Goal: Communication & Community: Answer question/provide support

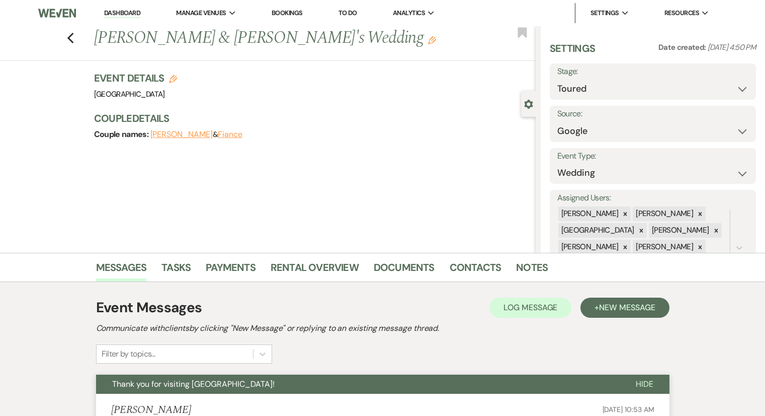
select select "5"
select select "6"
click at [73, 41] on use "button" at bounding box center [70, 38] width 7 height 11
select select "5"
select select "8"
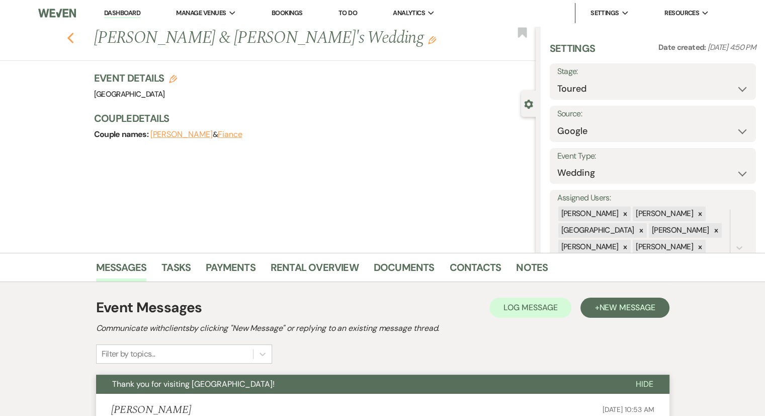
select select "5"
select select "8"
select select "5"
select select "8"
select select "5"
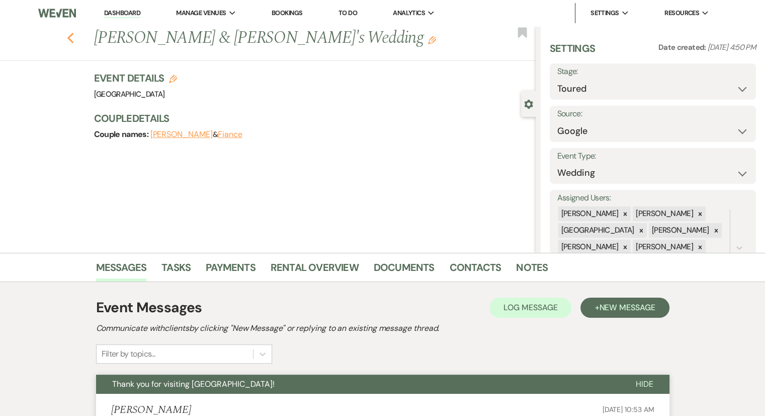
select select "8"
select select "5"
select select "8"
select select "5"
select select "8"
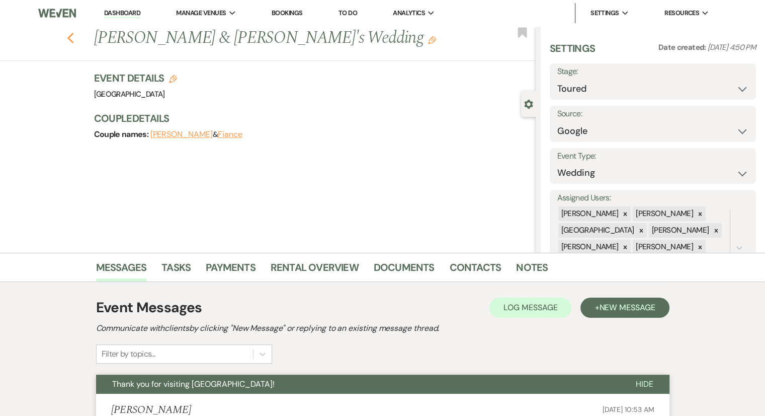
select select "5"
select select "8"
select select "6"
select select "8"
select select "5"
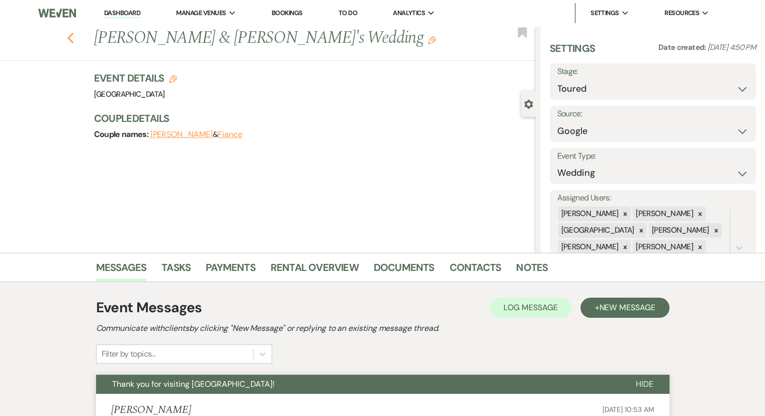
select select "8"
select select "5"
select select "8"
select select "5"
select select "8"
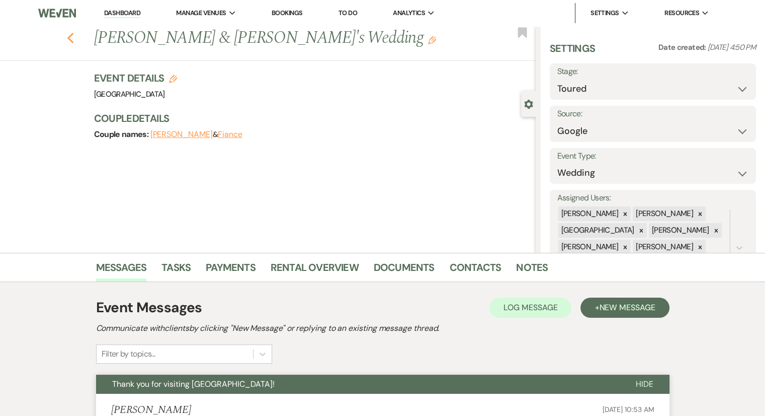
select select "5"
select select "8"
select select "5"
select select "8"
select select "5"
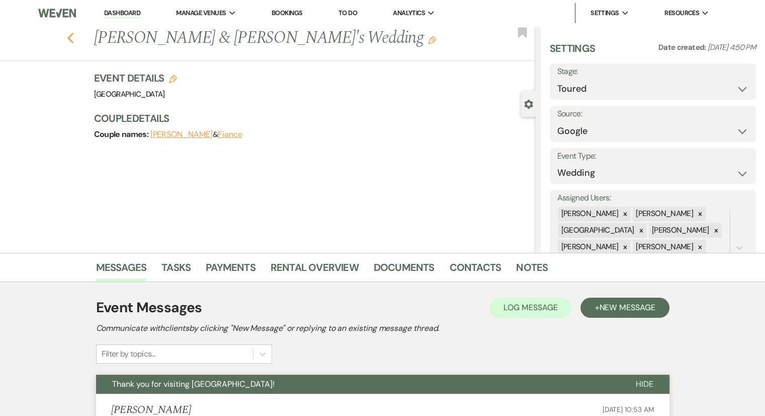
select select "8"
select select "5"
select select "8"
select select "5"
select select "8"
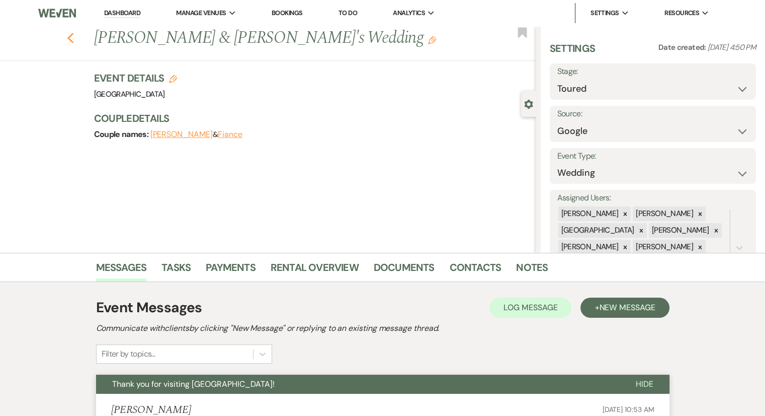
select select "5"
select select "8"
select select "5"
select select "8"
select select "5"
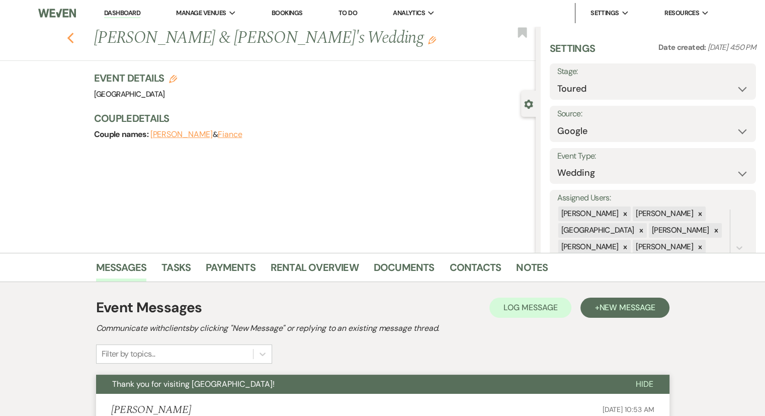
select select "8"
select select "5"
select select "8"
select select "4"
select select "8"
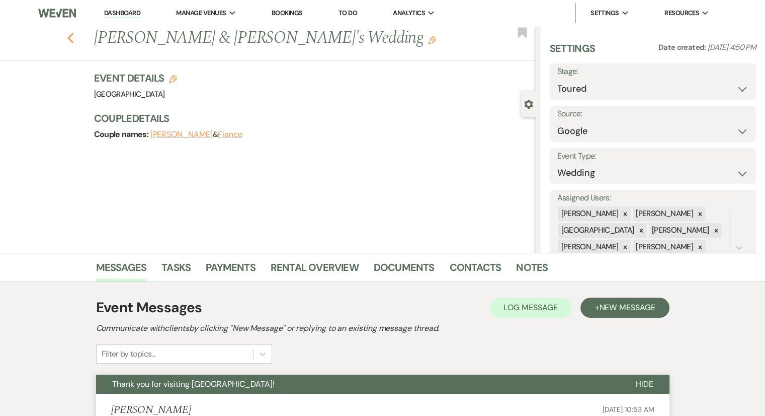
select select "5"
select select "8"
select select "5"
select select "8"
select select "5"
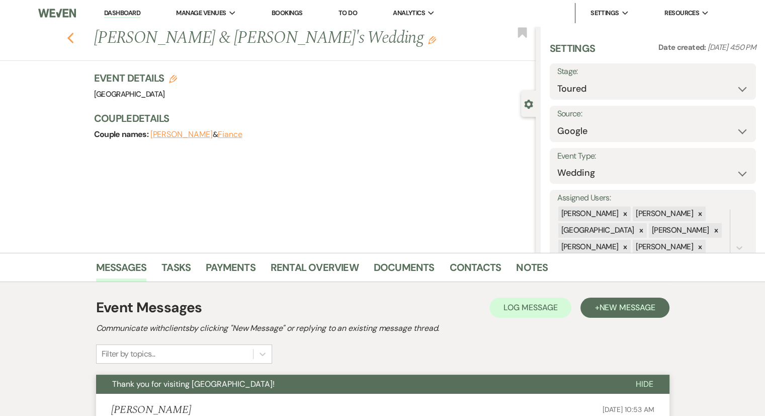
select select "8"
select select "5"
select select "8"
select select "5"
select select "8"
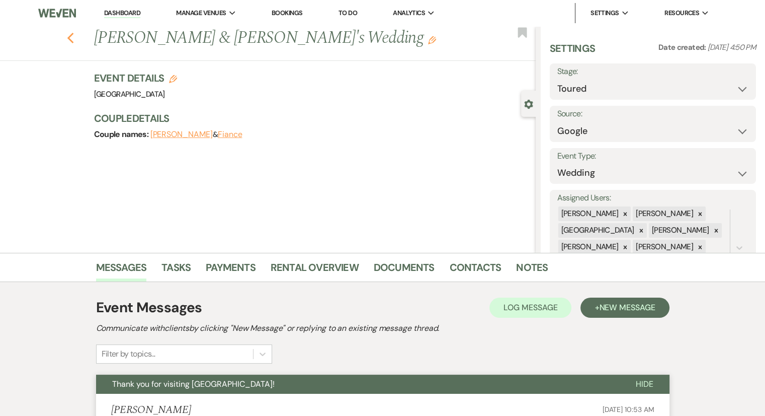
select select "5"
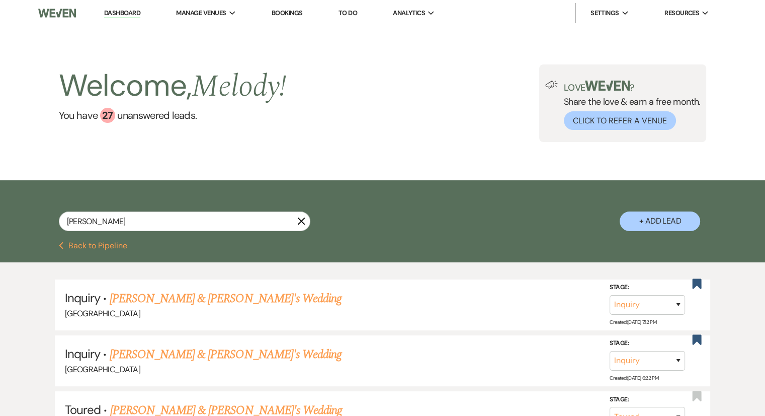
click at [131, 12] on link "Dashboard" at bounding box center [122, 14] width 36 height 10
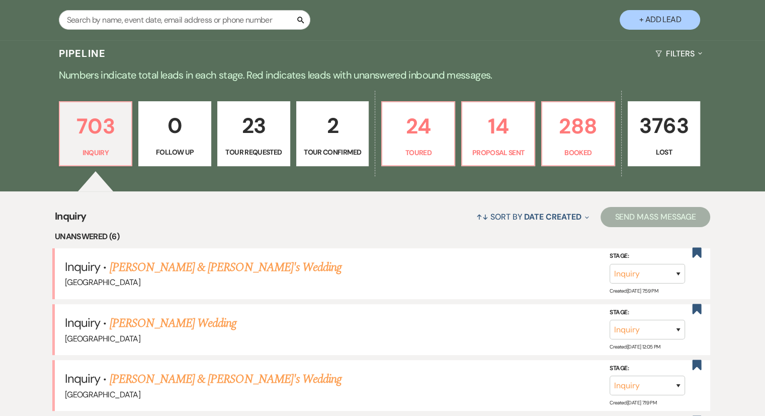
scroll to position [352, 0]
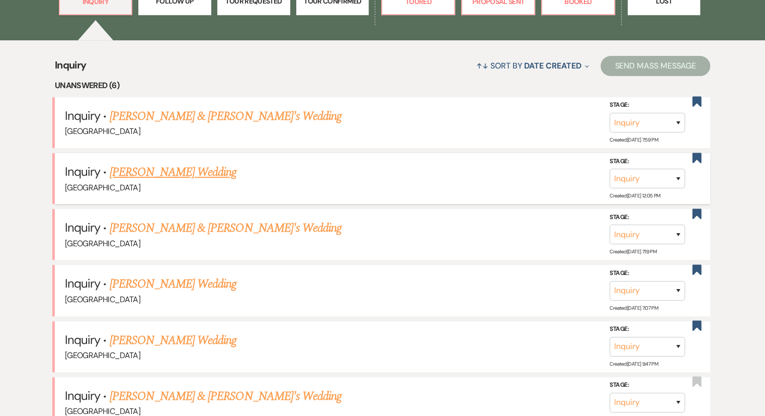
click at [167, 170] on link "[PERSON_NAME] Wedding" at bounding box center [173, 172] width 127 height 18
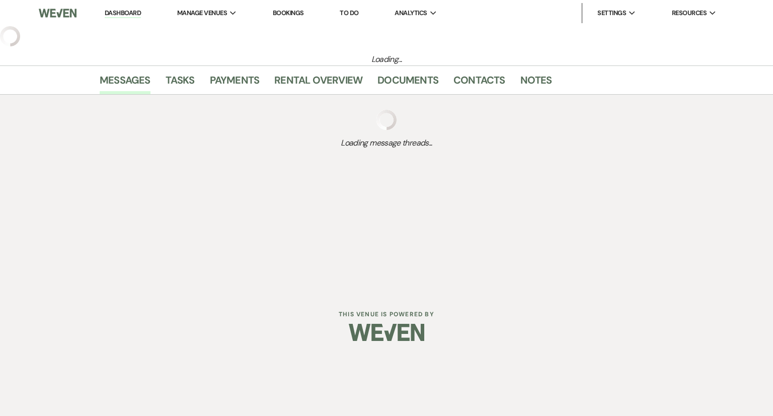
select select "6"
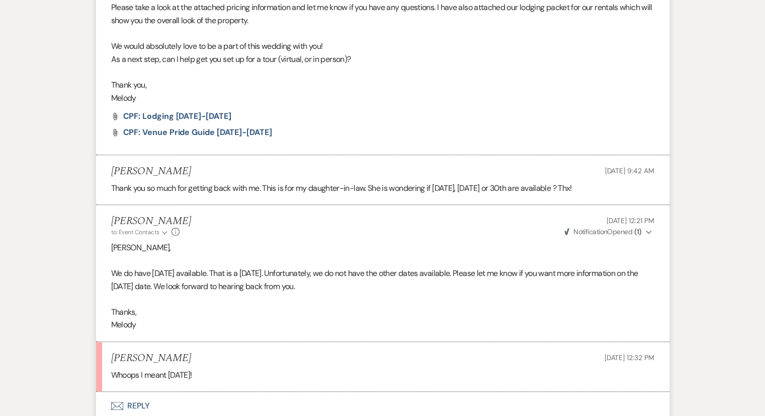
scroll to position [563, 0]
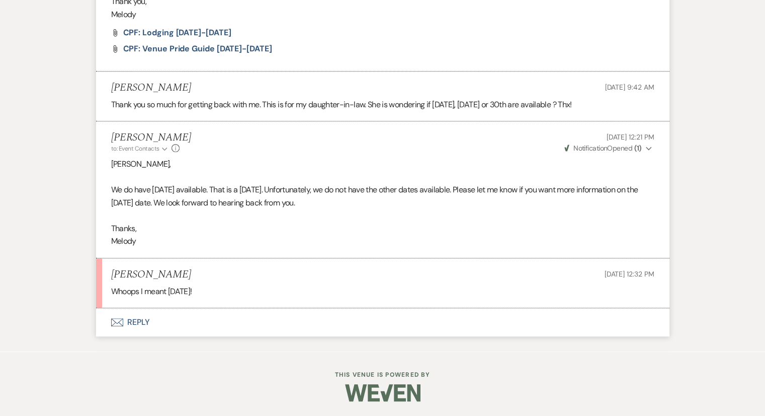
click at [124, 319] on button "Envelope Reply" at bounding box center [383, 322] width 574 height 28
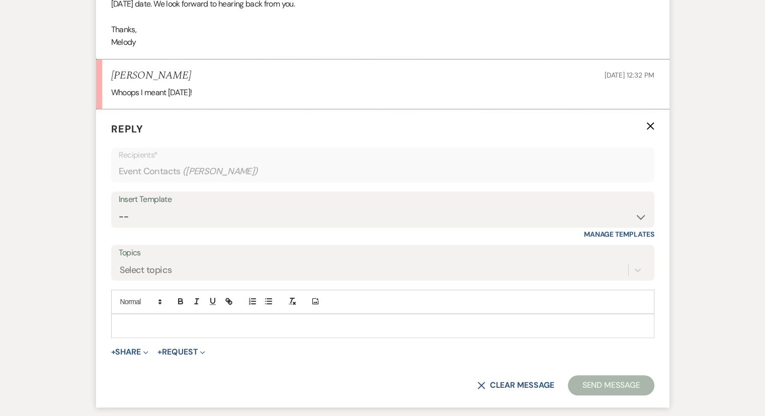
scroll to position [811, 0]
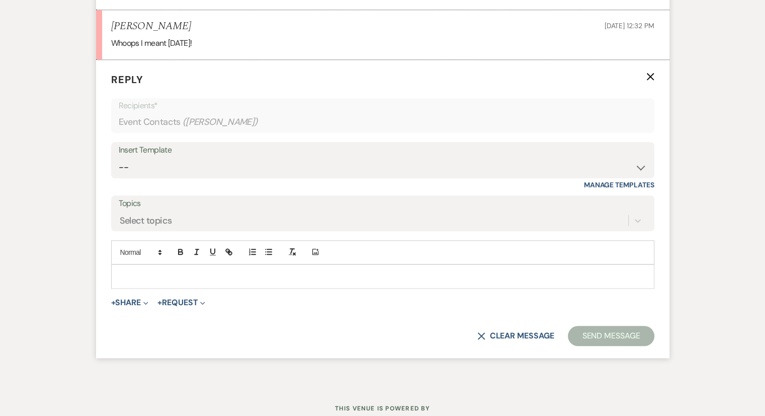
click at [135, 266] on div at bounding box center [383, 276] width 542 height 23
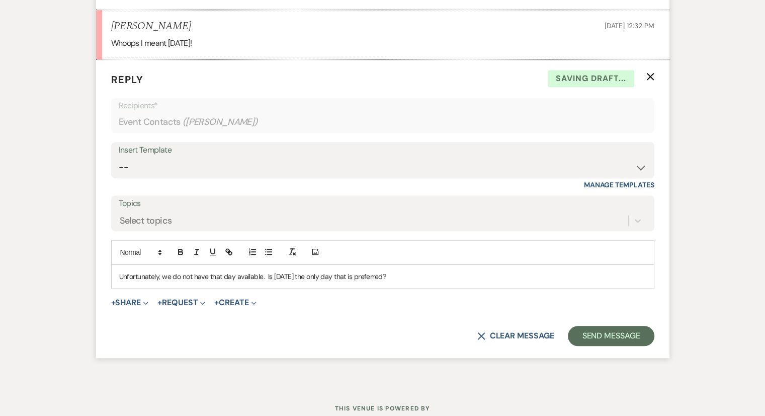
click at [274, 274] on p "Unfortunately, we do not have that day available. Is [DATE] the only day that i…" at bounding box center [382, 276] width 527 height 11
click at [272, 273] on p "Unfortunately, we do not have that day available. Is [DATE] the only day that i…" at bounding box center [382, 276] width 527 height 11
click at [427, 280] on p "Unfortunately, we do not have that day available. Is a [DATE] the only day that…" at bounding box center [382, 276] width 527 height 11
click at [615, 333] on button "Send Message" at bounding box center [611, 336] width 86 height 20
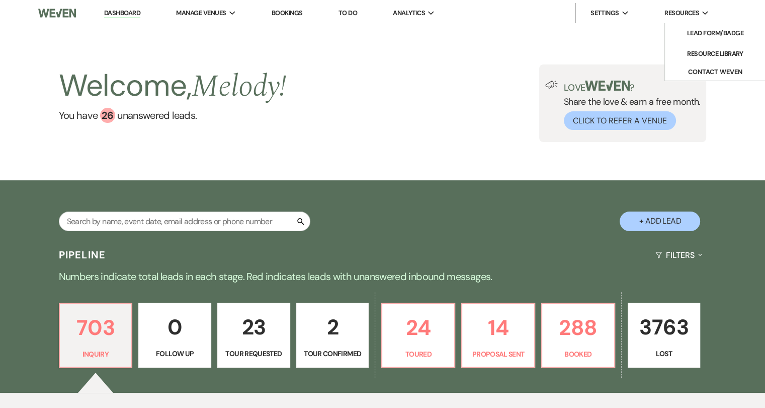
click at [695, 13] on span "Resources" at bounding box center [682, 13] width 35 height 10
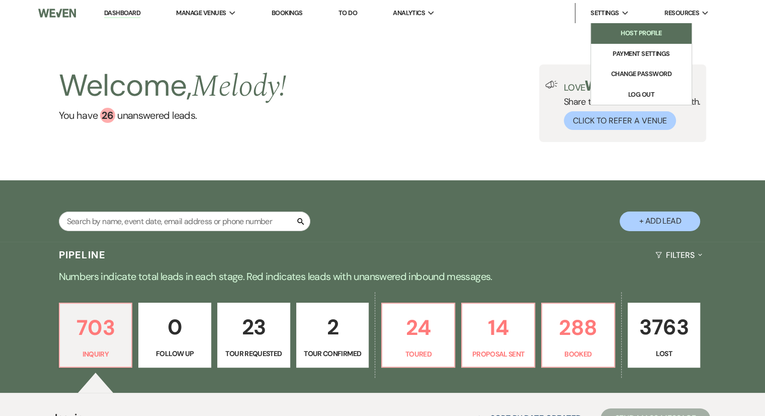
click at [654, 37] on li "Host Profile" at bounding box center [641, 33] width 91 height 10
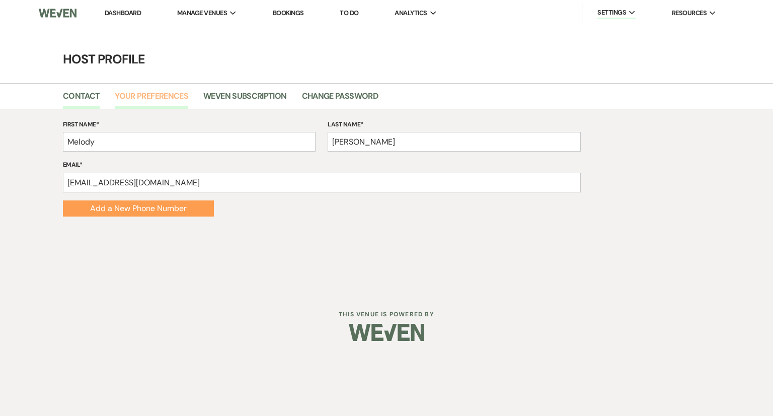
click at [154, 99] on link "Your Preferences" at bounding box center [151, 99] width 73 height 19
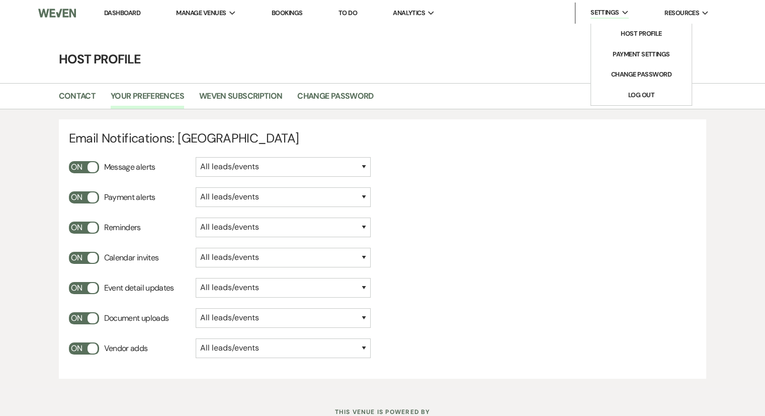
click at [616, 13] on span "Settings" at bounding box center [605, 13] width 29 height 10
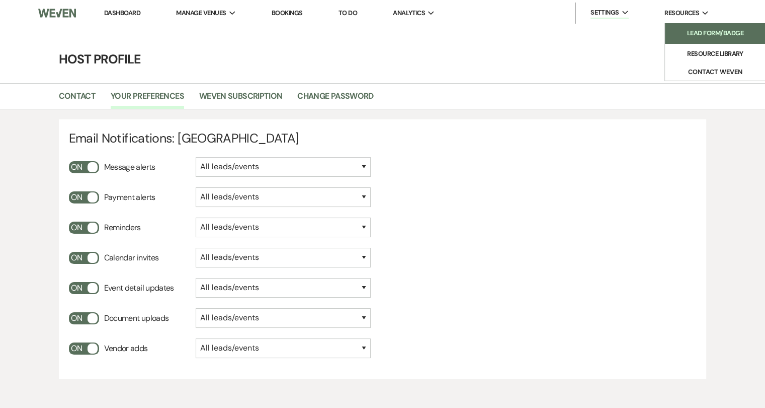
click at [690, 30] on li "Lead Form/Badge" at bounding box center [715, 33] width 91 height 10
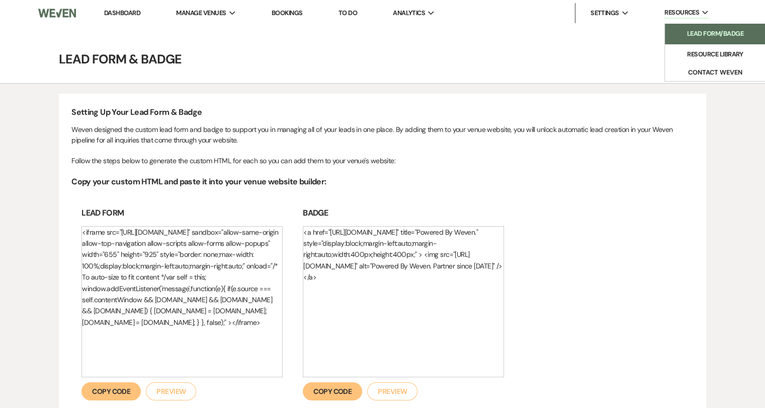
click at [687, 7] on li "Resources Expand Lead Form/Badge Resource Library Contact Weven" at bounding box center [687, 13] width 55 height 21
click at [687, 77] on button "Contact Weven" at bounding box center [715, 72] width 101 height 17
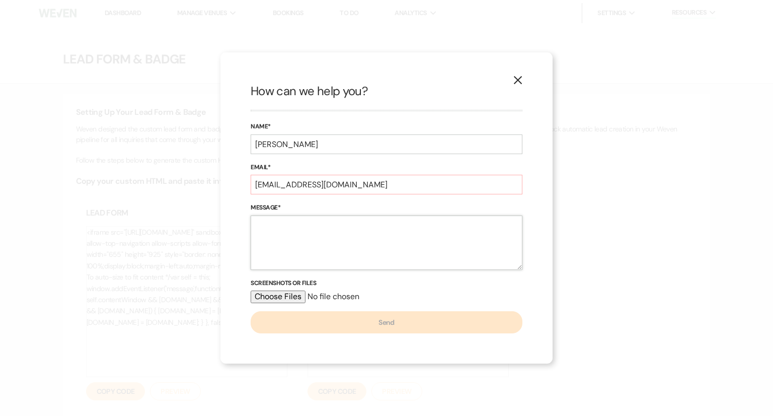
click at [286, 238] on textarea "Message*" at bounding box center [387, 242] width 272 height 54
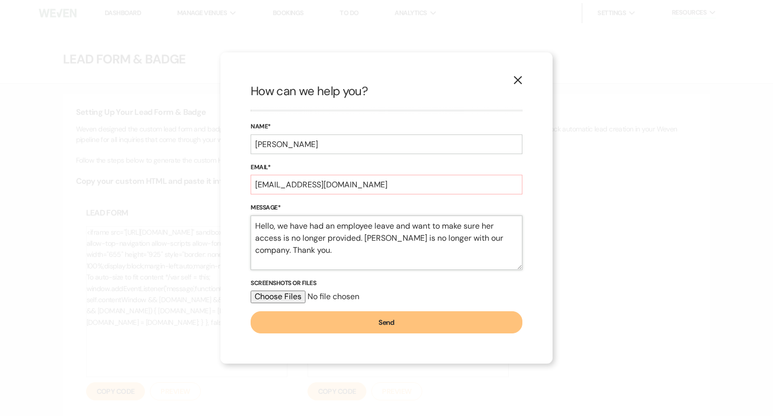
type textarea "Hello, we have had an employee leave and want to make sure her access is no lon…"
click at [371, 325] on button "Send" at bounding box center [387, 322] width 272 height 22
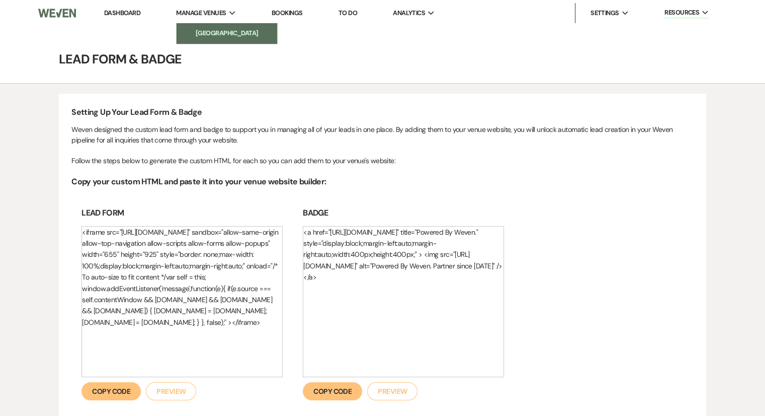
click at [213, 36] on li "[GEOGRAPHIC_DATA]" at bounding box center [227, 33] width 91 height 10
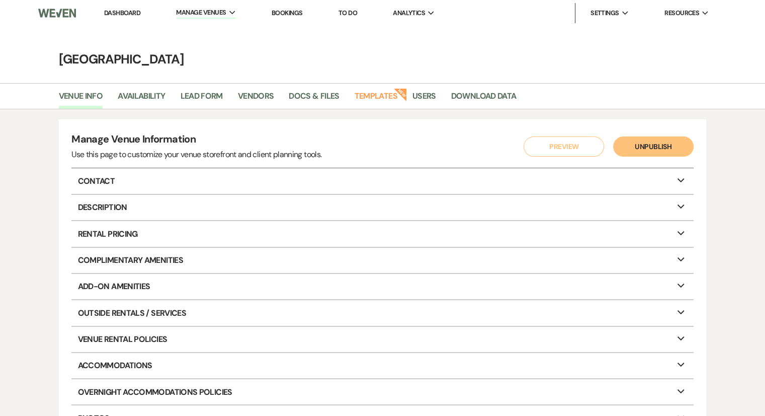
click at [678, 180] on icon "Expand" at bounding box center [681, 179] width 12 height 8
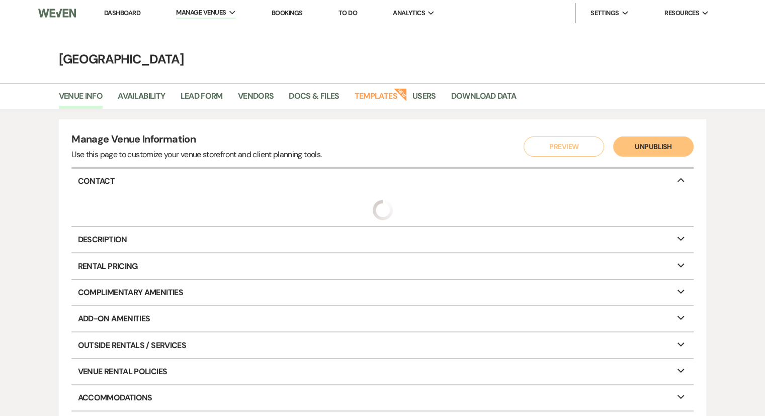
select select "34"
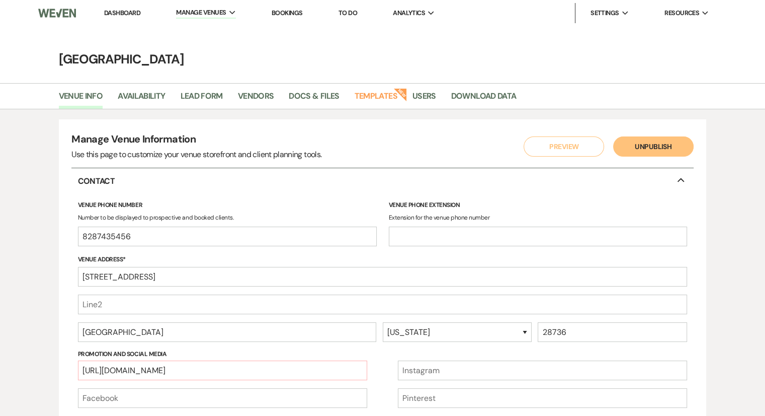
click at [255, 89] on li "Vendors" at bounding box center [263, 98] width 51 height 21
click at [255, 97] on link "Vendors" at bounding box center [256, 99] width 36 height 19
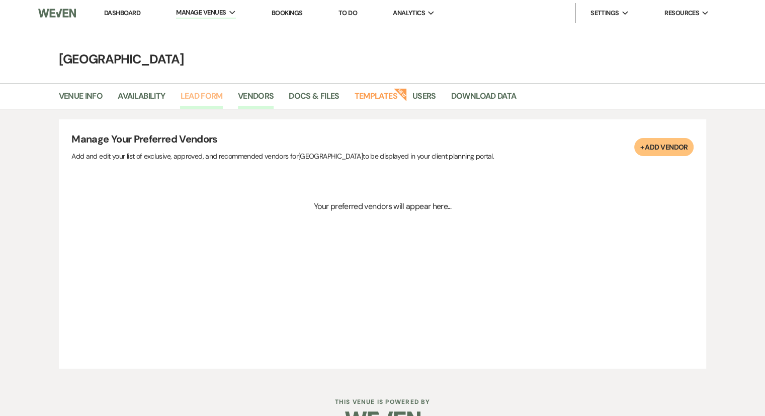
click at [191, 97] on link "Lead Form" at bounding box center [201, 99] width 42 height 19
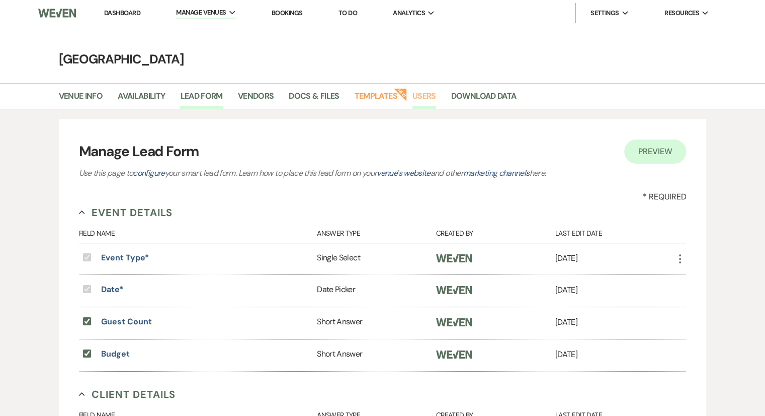
click at [418, 98] on link "Users" at bounding box center [425, 99] width 24 height 19
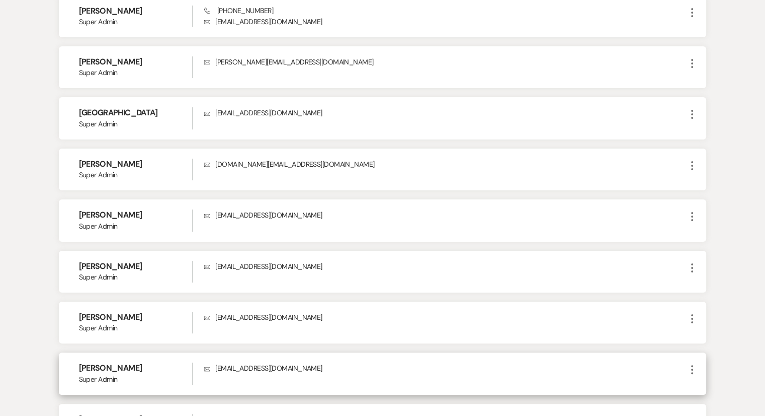
scroll to position [101, 0]
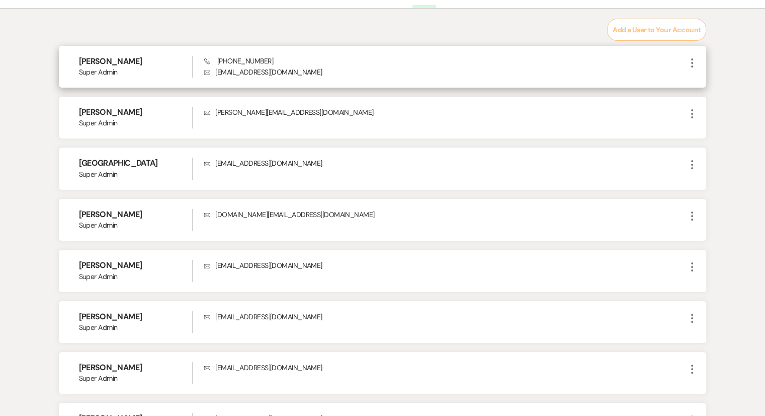
click at [691, 58] on icon "More" at bounding box center [692, 63] width 12 height 12
click at [705, 97] on button "Delete" at bounding box center [708, 99] width 44 height 17
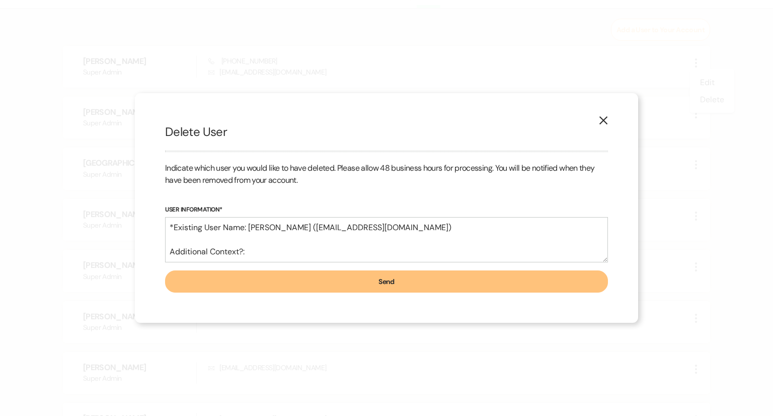
click at [330, 284] on button "Send" at bounding box center [386, 281] width 443 height 22
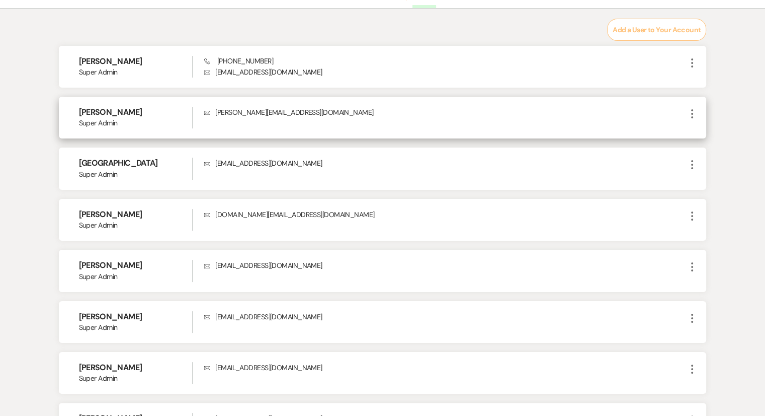
click at [692, 114] on use "button" at bounding box center [692, 113] width 2 height 9
click at [694, 148] on button "Delete" at bounding box center [708, 150] width 44 height 17
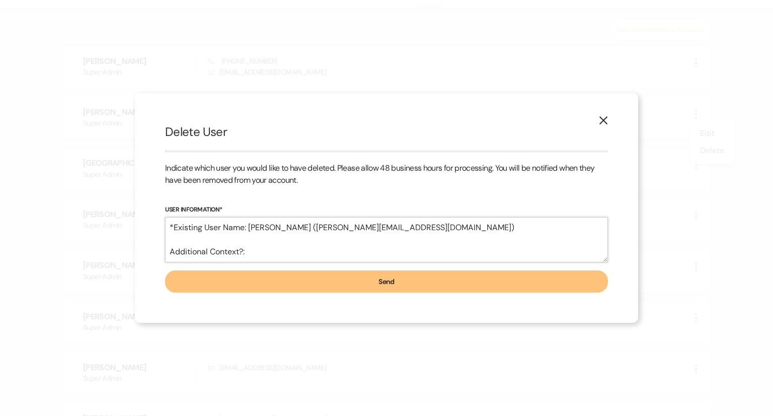
click at [280, 252] on textarea "*Existing User Name: [PERSON_NAME] ([PERSON_NAME][EMAIL_ADDRESS][DOMAIN_NAME]) …" at bounding box center [386, 239] width 443 height 45
type textarea "*Existing User Name: [PERSON_NAME] ([PERSON_NAME][EMAIL_ADDRESS][DOMAIN_NAME]) …"
click at [316, 283] on button "Send" at bounding box center [386, 281] width 443 height 22
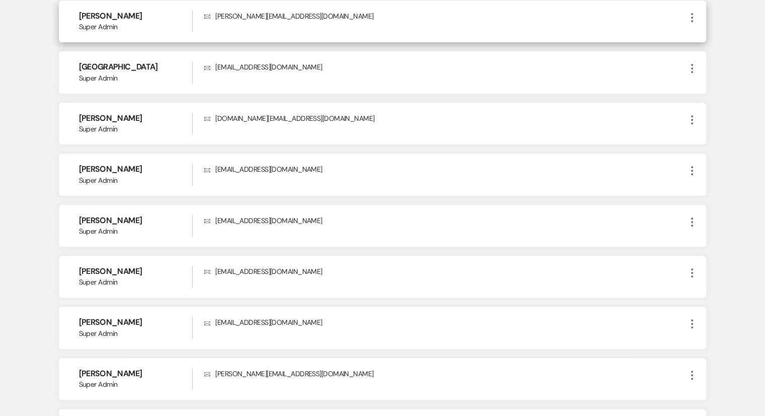
scroll to position [252, 0]
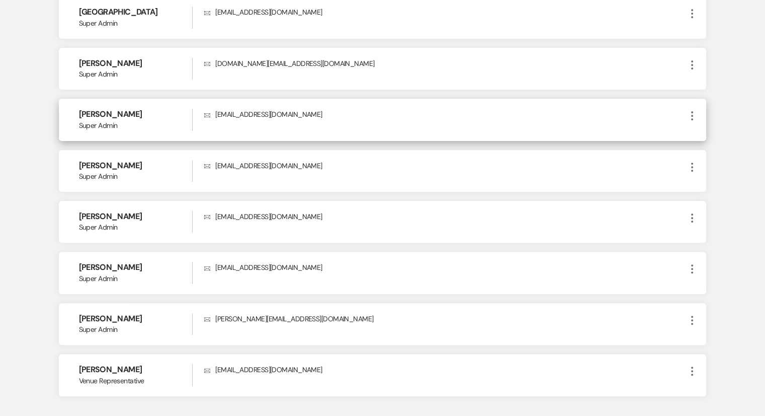
click at [694, 117] on icon "More" at bounding box center [692, 116] width 12 height 12
click at [718, 156] on button "Delete" at bounding box center [708, 152] width 44 height 17
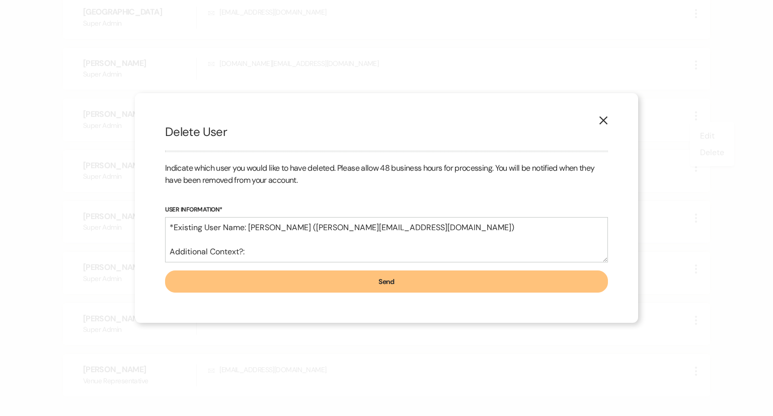
click at [608, 120] on button "X" at bounding box center [603, 120] width 15 height 18
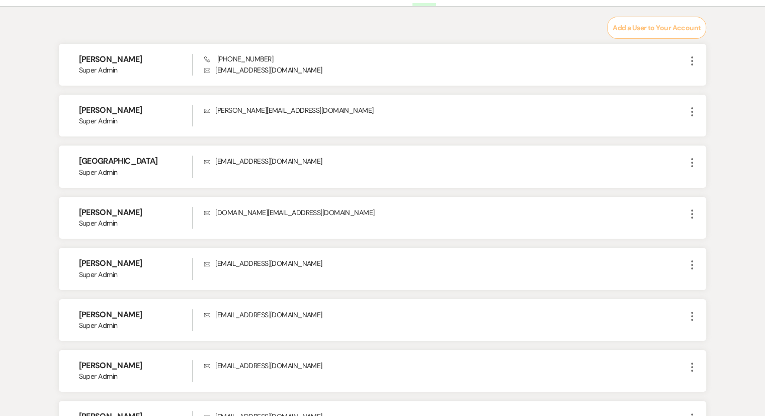
scroll to position [0, 0]
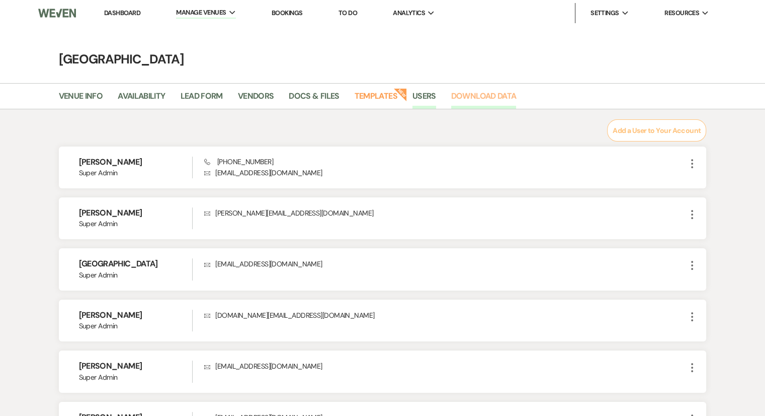
click at [487, 94] on link "Download Data" at bounding box center [483, 99] width 65 height 19
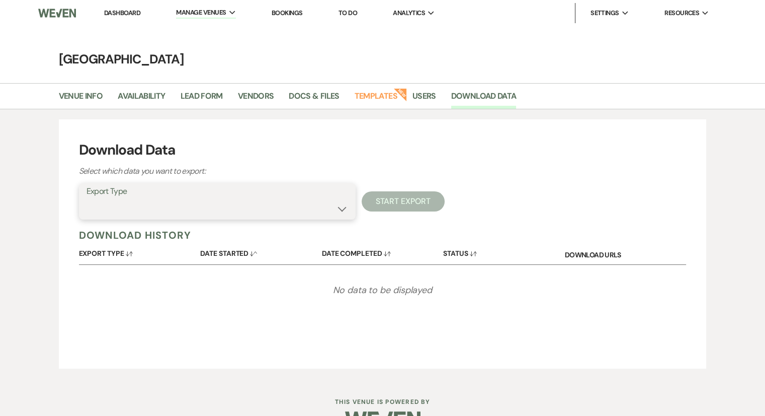
click at [194, 210] on select "Availability Calendar Information Category Templates Contacts Information Event…" at bounding box center [218, 209] width 262 height 20
click at [87, 199] on select "Availability Calendar Information Category Templates Contacts Information Event…" at bounding box center [218, 209] width 262 height 20
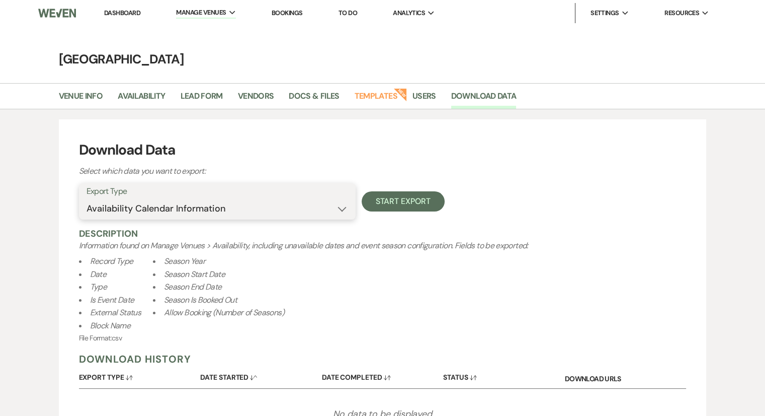
click at [227, 205] on select "Availability Calendar Information Category Templates Contacts Information Event…" at bounding box center [218, 209] width 262 height 20
click at [87, 199] on select "Availability Calendar Information Category Templates Contacts Information Event…" at bounding box center [218, 209] width 262 height 20
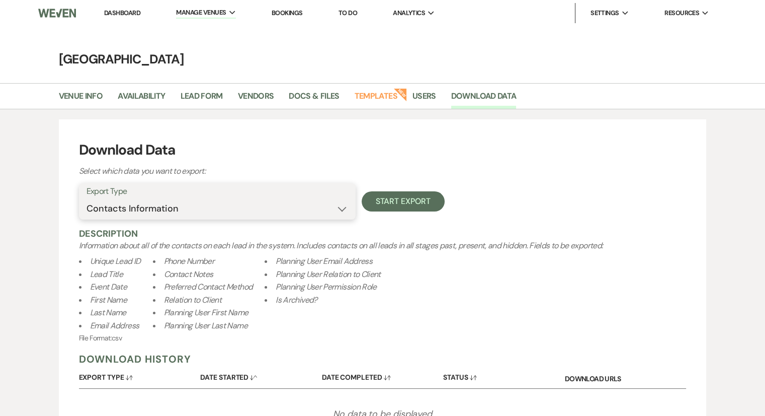
click at [147, 207] on select "Availability Calendar Information Category Templates Contacts Information Event…" at bounding box center [218, 209] width 262 height 20
select select "leadInfo"
click at [87, 199] on select "Availability Calendar Information Category Templates Contacts Information Event…" at bounding box center [218, 209] width 262 height 20
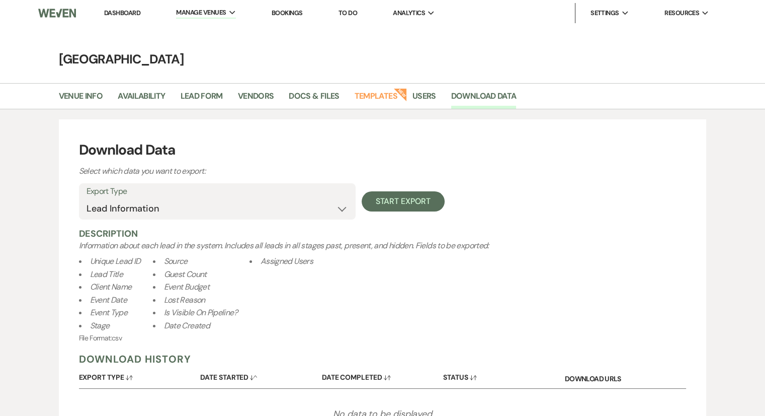
click at [296, 10] on link "Bookings" at bounding box center [287, 13] width 31 height 9
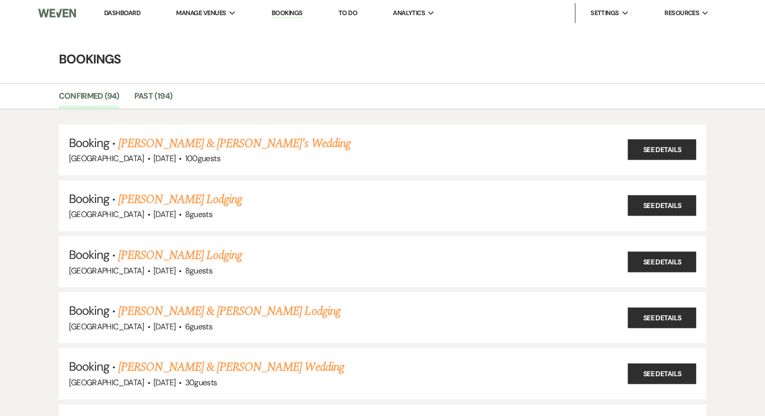
click at [130, 15] on link "Dashboard" at bounding box center [122, 13] width 36 height 9
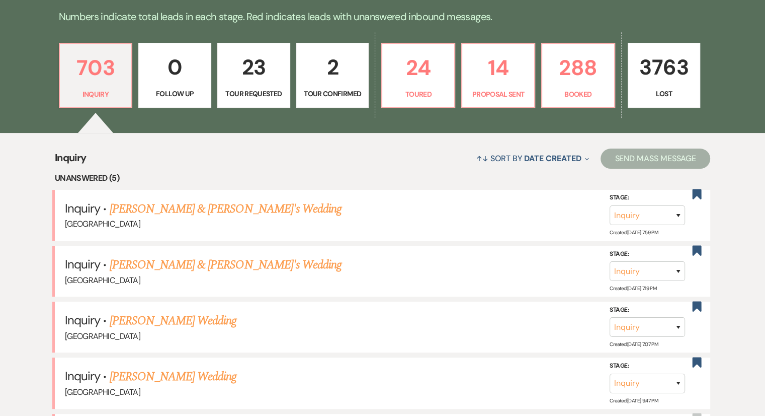
scroll to position [302, 0]
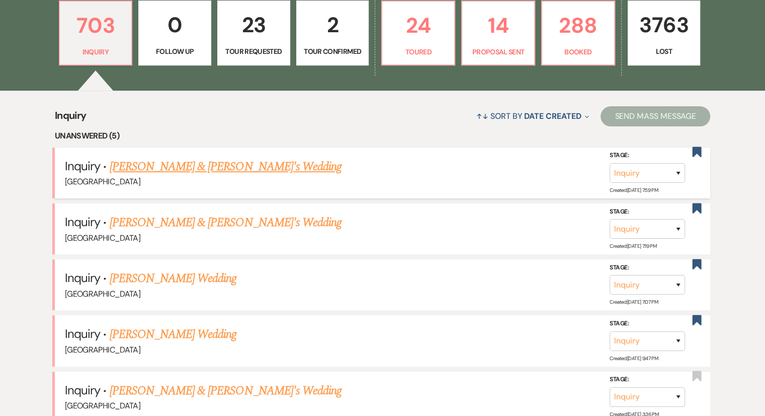
click at [166, 169] on link "[PERSON_NAME] & [PERSON_NAME]'s Wedding" at bounding box center [226, 167] width 232 height 18
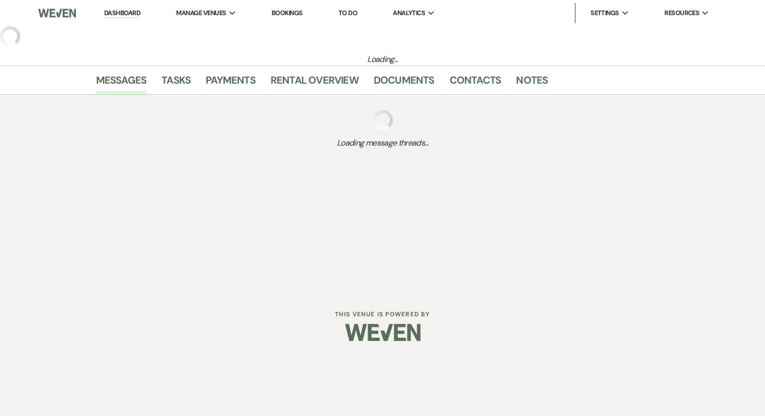
select select "6"
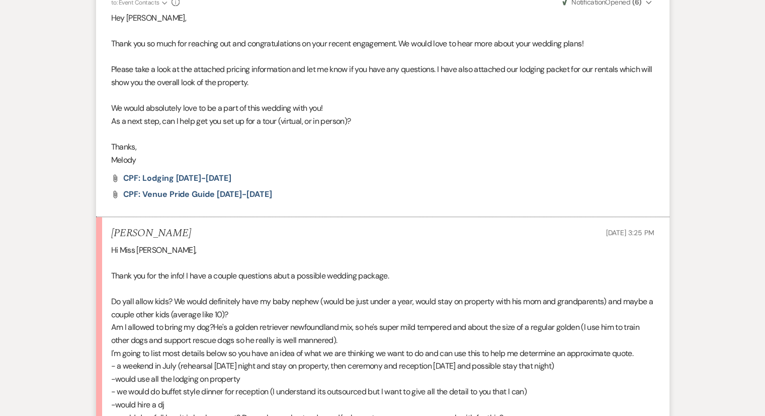
scroll to position [382, 0]
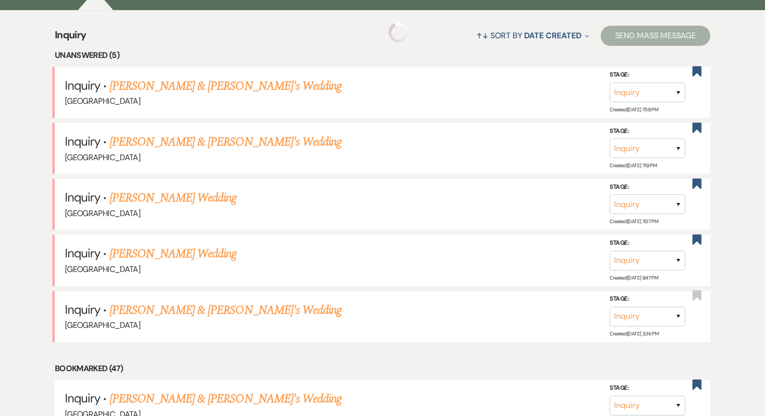
scroll to position [302, 0]
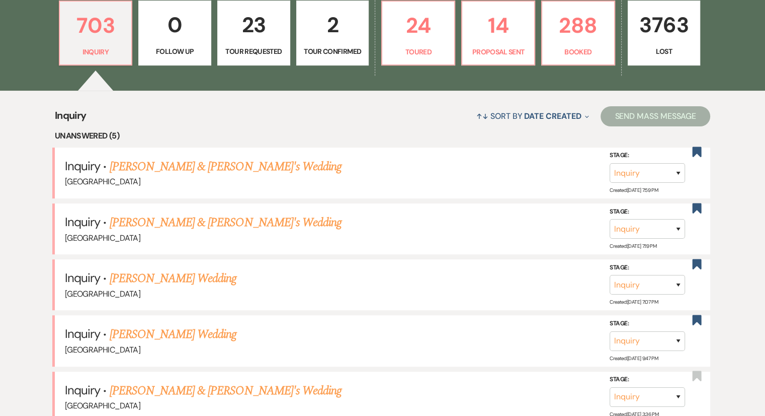
click at [253, 35] on p "23" at bounding box center [254, 25] width 60 height 34
select select "2"
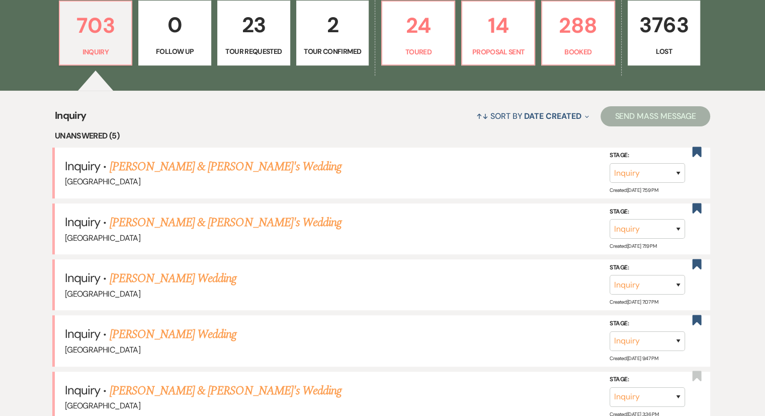
select select "2"
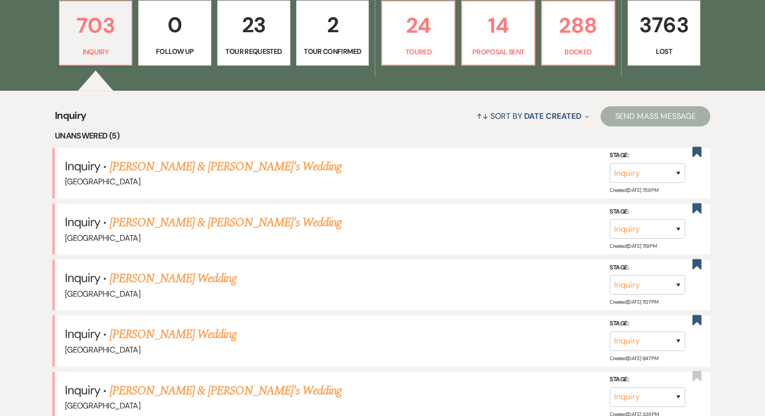
select select "2"
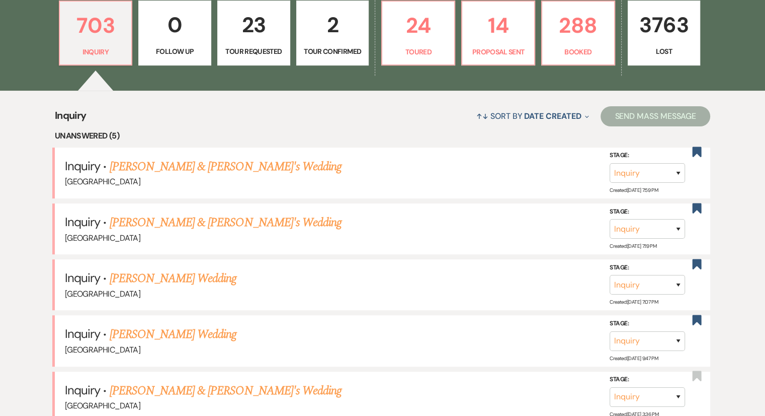
select select "2"
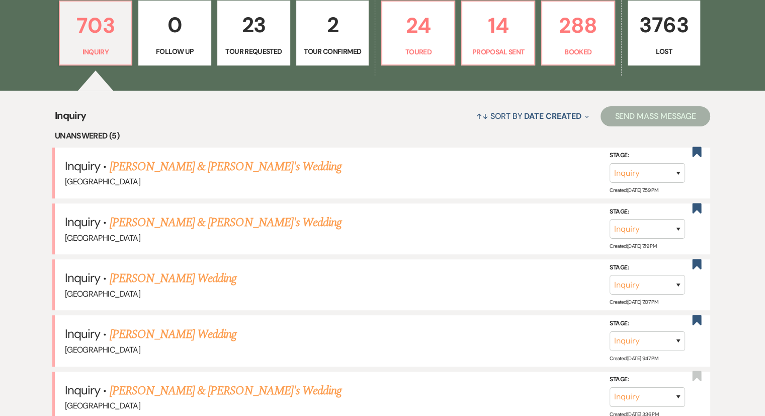
select select "2"
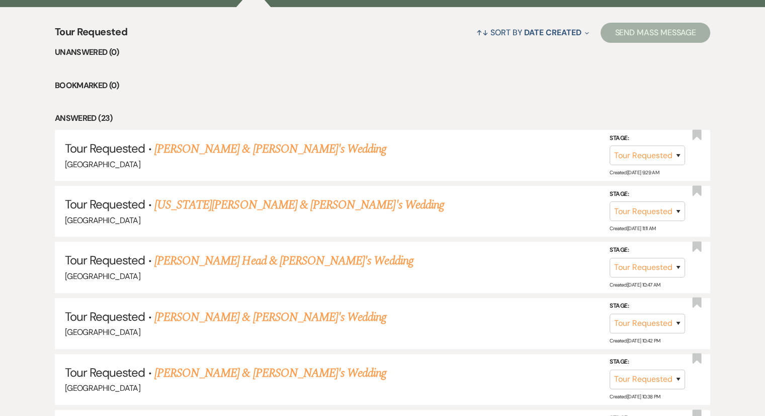
scroll to position [201, 0]
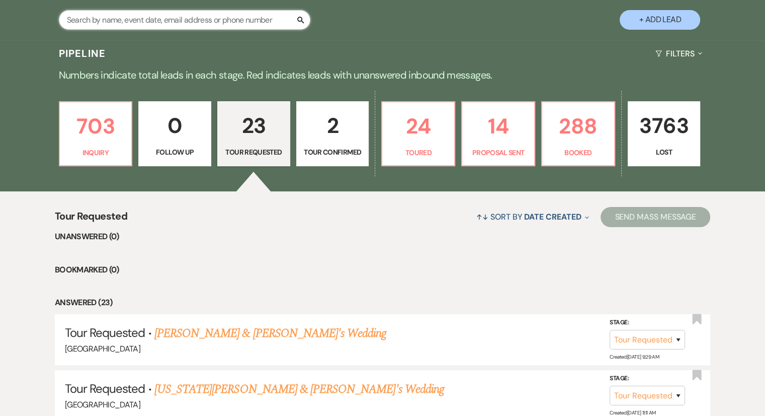
click at [123, 25] on input "text" at bounding box center [185, 20] width 252 height 20
type input "[PERSON_NAME]"
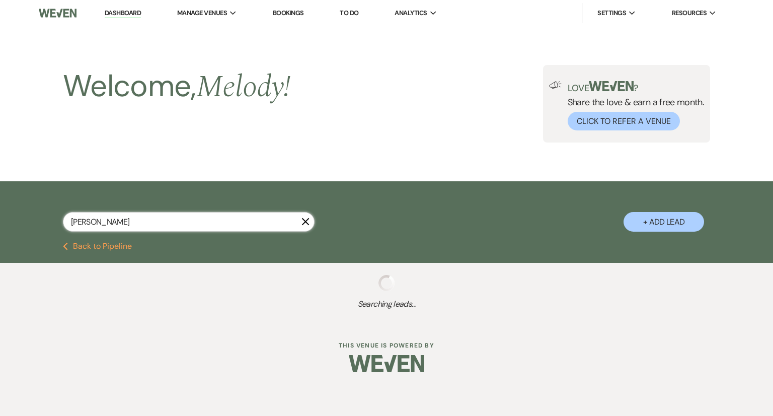
select select "4"
select select "8"
select select "5"
select select "8"
select select "5"
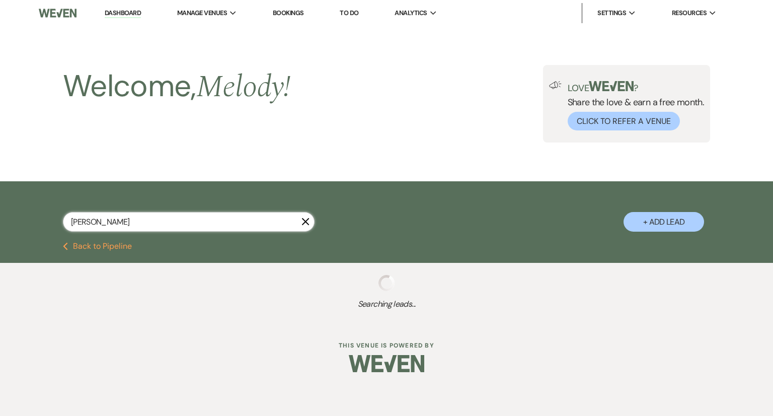
select select "8"
select select "5"
select select "8"
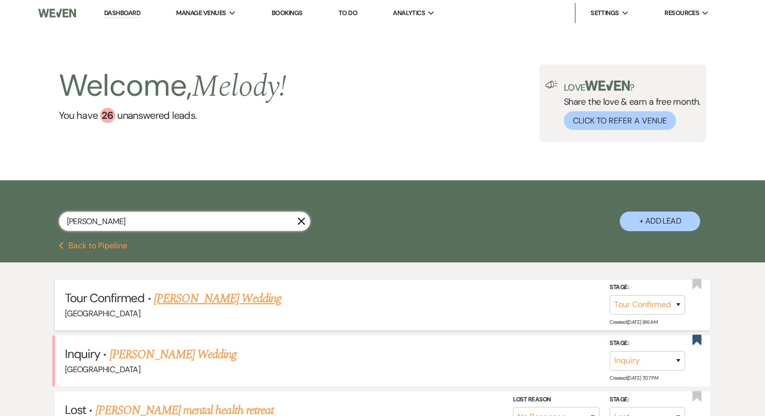
type input "[PERSON_NAME]"
click at [200, 302] on link "[PERSON_NAME] Wedding" at bounding box center [217, 298] width 127 height 18
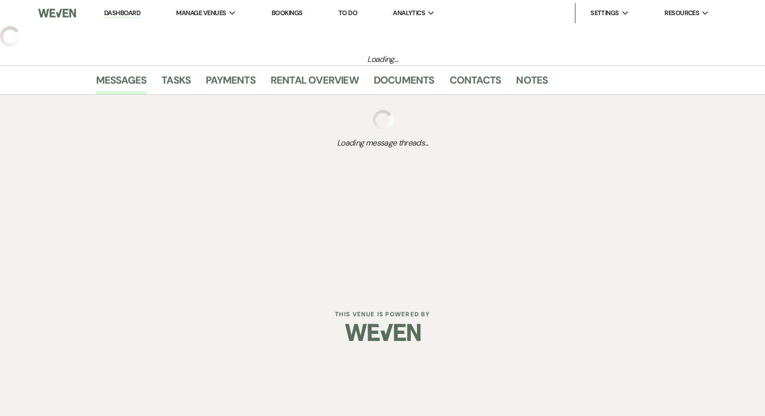
select select "4"
select select "20"
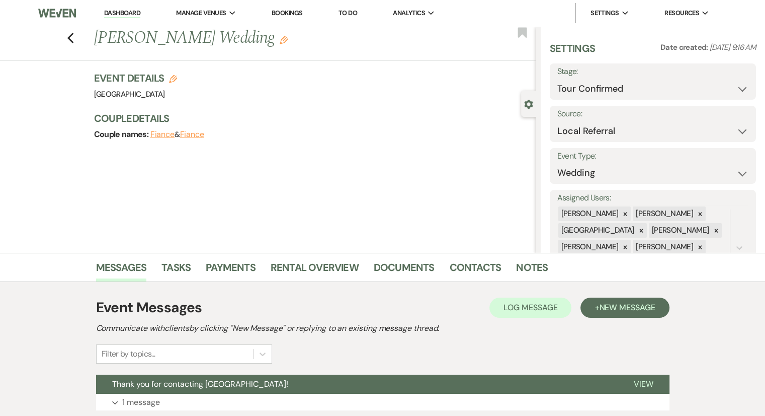
scroll to position [74, 0]
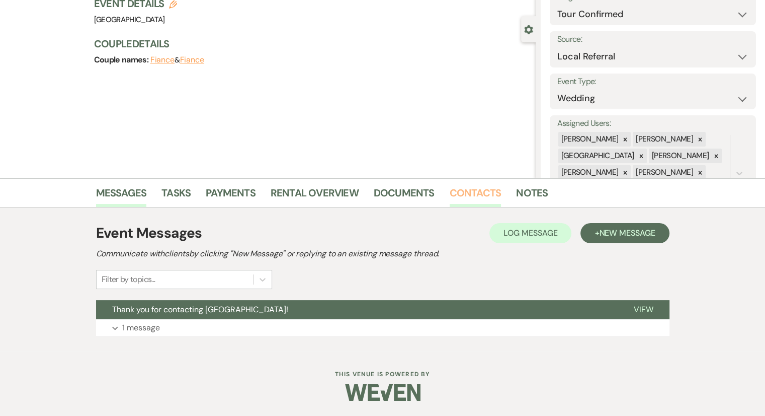
click at [468, 187] on link "Contacts" at bounding box center [476, 196] width 52 height 22
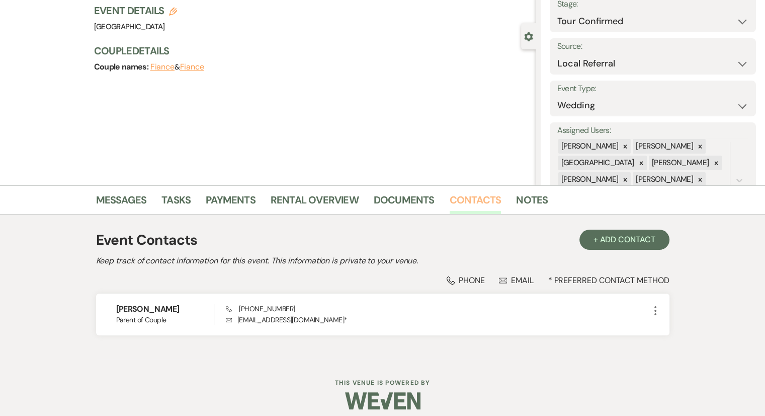
scroll to position [76, 0]
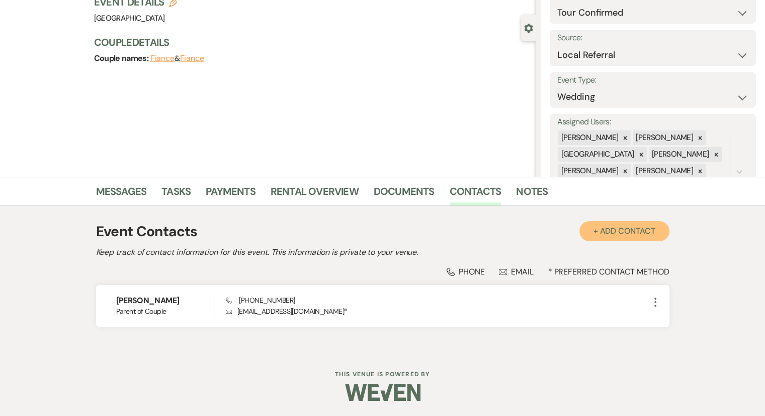
click at [630, 236] on button "+ Add Contact" at bounding box center [625, 231] width 90 height 20
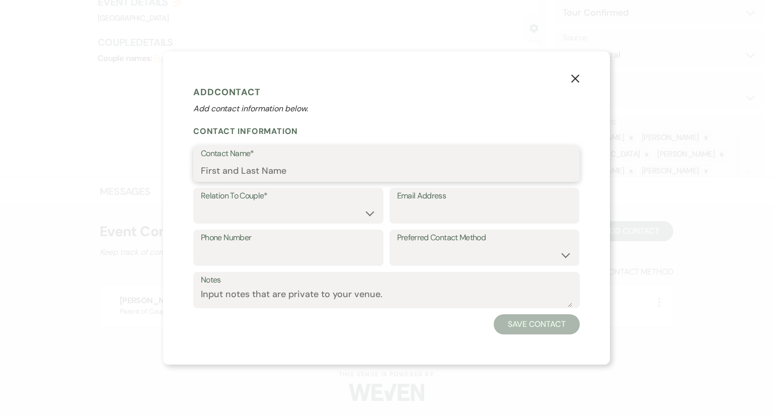
click at [287, 166] on input "Contact Name*" at bounding box center [386, 171] width 371 height 20
type input "[PERSON_NAME]"
click at [258, 214] on select "Couple Planner Parent of Couple Family Member Friend Other" at bounding box center [288, 213] width 175 height 20
select select "3"
click at [201, 203] on select "Couple Planner Parent of Couple Family Member Friend Other" at bounding box center [288, 213] width 175 height 20
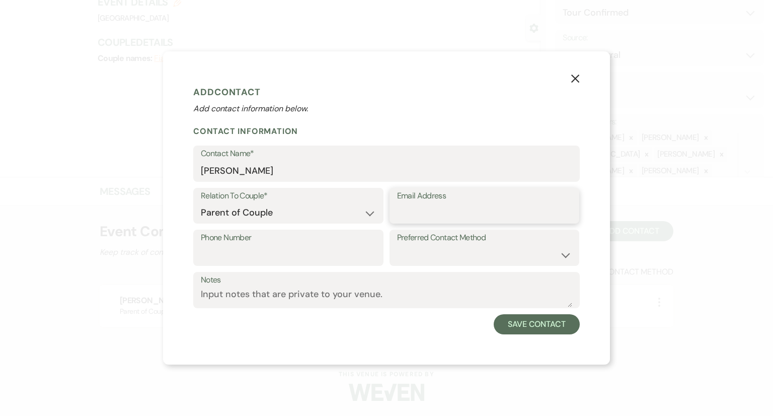
click at [426, 214] on input "Email Address" at bounding box center [484, 213] width 175 height 20
type input "[EMAIL_ADDRESS][DOMAIN_NAME]"
click at [429, 259] on select "Email Phone Text" at bounding box center [484, 255] width 175 height 20
select select "email"
click at [397, 245] on select "Email Phone Text" at bounding box center [484, 255] width 175 height 20
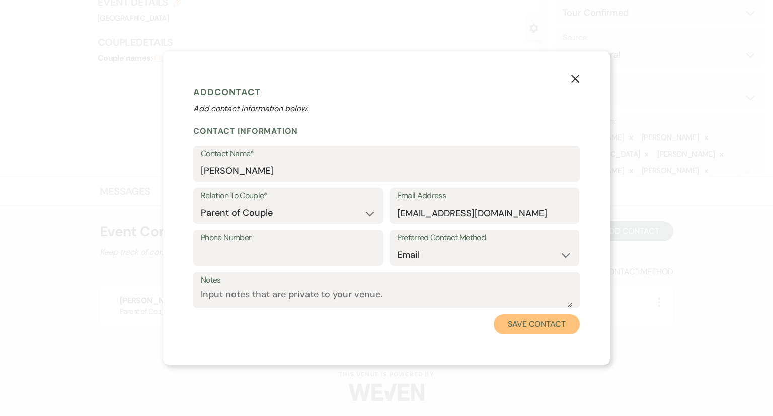
click at [548, 326] on button "Save Contact" at bounding box center [537, 324] width 86 height 20
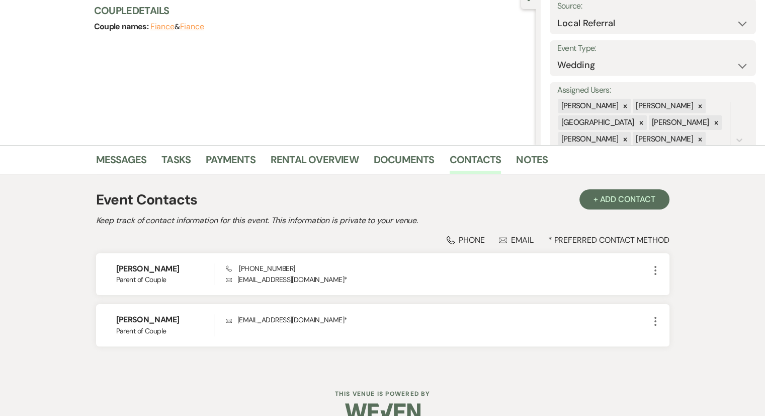
scroll to position [127, 0]
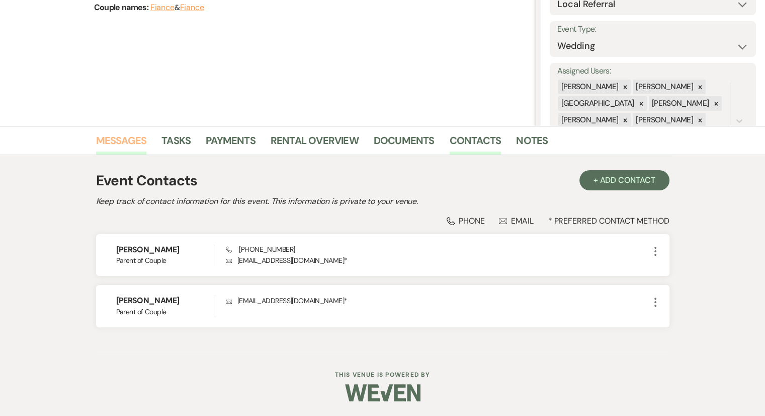
click at [125, 147] on link "Messages" at bounding box center [121, 143] width 51 height 22
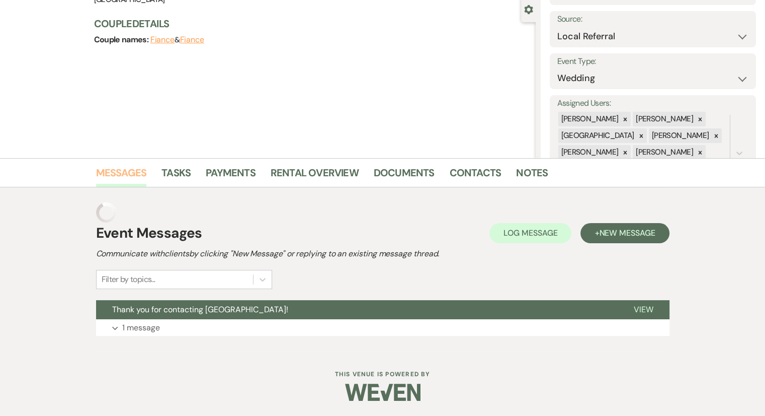
scroll to position [74, 0]
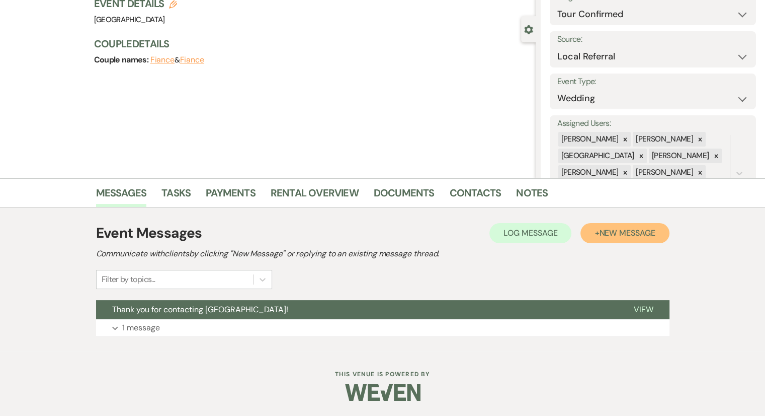
click at [627, 228] on span "New Message" at bounding box center [627, 232] width 56 height 11
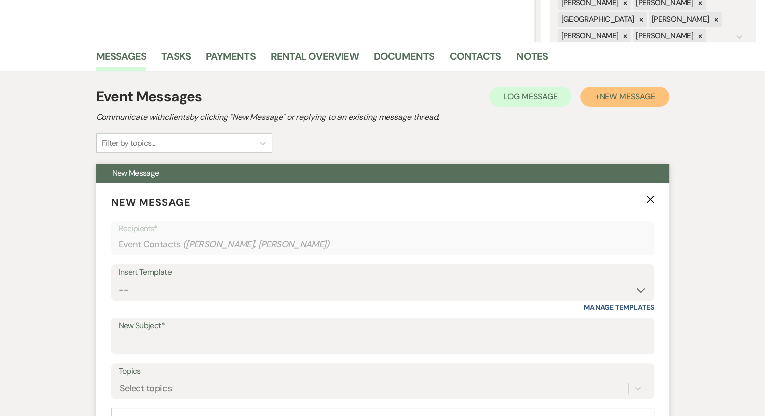
scroll to position [276, 0]
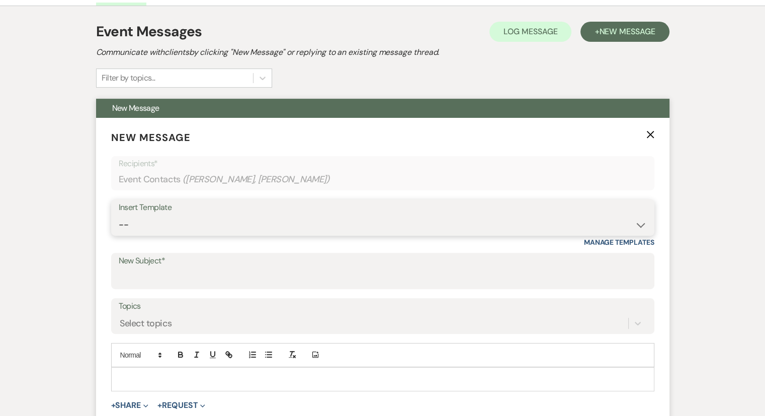
click at [169, 217] on select "-- Weven Planning Portal Introduction (Booked Events) Congratulations on choosi…" at bounding box center [383, 225] width 528 height 20
select select "1431"
click at [119, 215] on select "-- Weven Planning Portal Introduction (Booked Events) Congratulations on choosi…" at bounding box center [383, 225] width 528 height 20
type input "Thank you for visiting [GEOGRAPHIC_DATA]!"
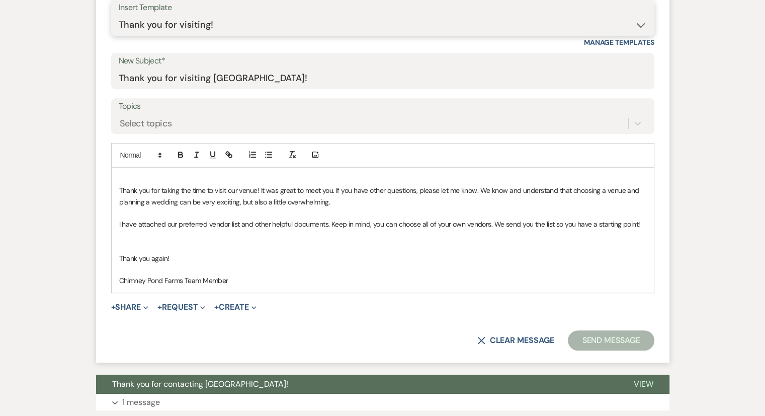
scroll to position [477, 0]
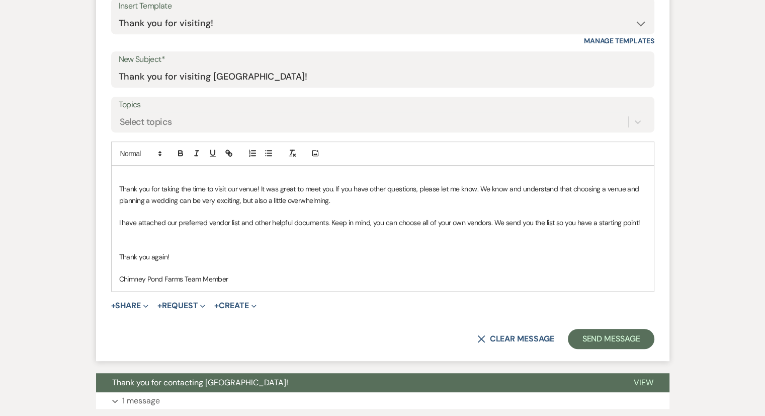
click at [255, 280] on p "Chimney Pond Farms Team Member" at bounding box center [382, 278] width 527 height 11
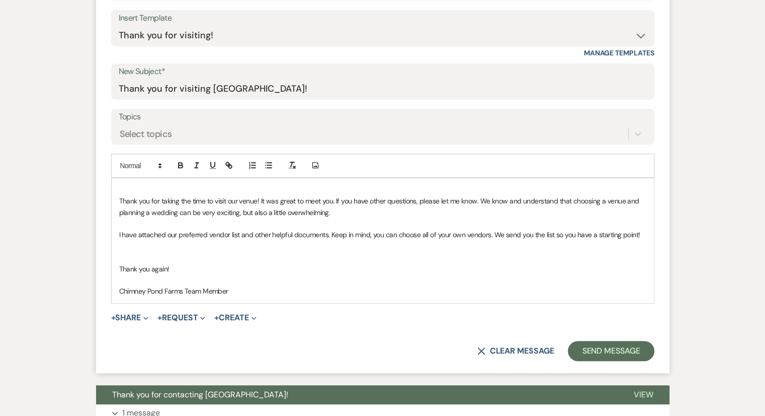
scroll to position [527, 0]
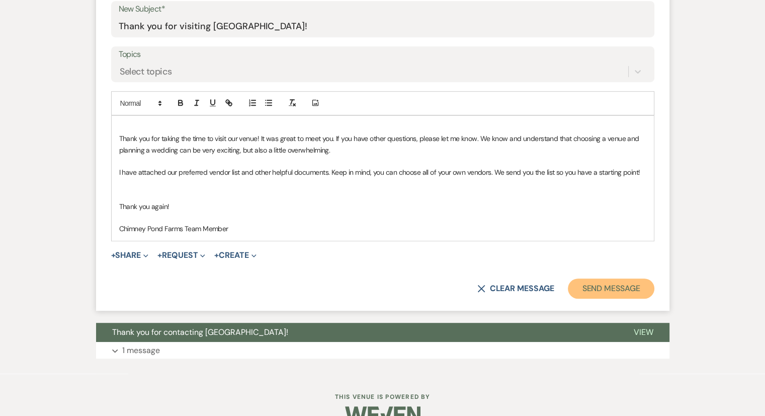
click at [635, 292] on button "Send Message" at bounding box center [611, 288] width 86 height 20
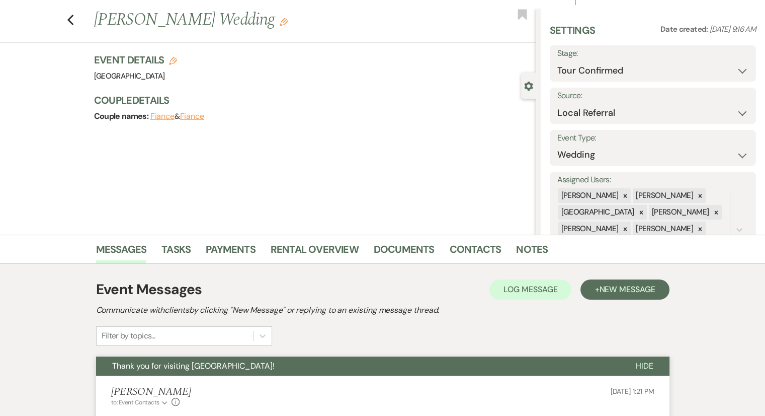
scroll to position [3, 0]
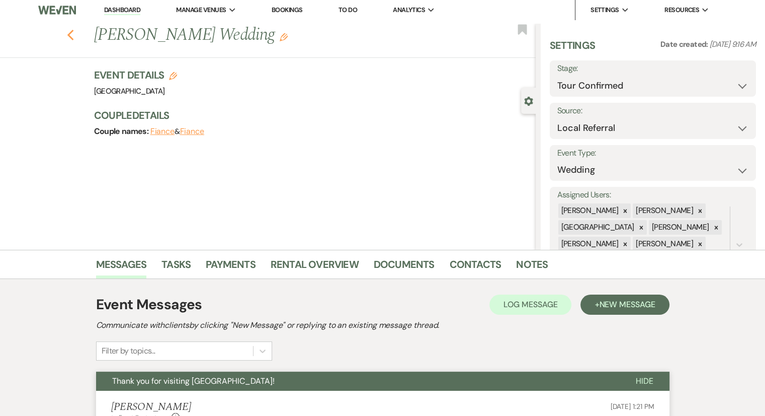
click at [72, 34] on use "button" at bounding box center [70, 35] width 7 height 11
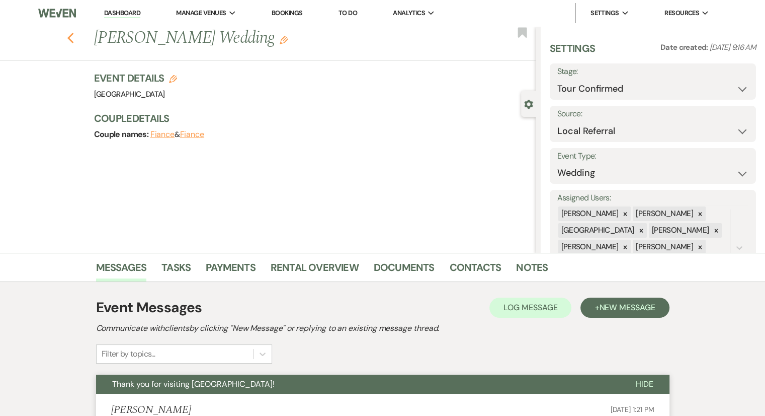
select select "4"
select select "8"
select select "5"
select select "8"
select select "5"
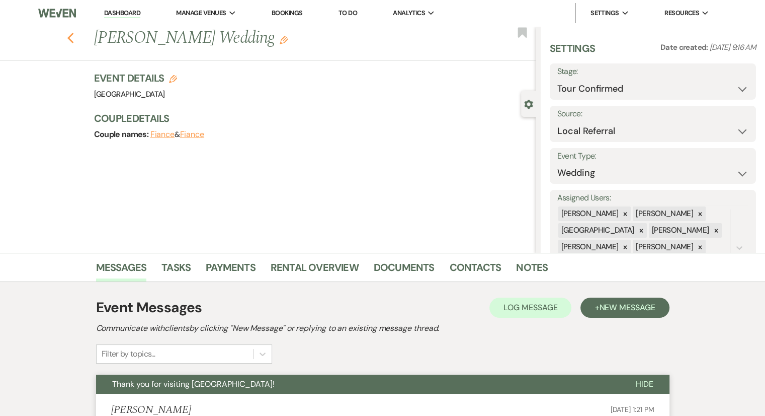
select select "8"
select select "5"
select select "8"
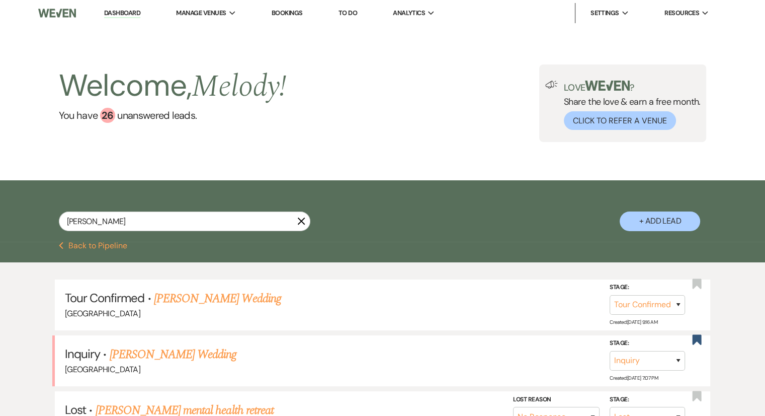
click at [127, 11] on link "Dashboard" at bounding box center [122, 14] width 36 height 10
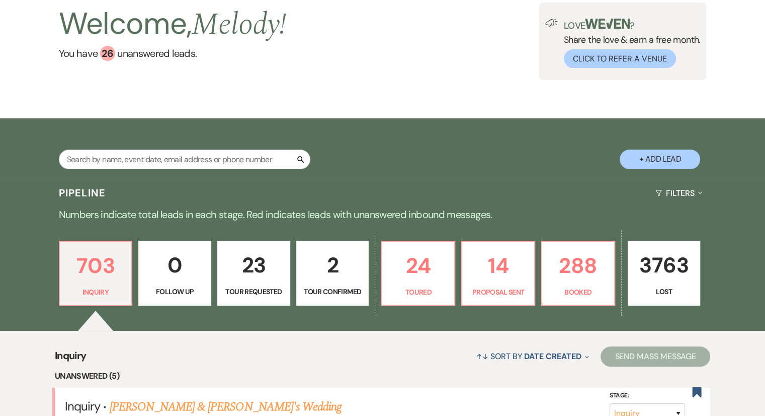
scroll to position [151, 0]
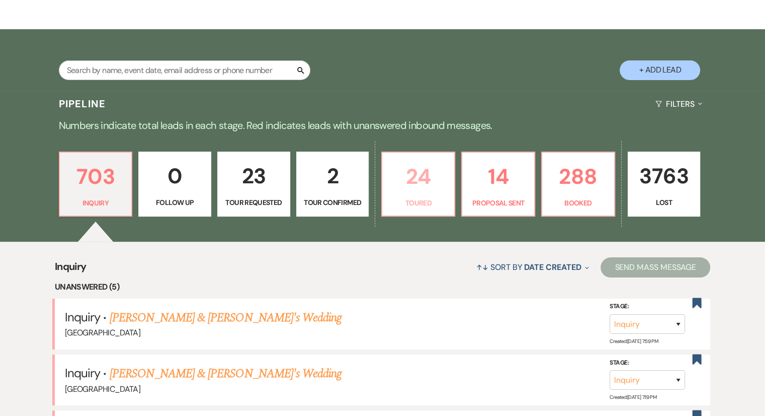
click at [417, 204] on p "Toured" at bounding box center [418, 202] width 60 height 11
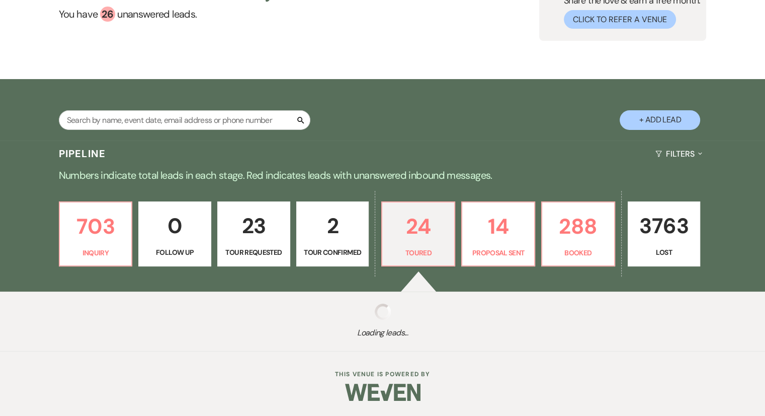
select select "5"
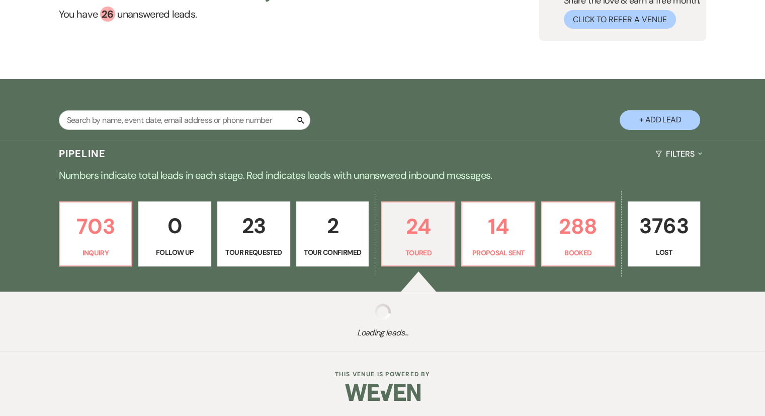
select select "5"
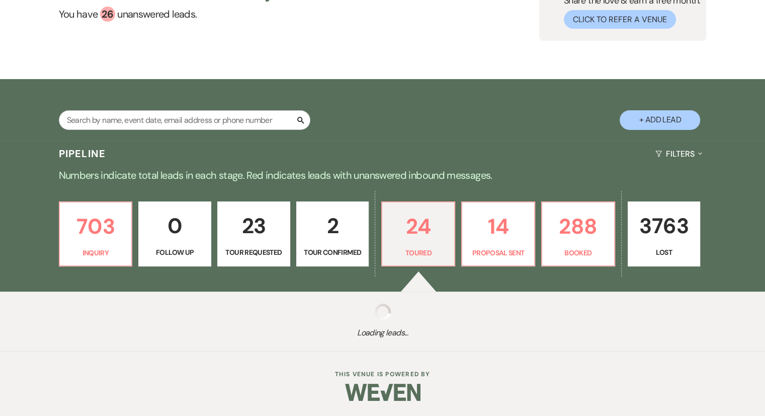
select select "5"
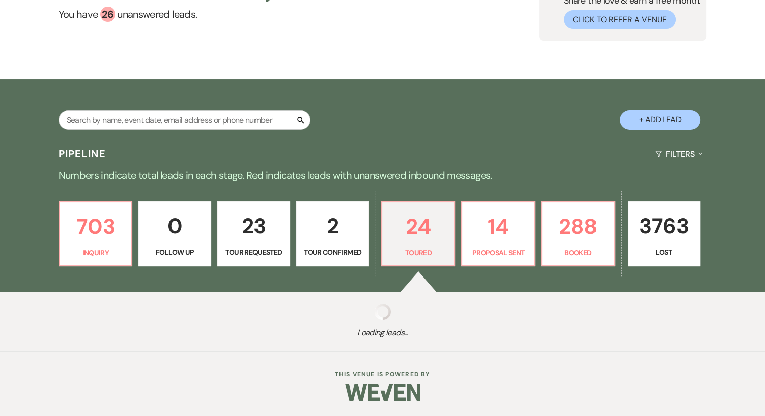
select select "5"
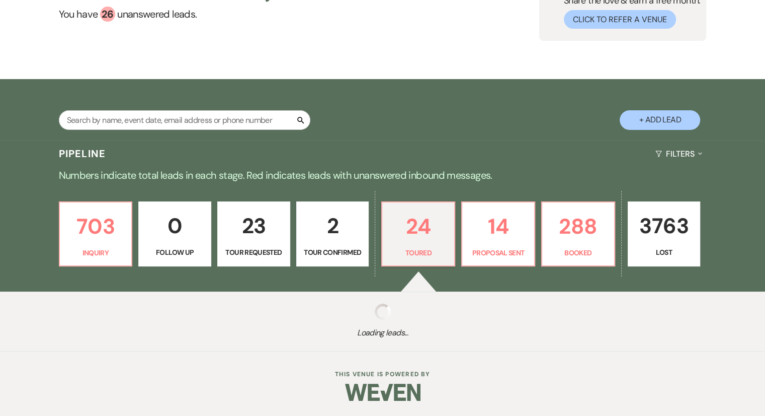
select select "5"
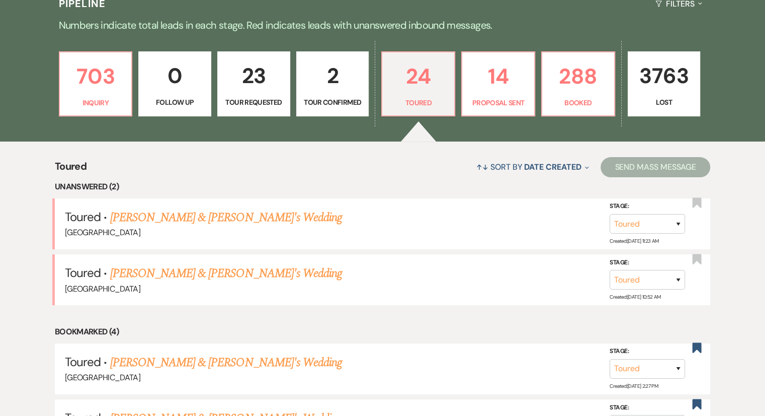
scroll to position [252, 0]
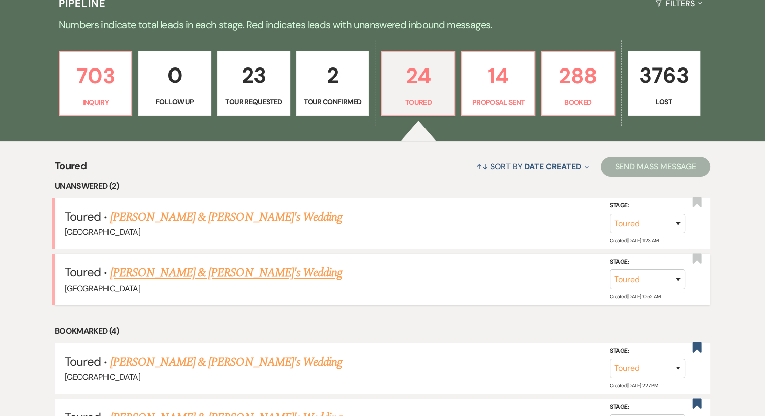
click at [222, 274] on link "[PERSON_NAME] & [PERSON_NAME]'s Wedding" at bounding box center [226, 273] width 232 height 18
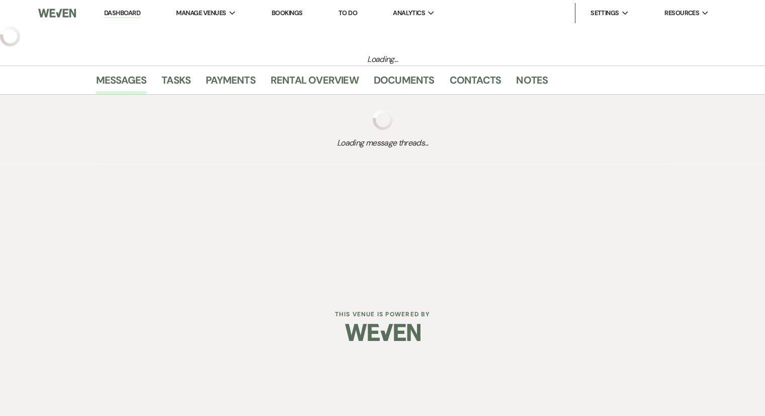
select select "5"
select select "6"
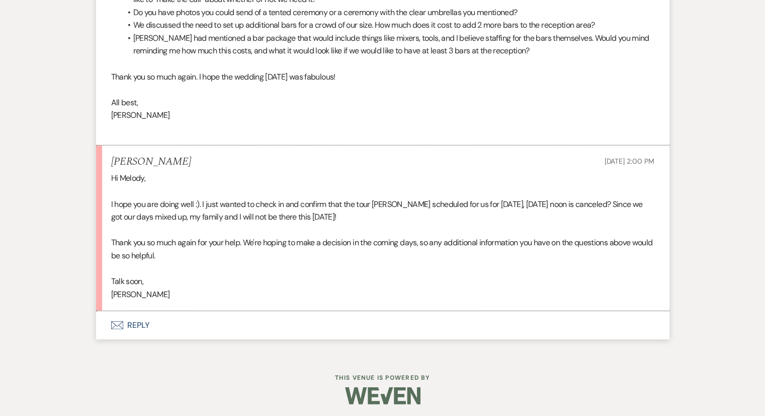
scroll to position [2771, 0]
click at [227, 287] on p "[PERSON_NAME]" at bounding box center [382, 293] width 543 height 13
click at [129, 322] on button "Envelope Reply" at bounding box center [383, 324] width 574 height 28
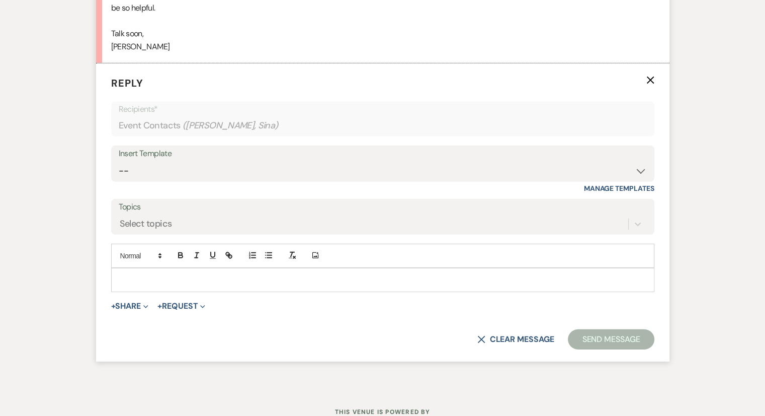
scroll to position [3019, 0]
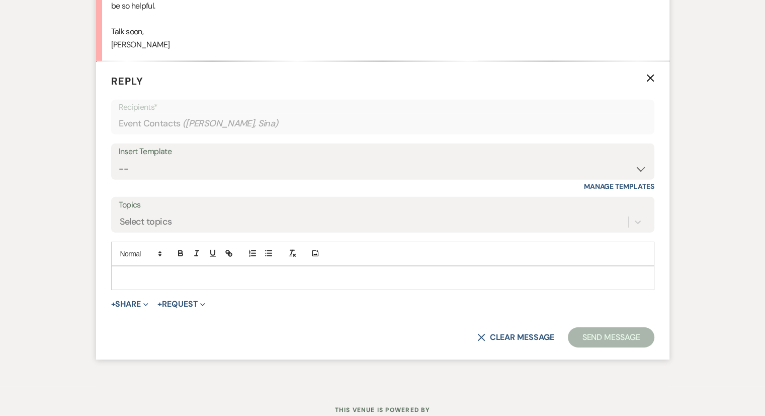
click at [147, 272] on p at bounding box center [382, 277] width 527 height 11
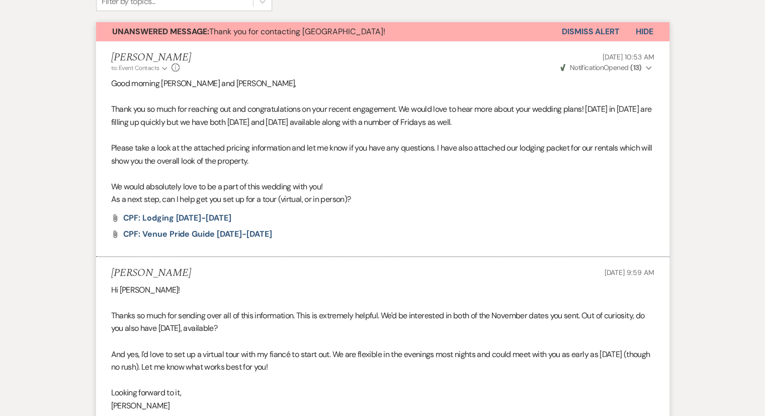
scroll to position [0, 0]
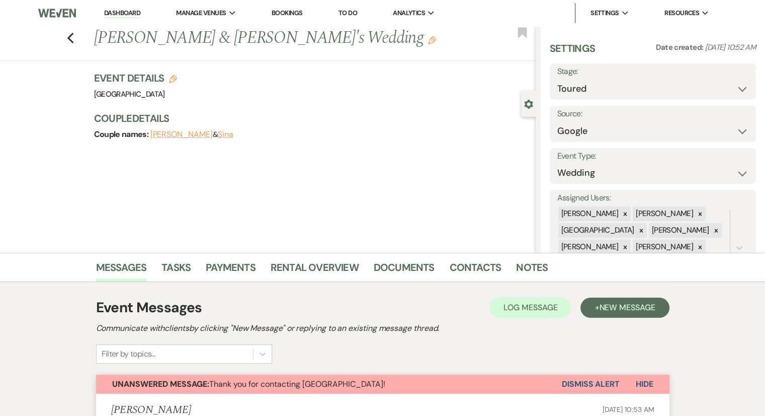
click at [590, 389] on button "Dismiss Alert" at bounding box center [591, 383] width 58 height 19
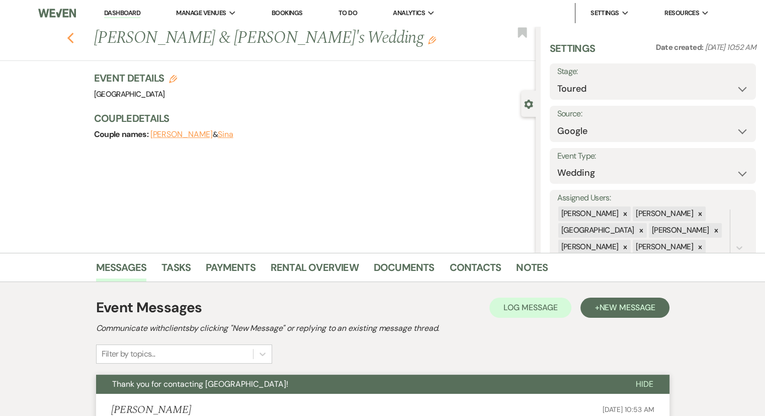
click at [70, 41] on icon "Previous" at bounding box center [71, 38] width 8 height 12
select select "5"
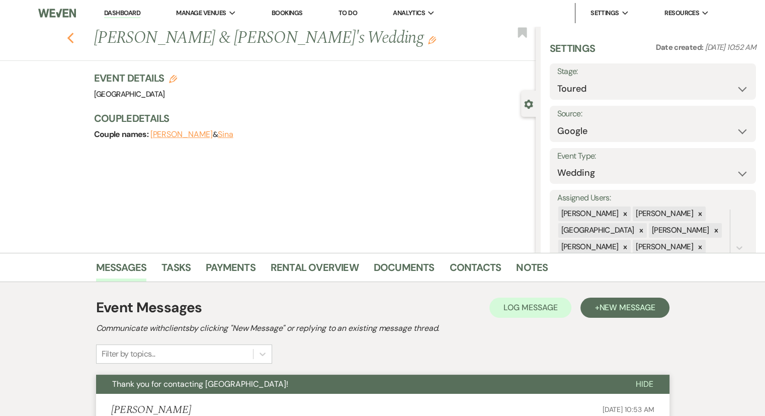
select select "5"
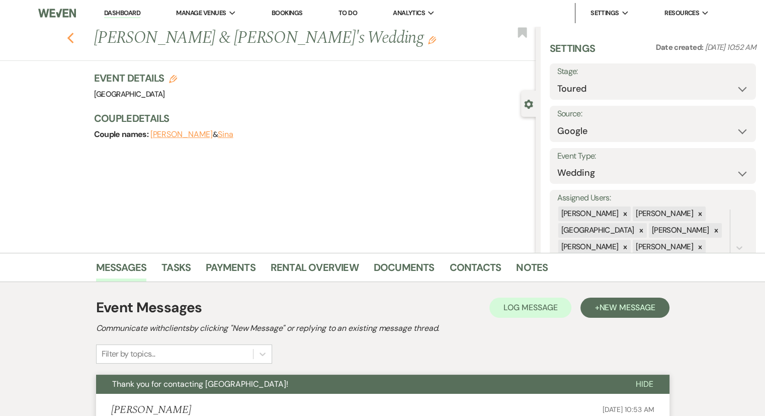
select select "5"
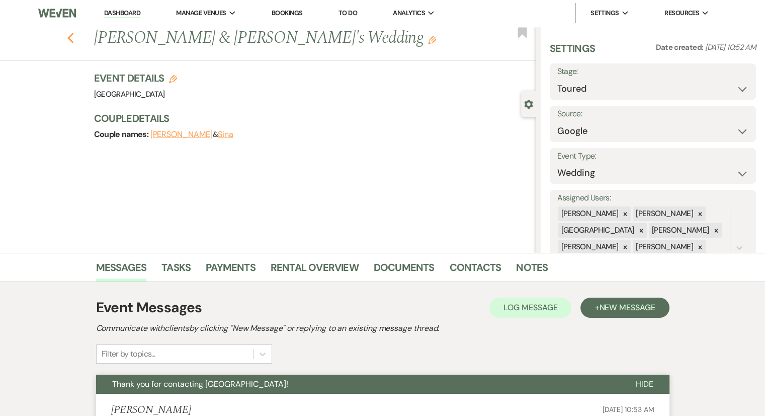
select select "5"
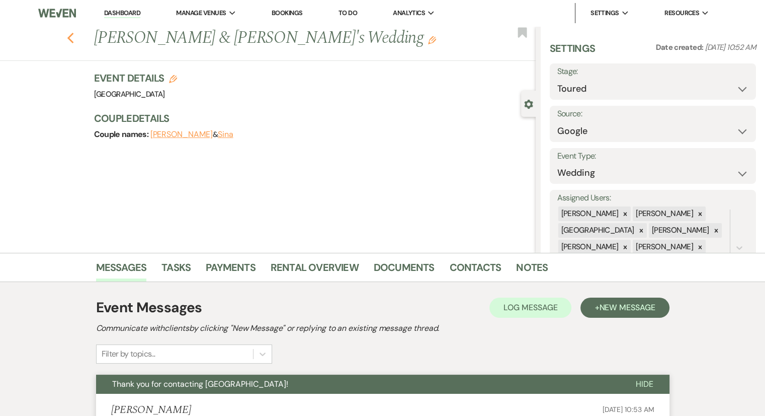
select select "5"
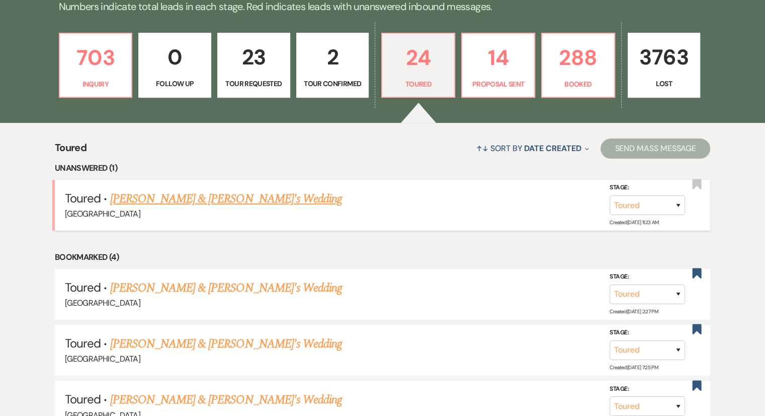
scroll to position [302, 0]
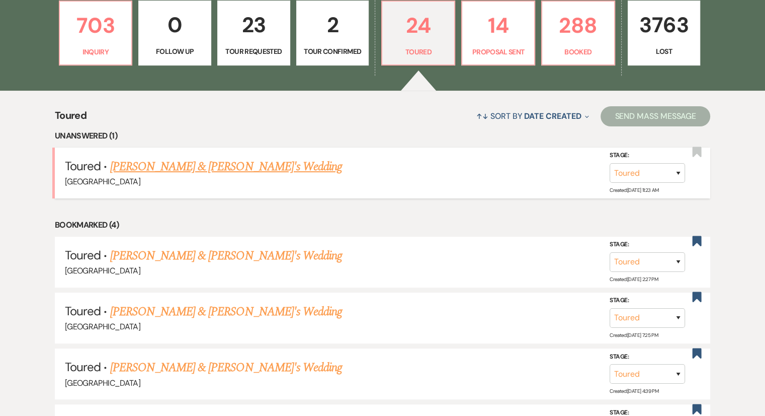
click at [198, 168] on link "[PERSON_NAME] & [PERSON_NAME]'s Wedding" at bounding box center [226, 167] width 232 height 18
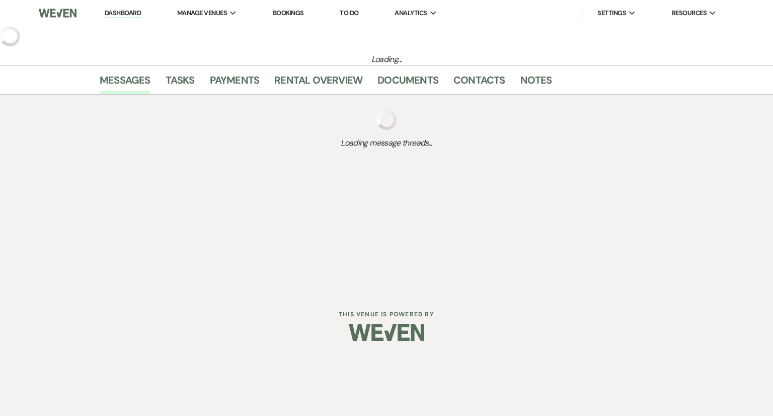
select select "5"
select select "6"
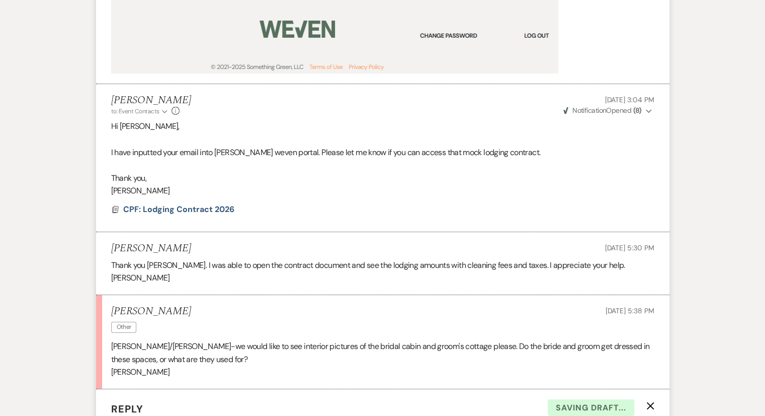
scroll to position [3309, 0]
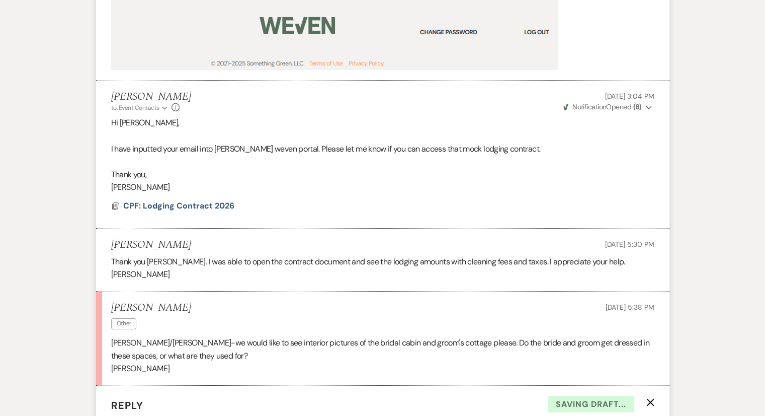
click at [200, 362] on p "[PERSON_NAME]" at bounding box center [382, 368] width 543 height 13
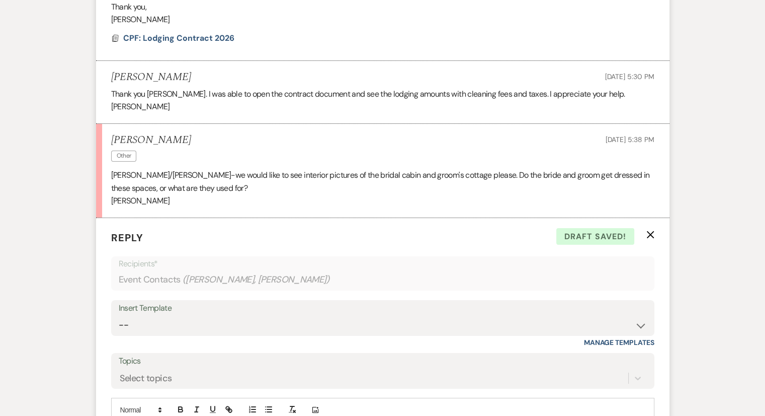
scroll to position [3561, 0]
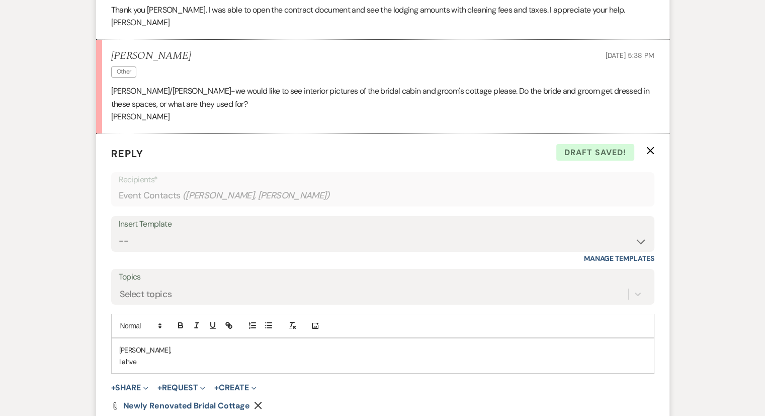
click at [171, 356] on p "I ahve" at bounding box center [382, 361] width 527 height 11
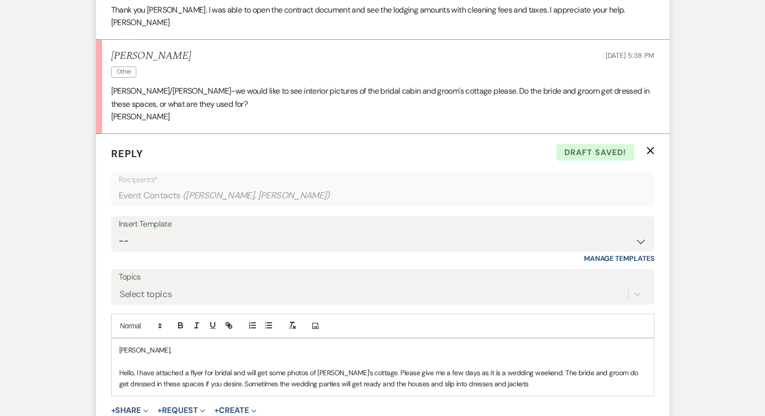
click at [347, 367] on p "Hello, I have attached a flyer for bridal and will get some photos of [PERSON_N…" at bounding box center [382, 378] width 527 height 23
click at [490, 371] on p "Hello, I have attached a flyer for bridal and will get some photos of [PERSON_N…" at bounding box center [382, 378] width 527 height 23
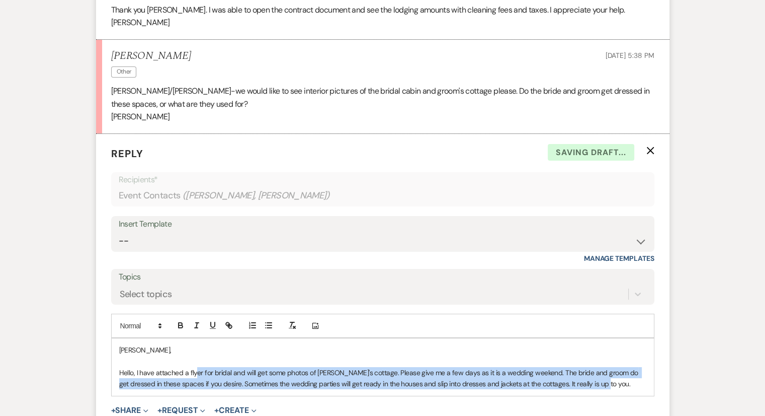
drag, startPoint x: 595, startPoint y: 365, endPoint x: 195, endPoint y: 354, distance: 400.2
click at [195, 367] on p "Hello, I have attached a flyer for bridal and will get some photos of [PERSON_N…" at bounding box center [382, 378] width 527 height 23
drag, startPoint x: 113, startPoint y: 352, endPoint x: 608, endPoint y: 372, distance: 495.6
click at [608, 372] on div "[PERSON_NAME], Hello, I have attached a flyer for bridal and will get some phot…" at bounding box center [383, 366] width 542 height 57
copy p "Hello, I have attached a flyer for bridal and will get some photos of [PERSON_N…"
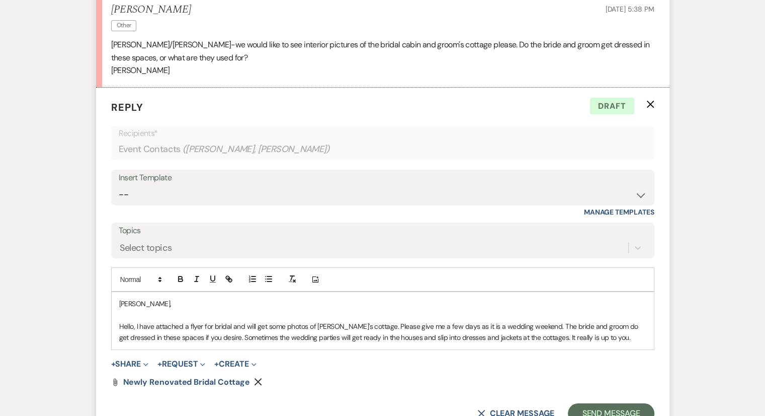
scroll to position [3662, 0]
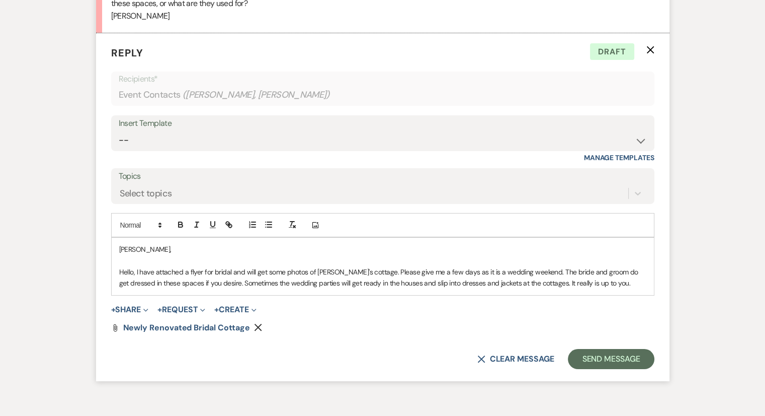
click at [121, 255] on p at bounding box center [382, 260] width 527 height 11
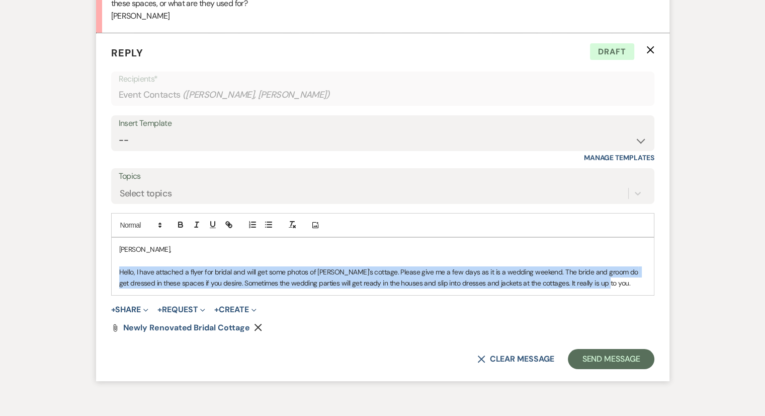
drag, startPoint x: 117, startPoint y: 254, endPoint x: 638, endPoint y: 270, distance: 521.1
click at [638, 270] on div "[PERSON_NAME], Hello, I have attached a flyer for bridal and will get some phot…" at bounding box center [383, 266] width 542 height 57
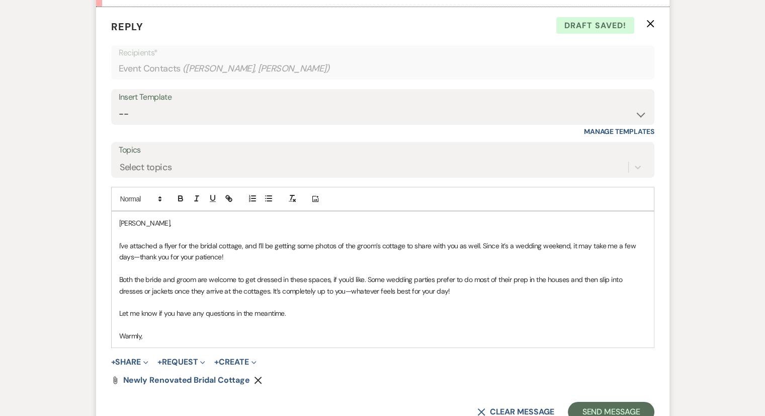
scroll to position [3712, 0]
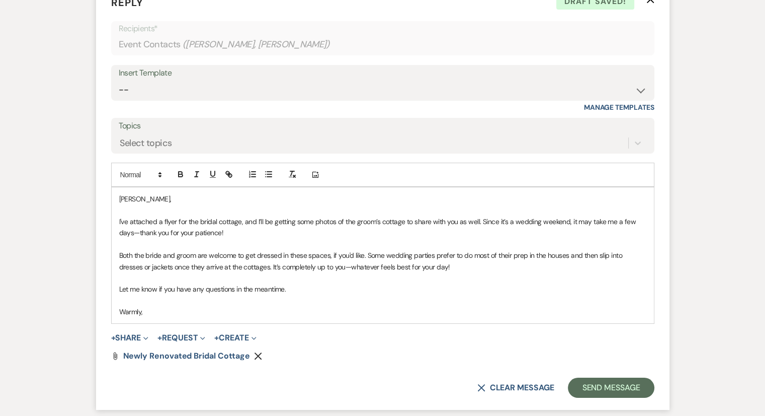
click at [173, 306] on p "Warmly," at bounding box center [382, 311] width 527 height 11
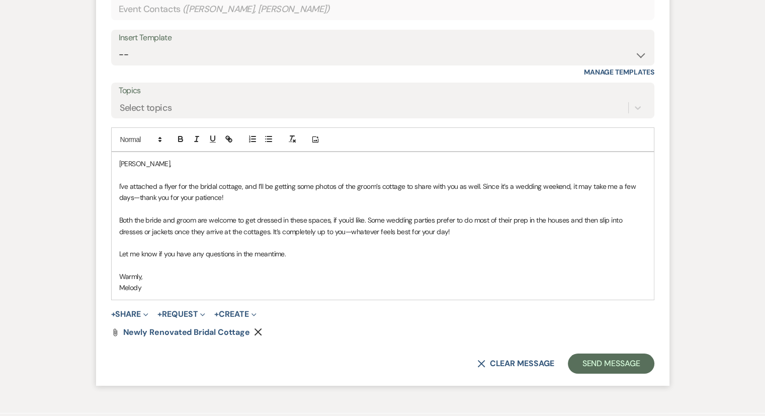
scroll to position [3762, 0]
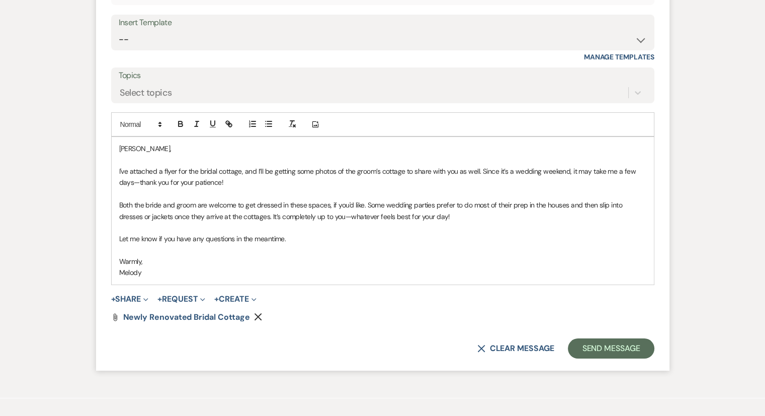
click at [114, 153] on div "[PERSON_NAME], I've attached a flyer for the bridal cottage, and I’ll be gettin…" at bounding box center [383, 210] width 542 height 147
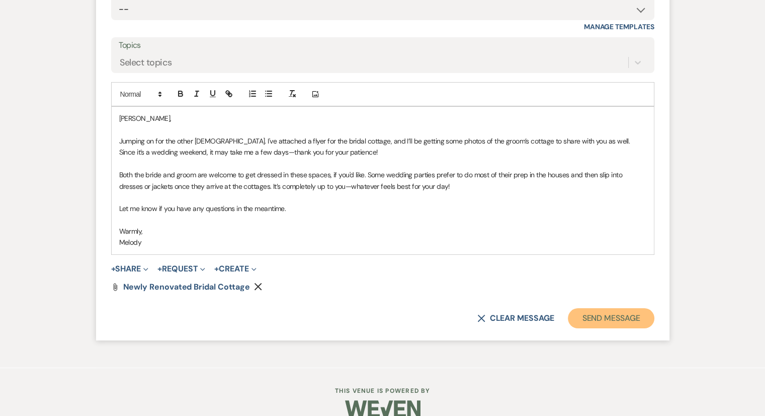
click at [611, 308] on button "Send Message" at bounding box center [611, 318] width 86 height 20
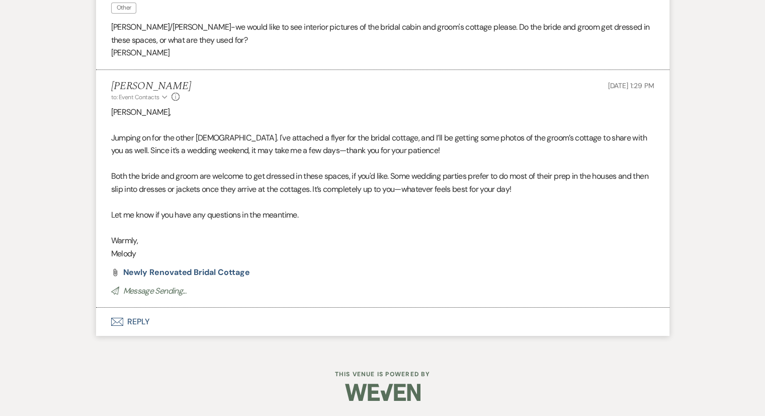
scroll to position [3609, 0]
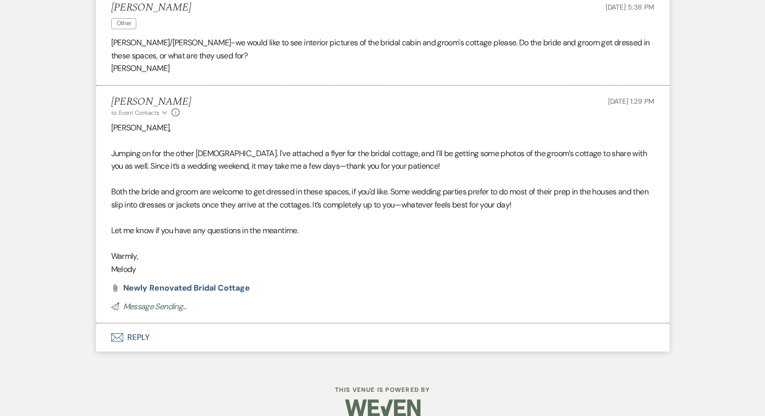
select select "5"
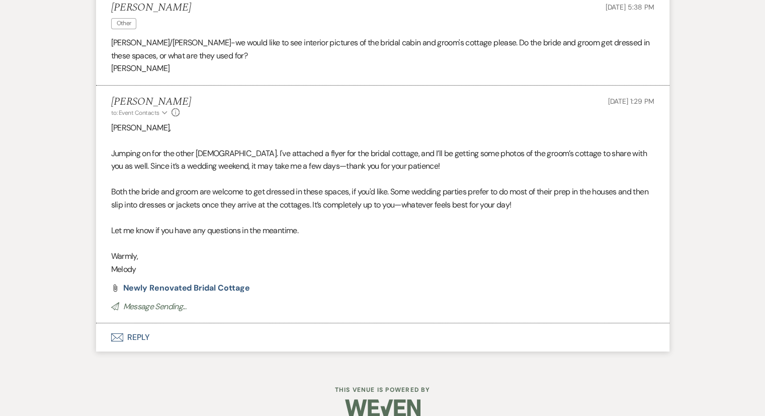
select select "5"
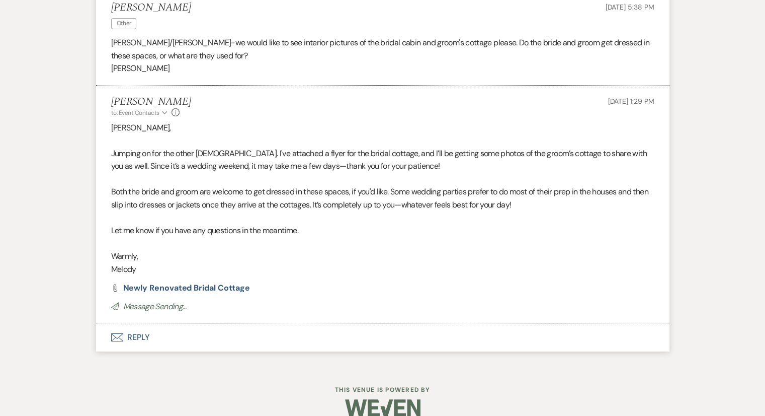
select select "5"
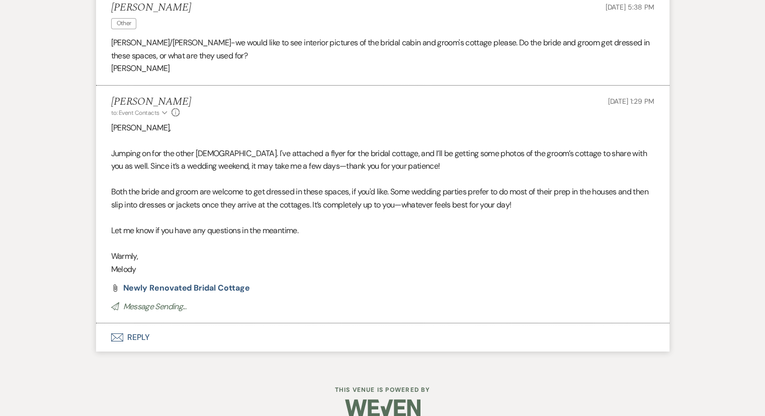
select select "5"
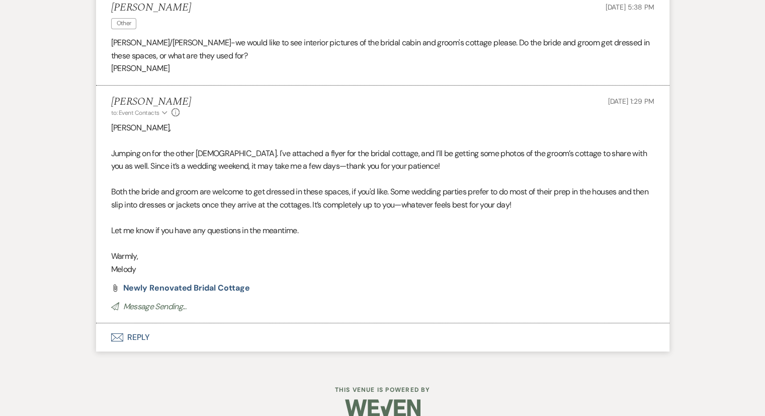
select select "5"
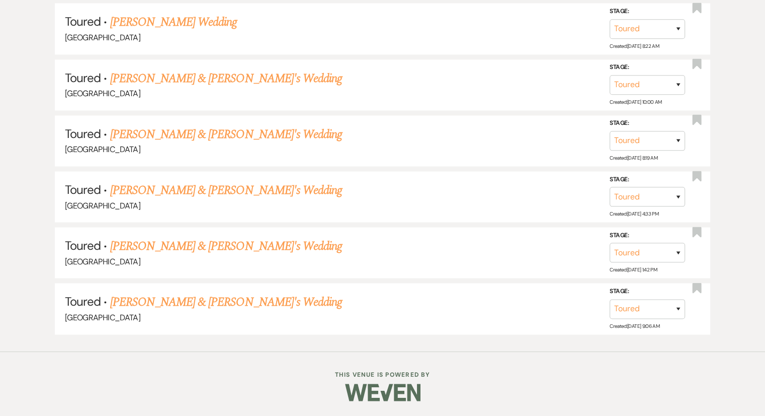
scroll to position [302, 0]
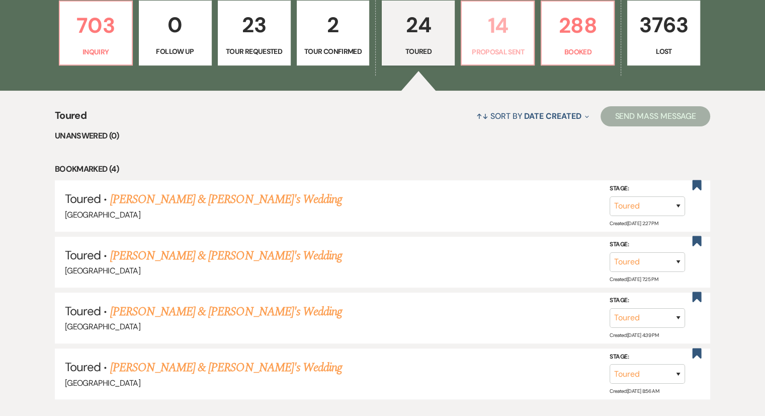
click at [501, 49] on p "Proposal Sent" at bounding box center [498, 51] width 60 height 11
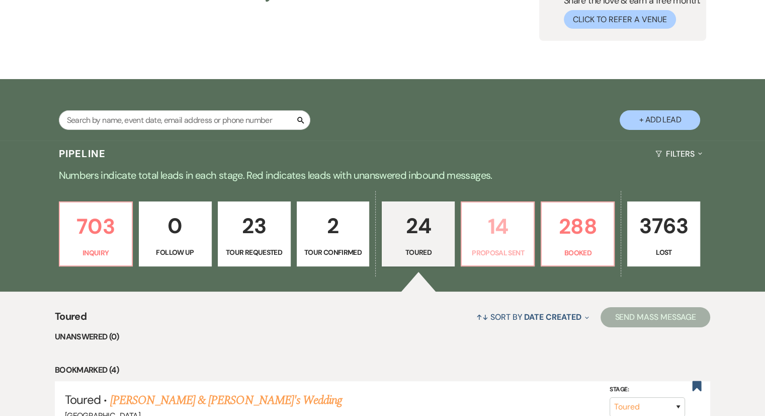
select select "6"
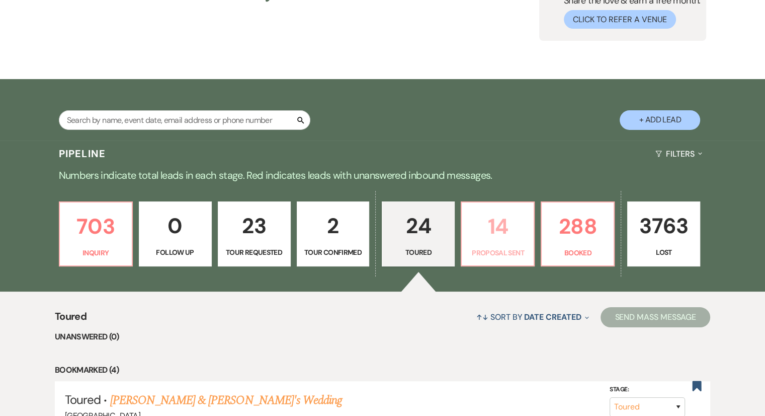
select select "6"
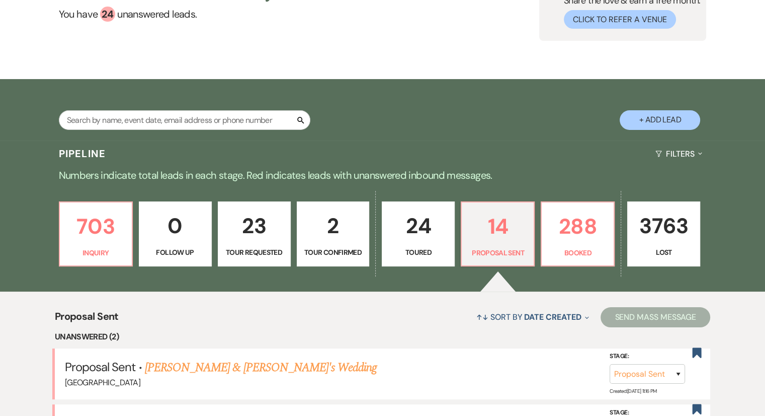
scroll to position [302, 0]
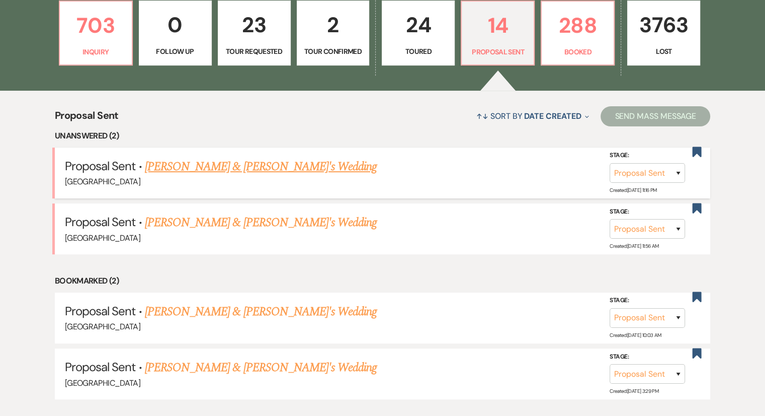
click at [201, 170] on link "[PERSON_NAME] & [PERSON_NAME]'s Wedding" at bounding box center [261, 167] width 232 height 18
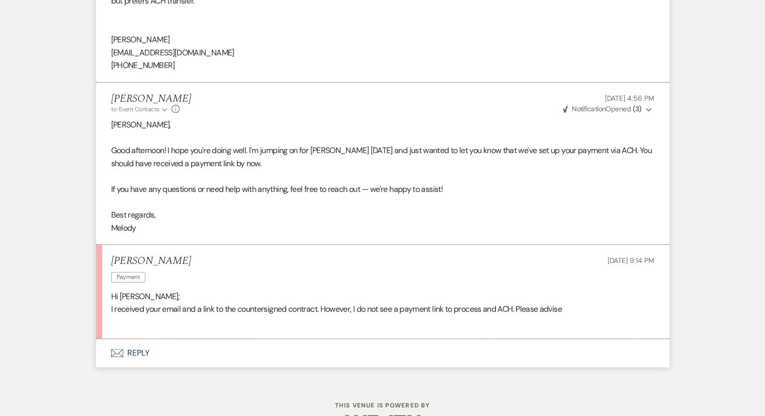
scroll to position [886, 0]
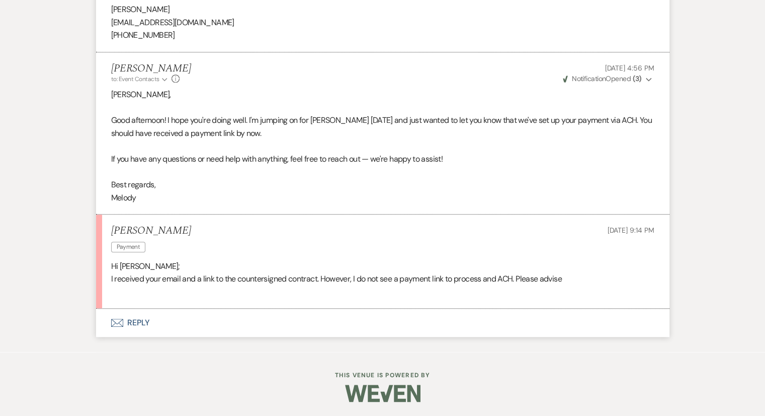
click at [139, 320] on button "Envelope Reply" at bounding box center [383, 322] width 574 height 28
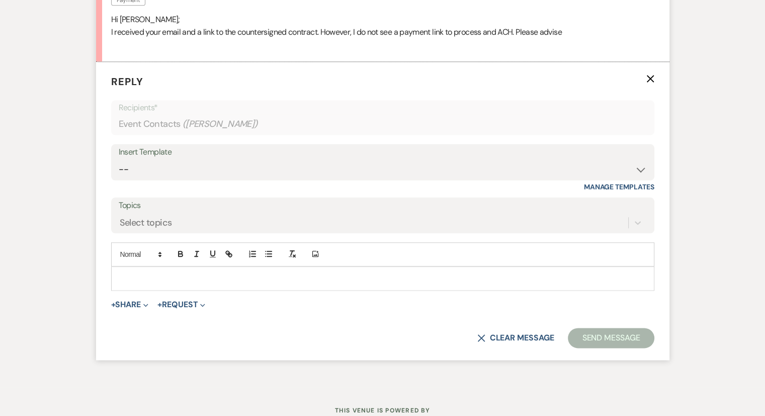
scroll to position [1134, 0]
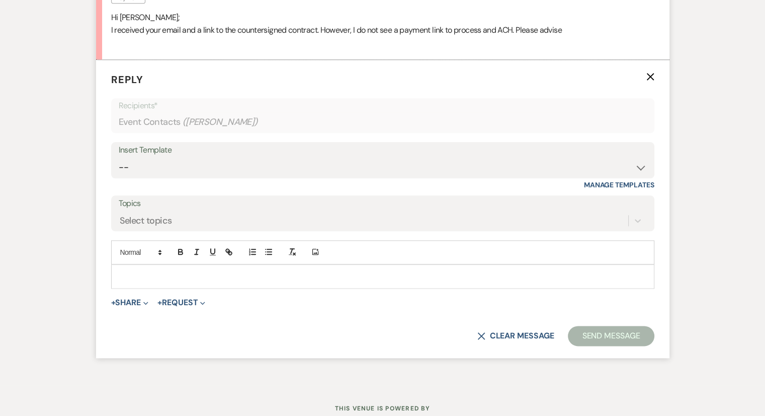
click at [123, 260] on div "Add Photo" at bounding box center [382, 252] width 543 height 24
click at [121, 267] on div at bounding box center [383, 276] width 542 height 23
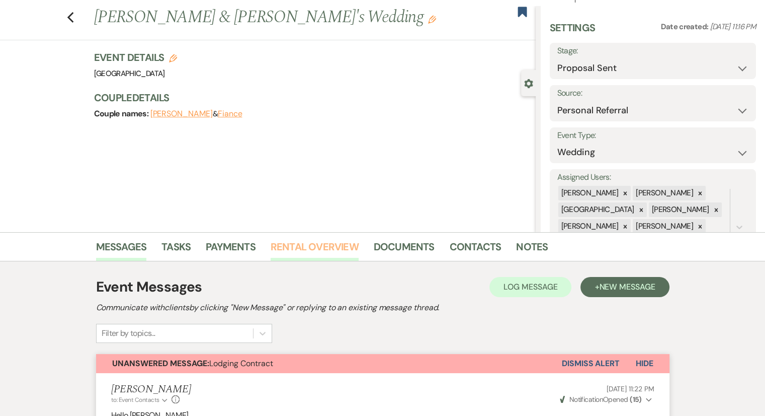
scroll to position [0, 0]
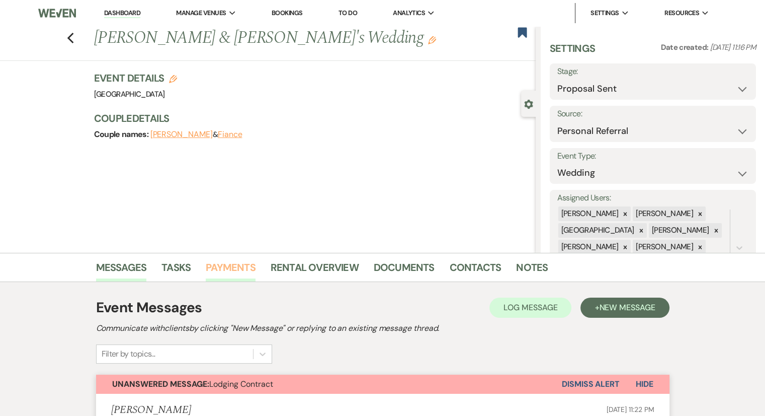
click at [234, 260] on link "Payments" at bounding box center [231, 270] width 50 height 22
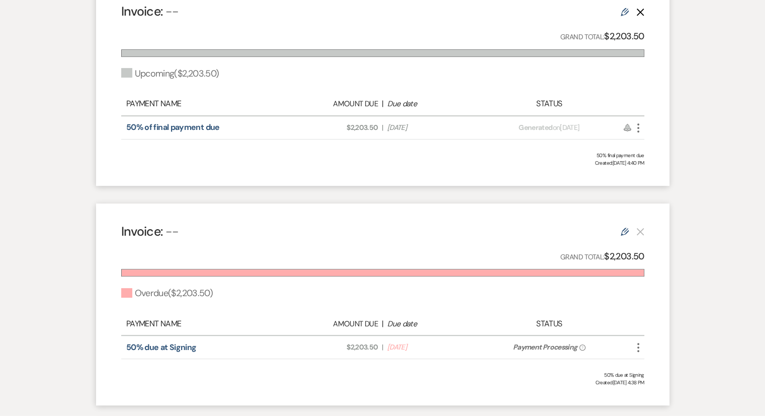
scroll to position [403, 0]
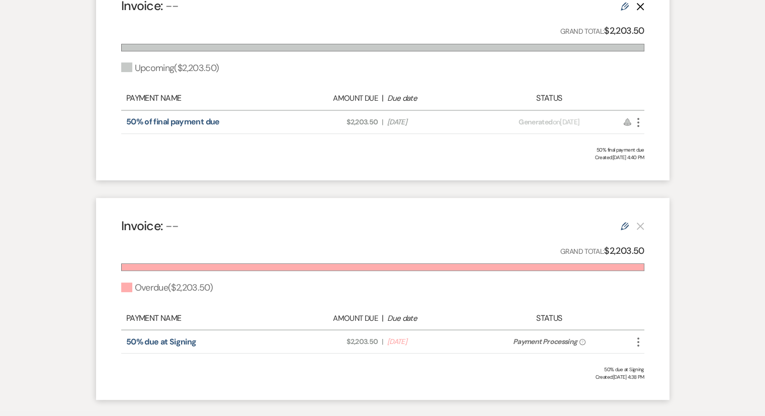
click at [636, 340] on icon "More" at bounding box center [639, 342] width 12 height 12
click at [539, 340] on span "Payment Processing" at bounding box center [545, 341] width 64 height 9
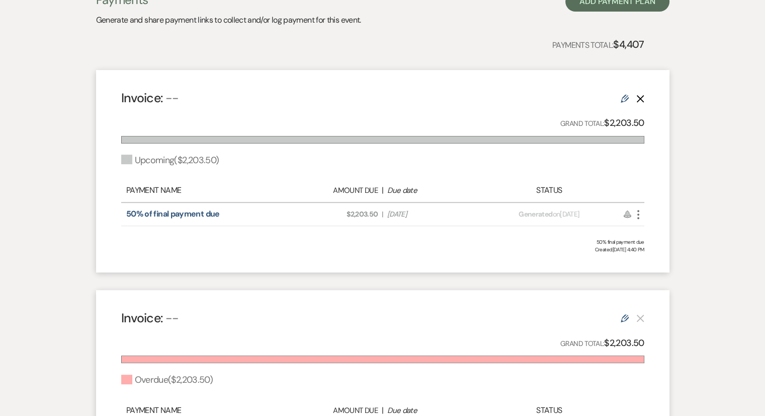
scroll to position [209, 0]
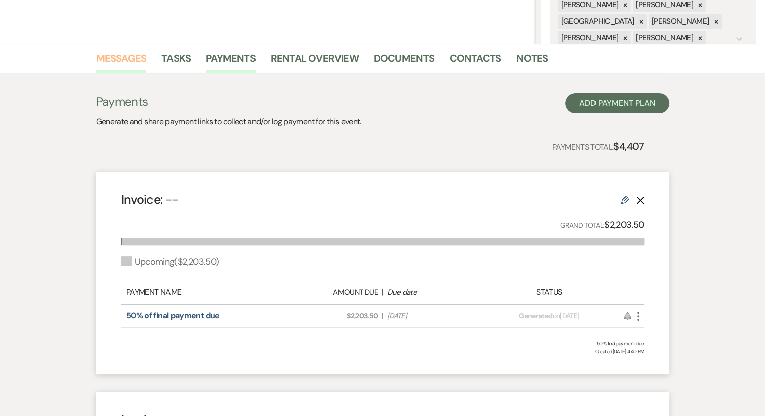
click at [121, 53] on link "Messages" at bounding box center [121, 61] width 51 height 22
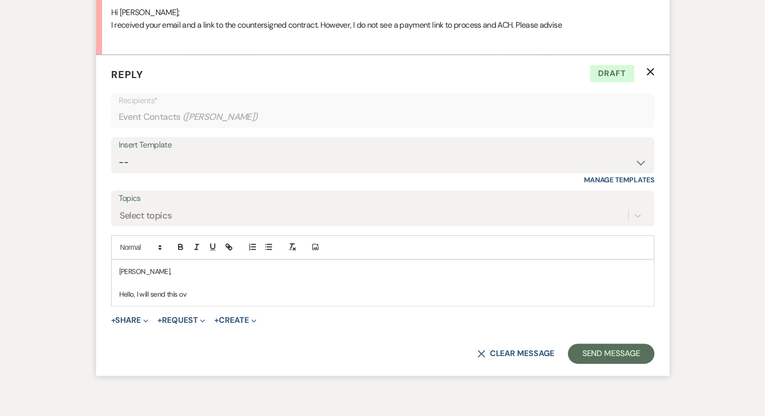
scroll to position [1145, 0]
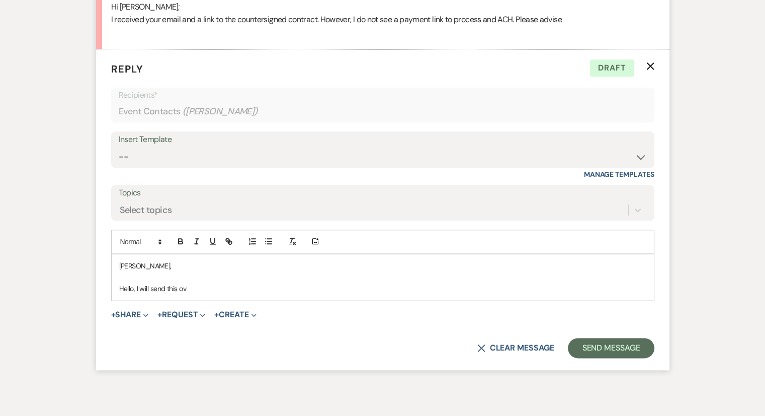
click at [206, 286] on p "Hello, I will send this ov" at bounding box center [382, 288] width 527 height 11
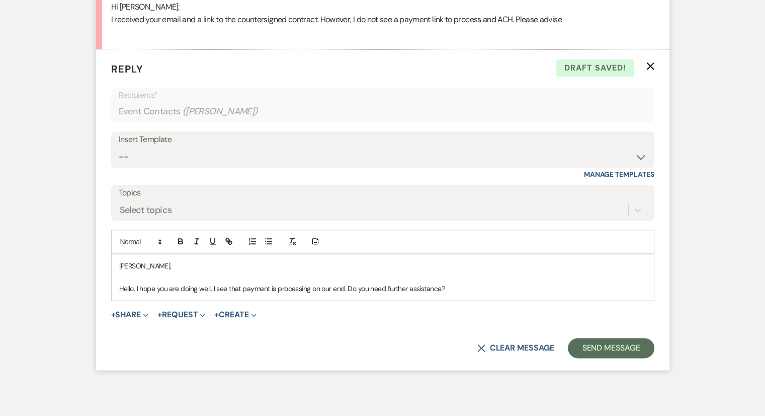
click at [240, 289] on p "Hello, I hope you are doing well. I see that payment is processing on our end. …" at bounding box center [382, 288] width 527 height 11
click at [476, 285] on p "Hello, I hope you are doing well. I see that the payment is processing on our e…" at bounding box center [382, 288] width 527 height 11
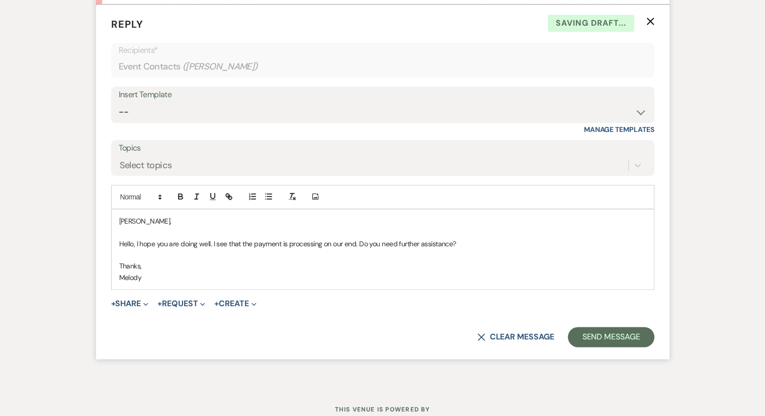
click at [244, 263] on p "Thanks," at bounding box center [382, 265] width 527 height 11
click at [609, 339] on button "Send Message" at bounding box center [611, 337] width 86 height 20
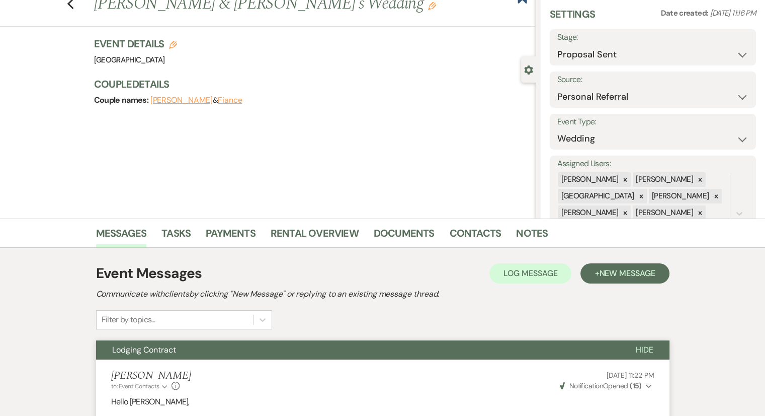
scroll to position [0, 0]
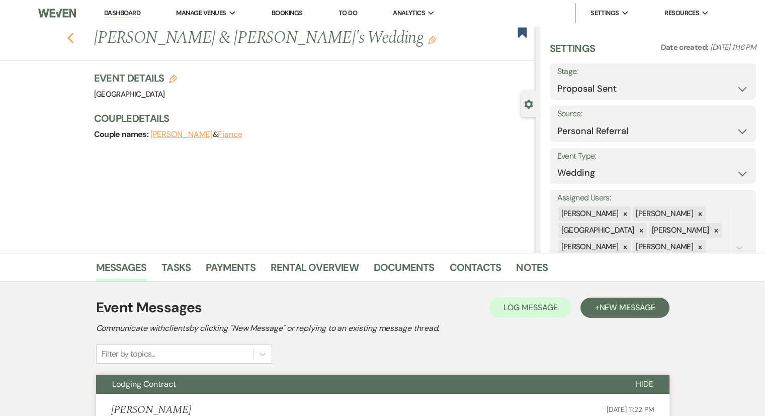
click at [73, 40] on use "button" at bounding box center [70, 38] width 7 height 11
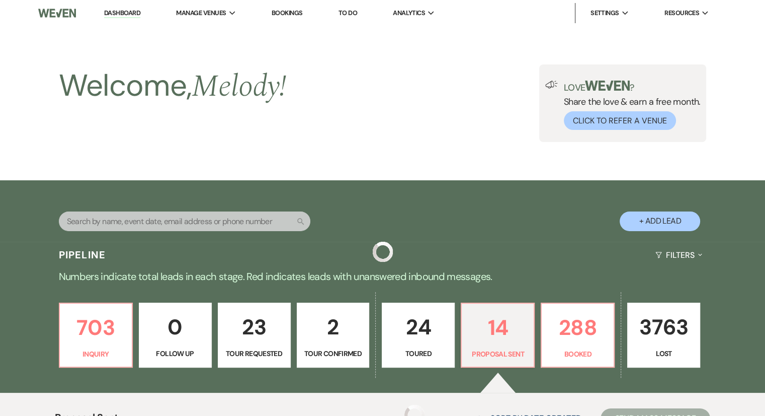
scroll to position [302, 0]
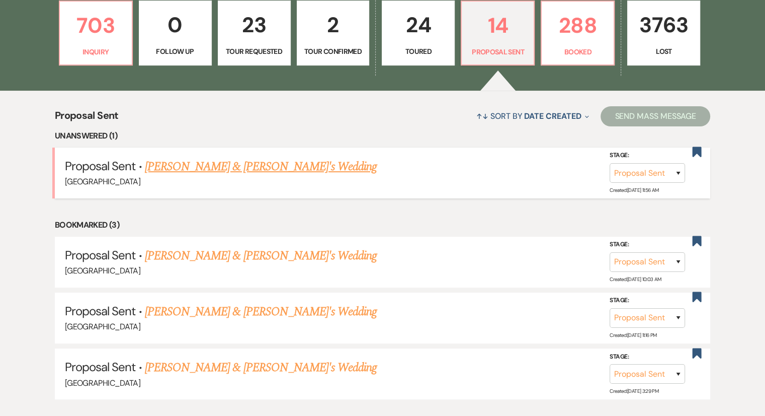
click at [247, 161] on link "[PERSON_NAME] & [PERSON_NAME]'s Wedding" at bounding box center [261, 167] width 232 height 18
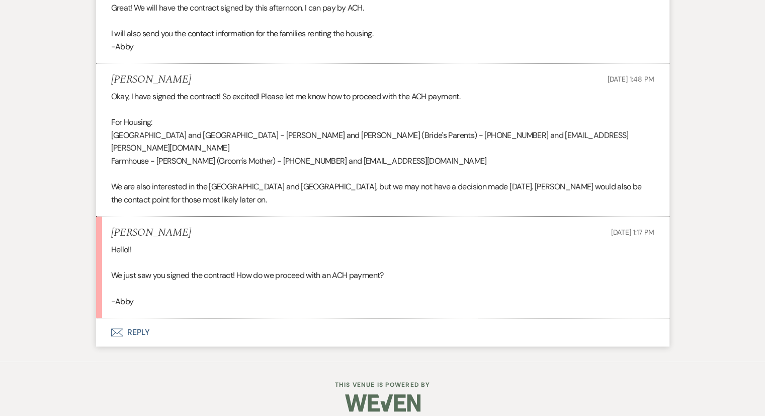
scroll to position [4368, 0]
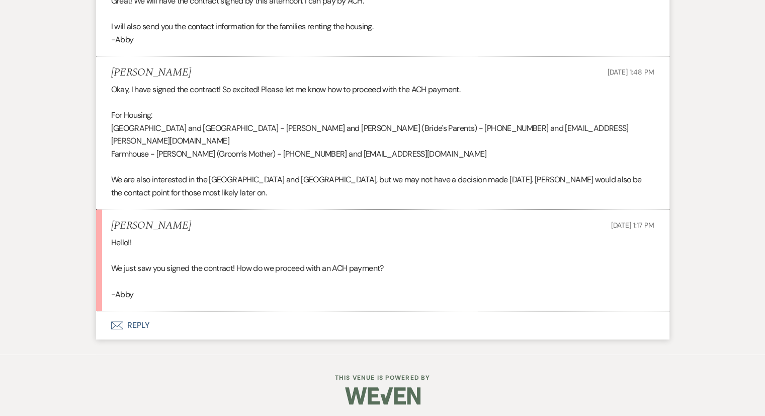
click at [131, 325] on button "Envelope Reply" at bounding box center [383, 325] width 574 height 28
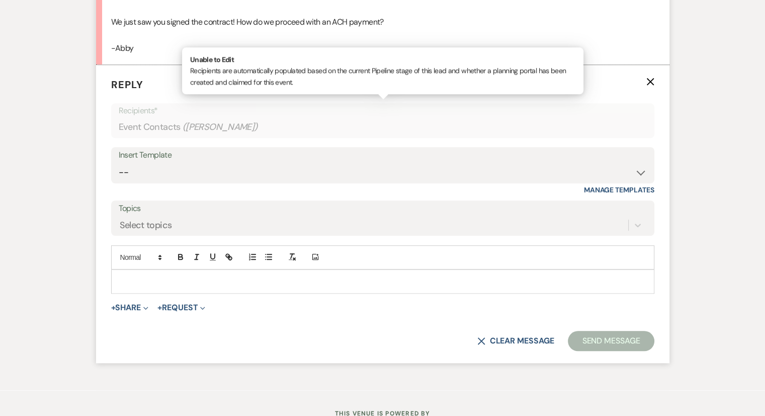
scroll to position [4616, 0]
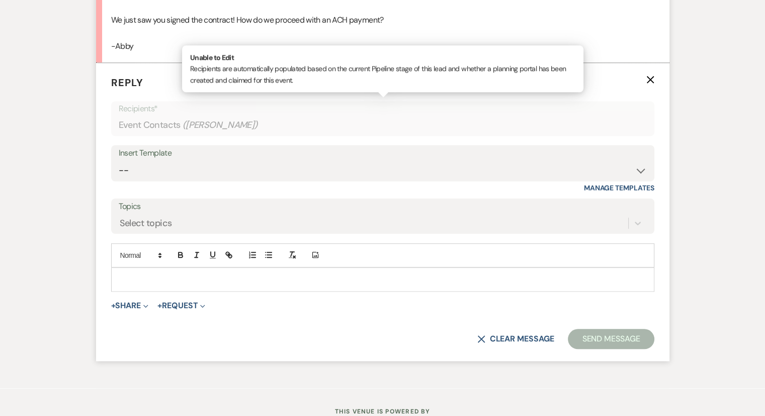
click at [135, 276] on p at bounding box center [382, 279] width 527 height 11
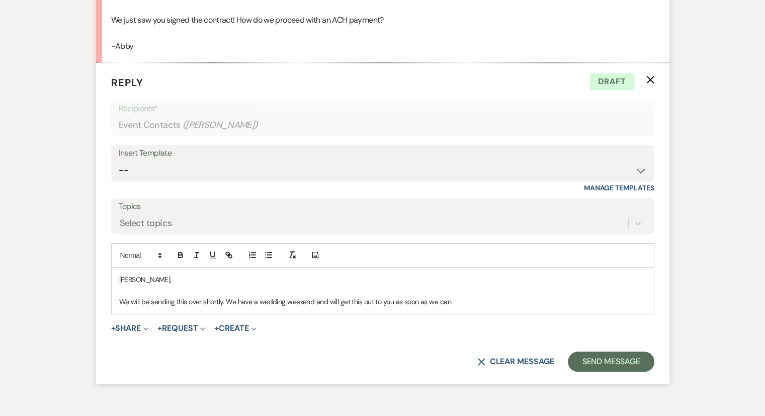
click at [135, 276] on p "[PERSON_NAME]," at bounding box center [382, 279] width 527 height 11
click at [505, 297] on p "We will be sending this over shortly. We have a wedding weekend and will get th…" at bounding box center [382, 301] width 527 height 11
click at [477, 299] on p "We will be sending this over shortly. We have a wedding weekend and will get th…" at bounding box center [382, 301] width 527 height 11
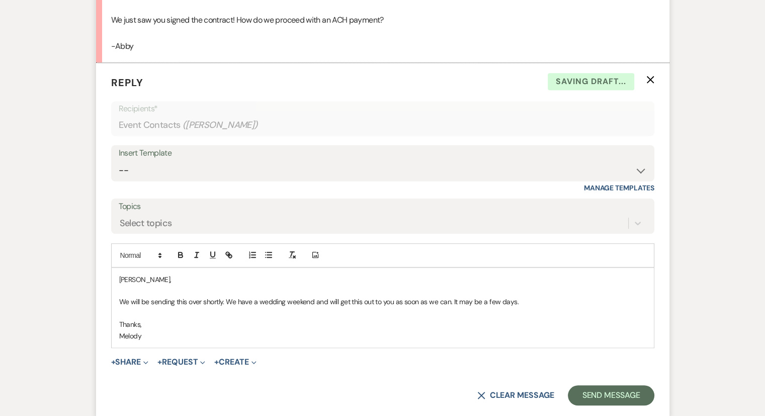
click at [350, 330] on p "Melody" at bounding box center [382, 335] width 527 height 11
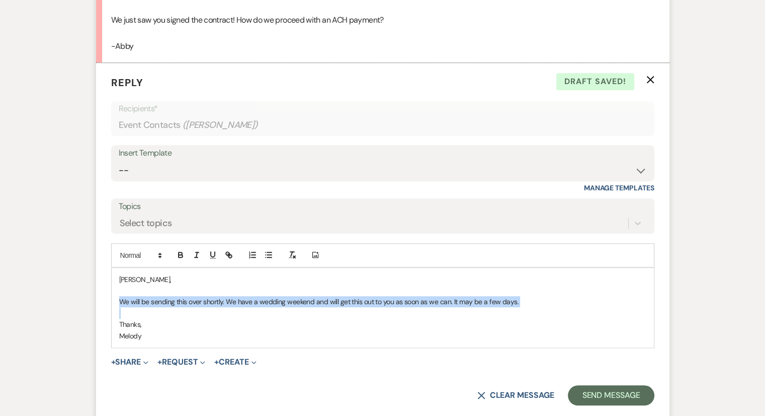
drag, startPoint x: 116, startPoint y: 298, endPoint x: 512, endPoint y: 310, distance: 396.2
click at [512, 310] on div "[PERSON_NAME], We will be sending this over shortly. We have a wedding weekend …" at bounding box center [383, 308] width 542 height 80
drag, startPoint x: 491, startPoint y: 297, endPoint x: 496, endPoint y: 292, distance: 7.1
copy p "We will be sending this over shortly. We have a wedding weekend and will get th…"
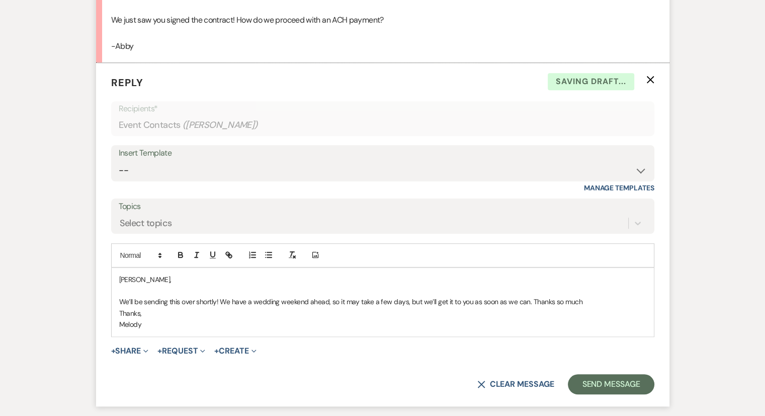
click at [274, 311] on p "Thanks," at bounding box center [382, 312] width 527 height 11
click at [527, 296] on p "We’ll be sending this over shortly! We have a wedding weekend ahead, so it may …" at bounding box center [382, 301] width 527 height 11
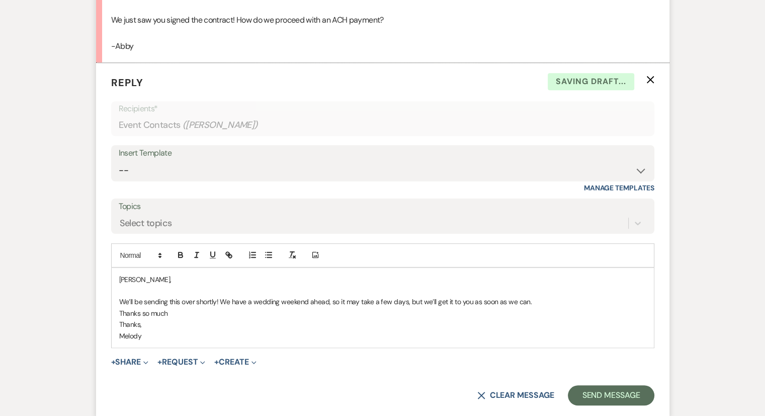
click at [172, 308] on p "Thanks so much" at bounding box center [382, 312] width 527 height 11
drag, startPoint x: 172, startPoint y: 308, endPoint x: 114, endPoint y: 307, distance: 58.4
click at [114, 307] on div "[PERSON_NAME], We’ll be sending this over shortly! We have a wedding weekend ah…" at bounding box center [383, 308] width 542 height 80
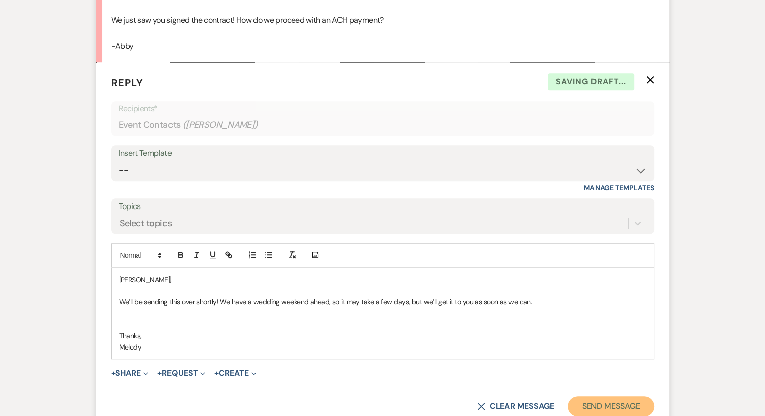
click at [592, 401] on button "Send Message" at bounding box center [611, 406] width 86 height 20
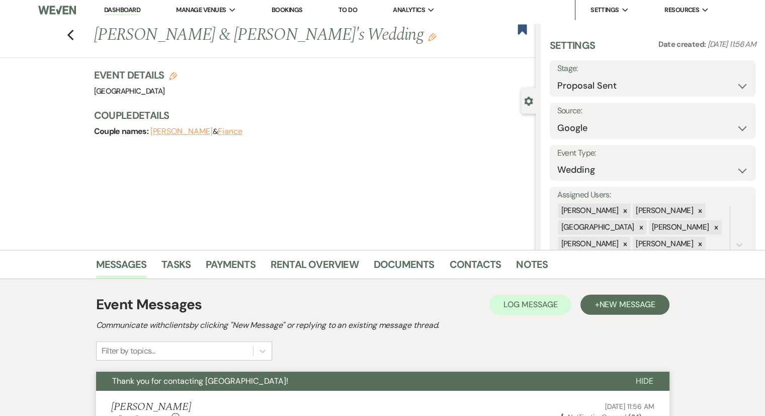
scroll to position [0, 0]
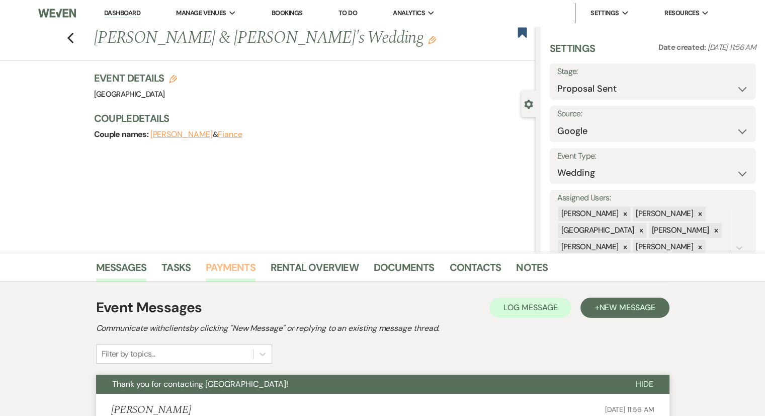
click at [227, 268] on link "Payments" at bounding box center [231, 270] width 50 height 22
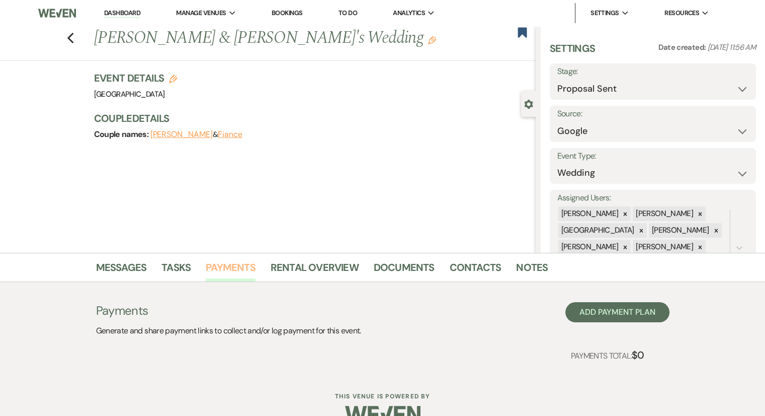
scroll to position [22, 0]
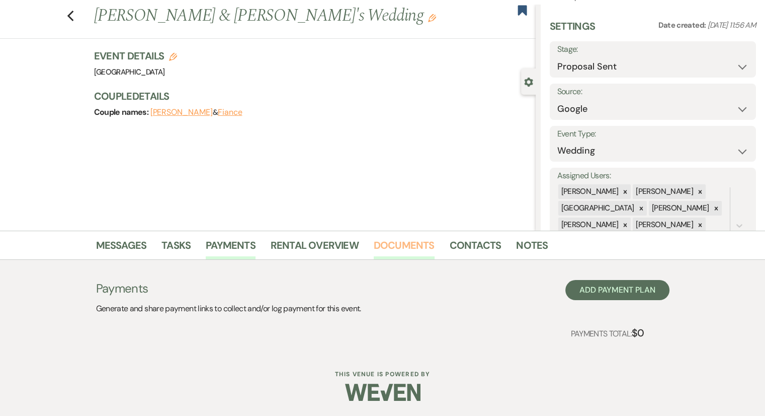
click at [394, 246] on link "Documents" at bounding box center [404, 248] width 61 height 22
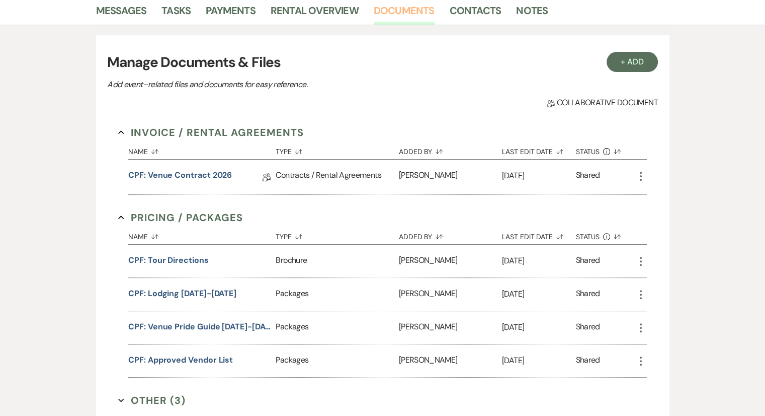
scroll to position [274, 0]
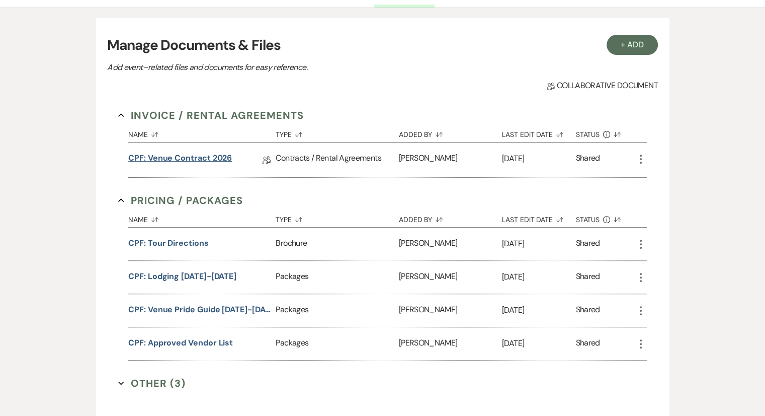
click at [209, 158] on link "CPF: Venue Contract 2026" at bounding box center [180, 160] width 104 height 16
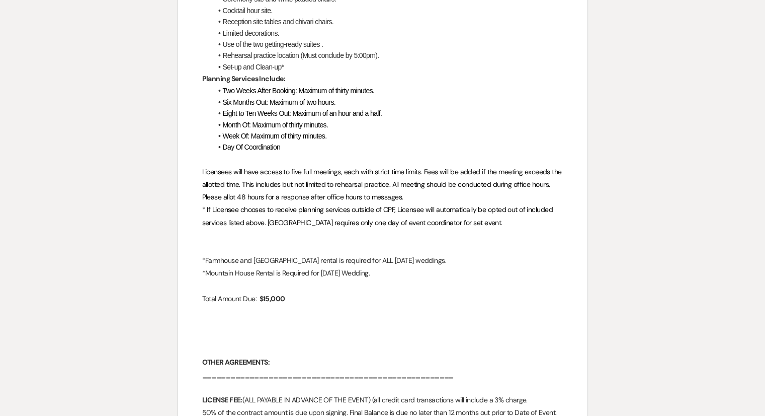
scroll to position [428, 0]
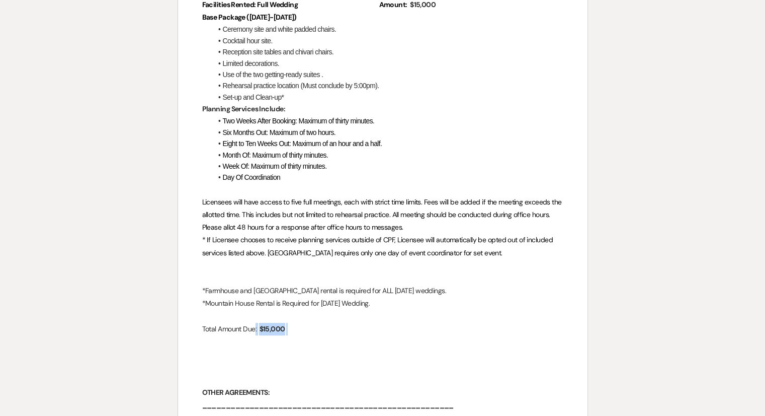
drag, startPoint x: 255, startPoint y: 329, endPoint x: 298, endPoint y: 329, distance: 42.8
click at [298, 329] on p "Total Amount Due: ﻿ $15,000 ﻿" at bounding box center [382, 329] width 361 height 13
copy p ": ﻿ $15,000 ﻿"
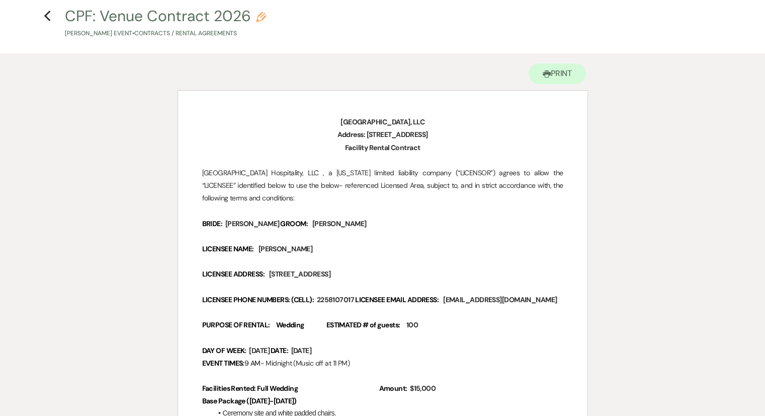
scroll to position [0, 0]
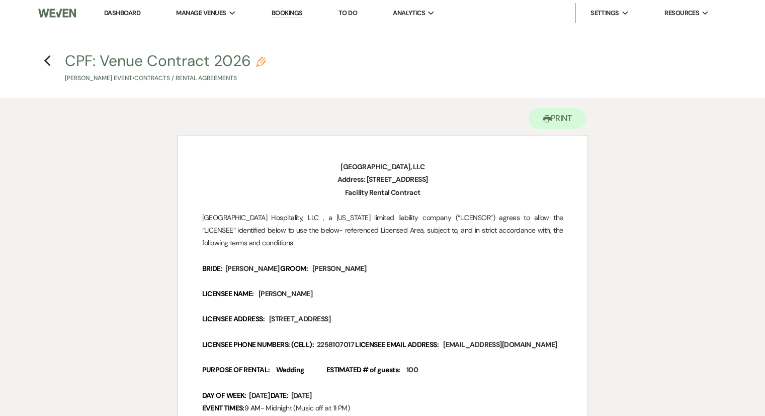
drag, startPoint x: 71, startPoint y: 408, endPoint x: 42, endPoint y: 63, distance: 346.0
click at [42, 63] on h4 "Previous CPF: Venue Contract 2026 Pencil [PERSON_NAME] Event • Contracts / Rent…" at bounding box center [383, 66] width 725 height 33
click at [44, 63] on icon "Previous" at bounding box center [48, 61] width 8 height 12
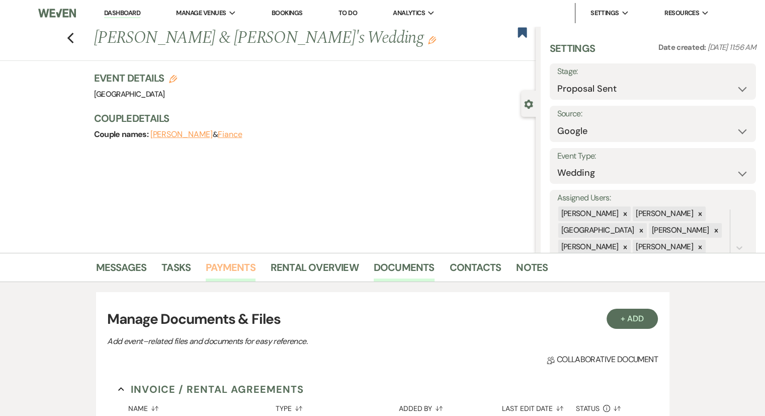
click at [233, 270] on link "Payments" at bounding box center [231, 270] width 50 height 22
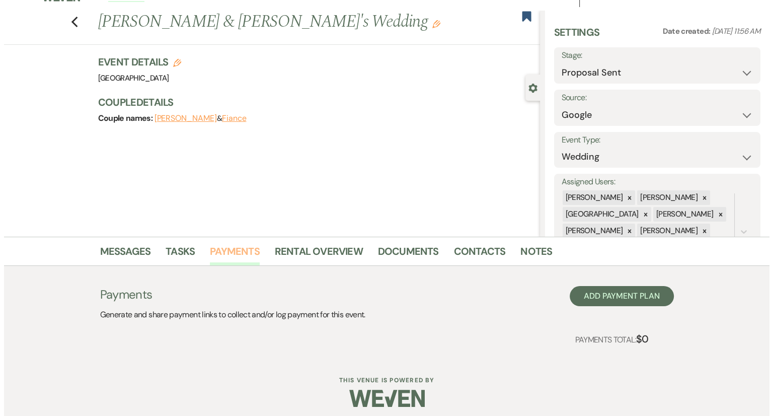
scroll to position [22, 0]
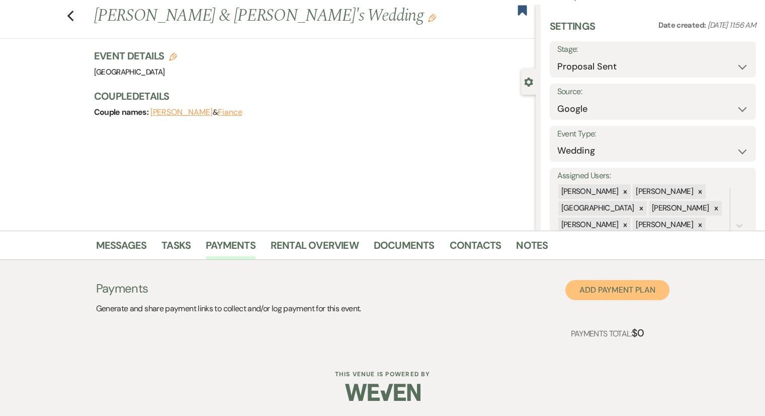
click at [648, 288] on button "Add Payment Plan" at bounding box center [618, 290] width 104 height 20
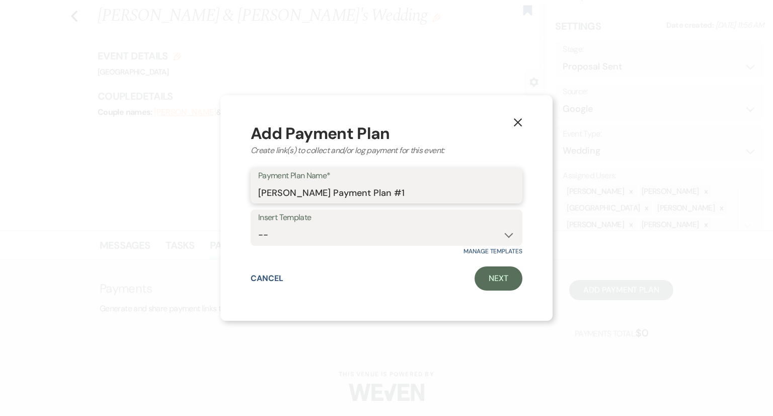
drag, startPoint x: 411, startPoint y: 191, endPoint x: 253, endPoint y: 194, distance: 158.1
click at [253, 194] on div "Payment Plan Name* [PERSON_NAME] Payment Plan #1" at bounding box center [387, 186] width 272 height 36
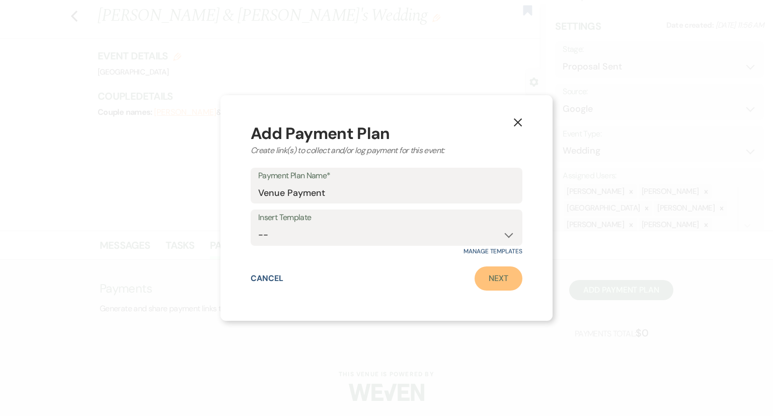
click at [504, 285] on link "Next" at bounding box center [499, 278] width 48 height 24
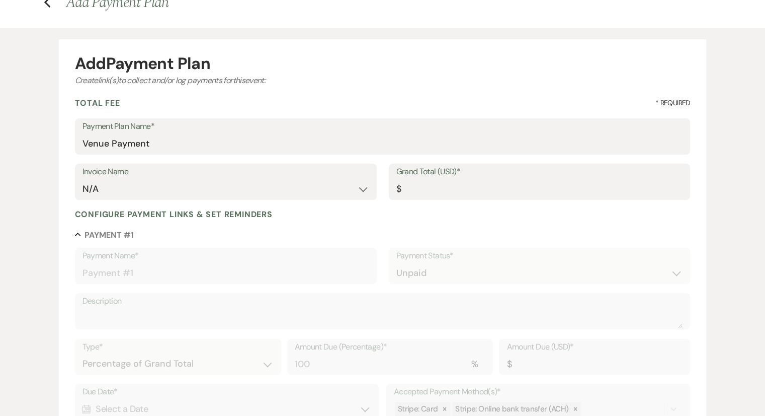
scroll to position [50, 0]
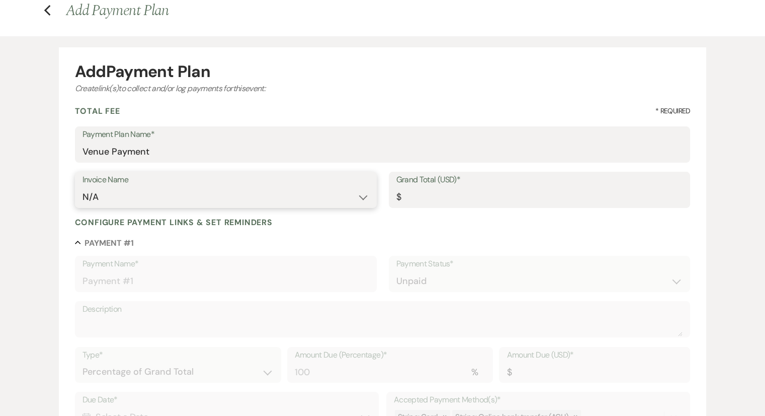
click at [143, 195] on select "N/A" at bounding box center [226, 197] width 287 height 20
click at [465, 202] on input "Grand Total (USD)*" at bounding box center [540, 197] width 287 height 20
paste input "1"
click at [422, 199] on input "Grand Total (USD)*" at bounding box center [540, 197] width 287 height 20
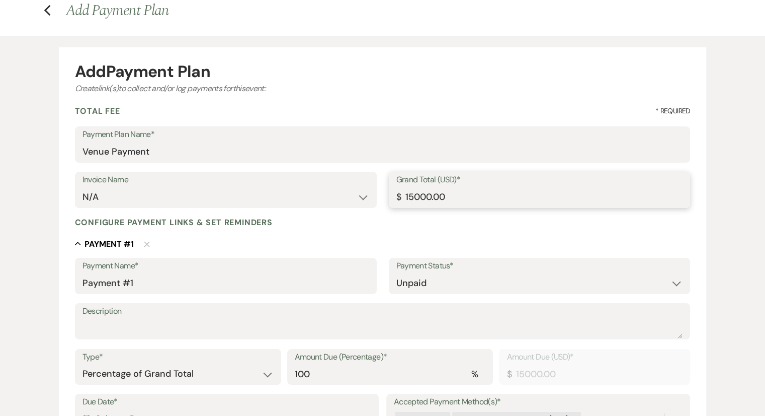
click at [410, 198] on input "15000.00" at bounding box center [540, 197] width 287 height 20
click at [153, 288] on input "Payment #1" at bounding box center [226, 283] width 287 height 20
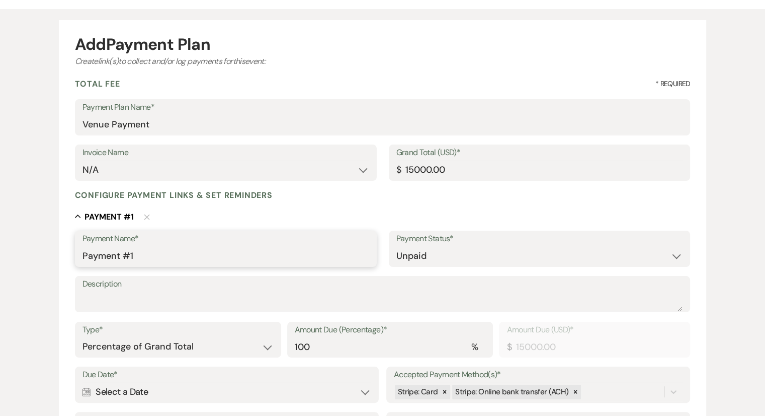
scroll to position [101, 0]
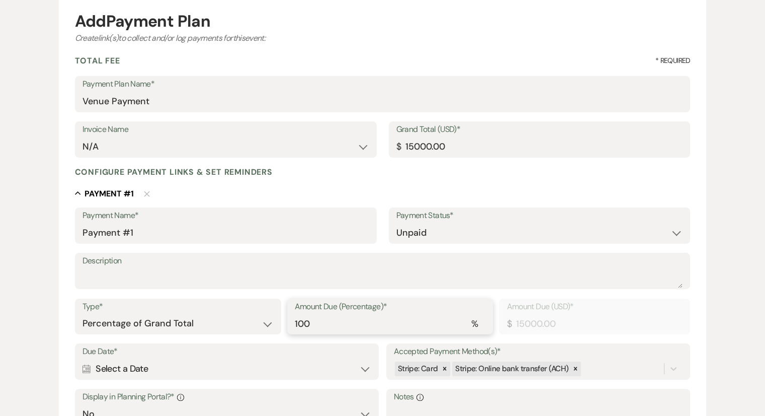
drag, startPoint x: 318, startPoint y: 324, endPoint x: 287, endPoint y: 325, distance: 31.2
click at [287, 325] on div "Amount Due (Percentage)* % 100" at bounding box center [390, 316] width 206 height 36
click at [280, 349] on label "Due Date*" at bounding box center [227, 351] width 289 height 15
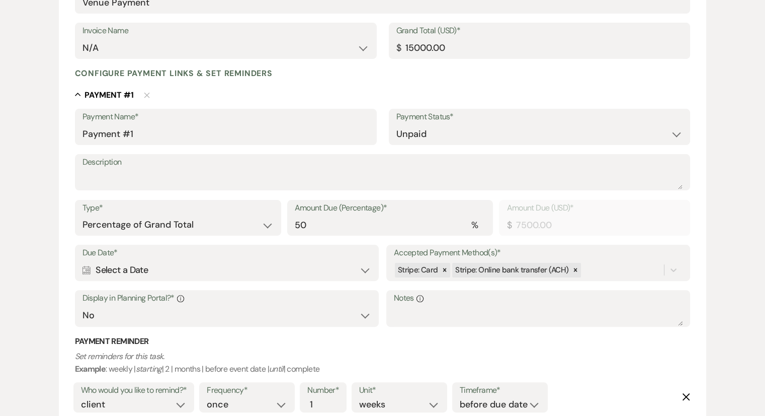
scroll to position [201, 0]
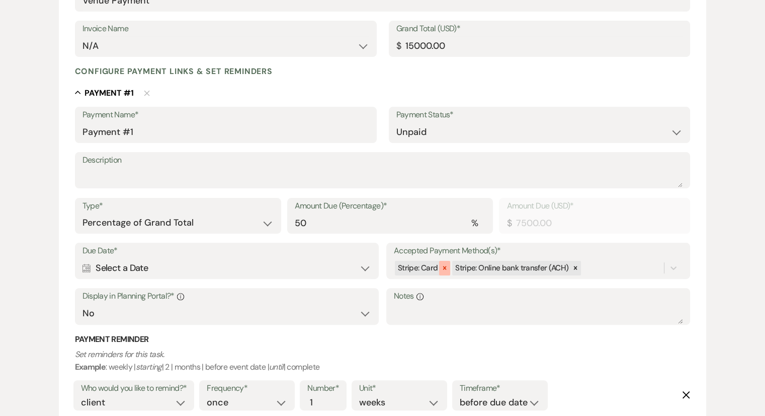
click at [441, 268] on icon at bounding box center [444, 267] width 7 height 7
click at [163, 227] on select "Dollar Amount Percentage of Grand Total" at bounding box center [178, 223] width 191 height 20
click at [83, 213] on select "Dollar Amount Percentage of Grand Total" at bounding box center [178, 223] width 191 height 20
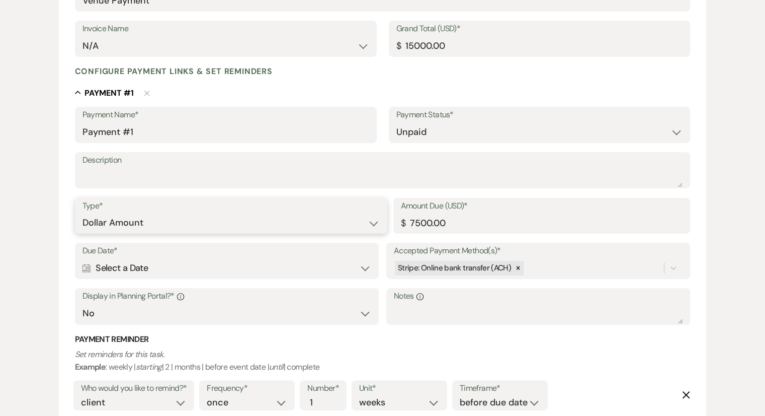
click at [157, 232] on select "Dollar Amount Percentage of Grand Total" at bounding box center [231, 223] width 297 height 20
click at [83, 213] on select "Dollar Amount Percentage of Grand Total" at bounding box center [231, 223] width 297 height 20
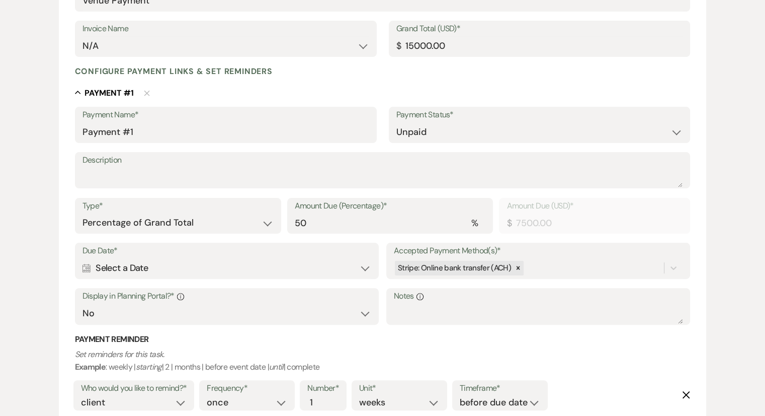
click at [122, 267] on div "Calendar Select a Date Expand" at bounding box center [227, 268] width 289 height 20
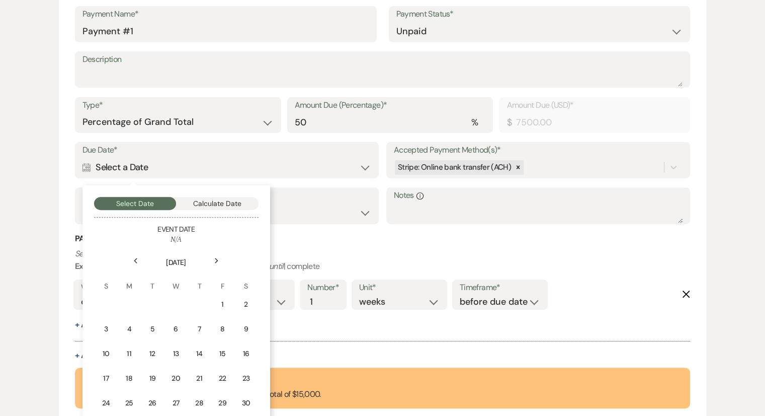
scroll to position [352, 0]
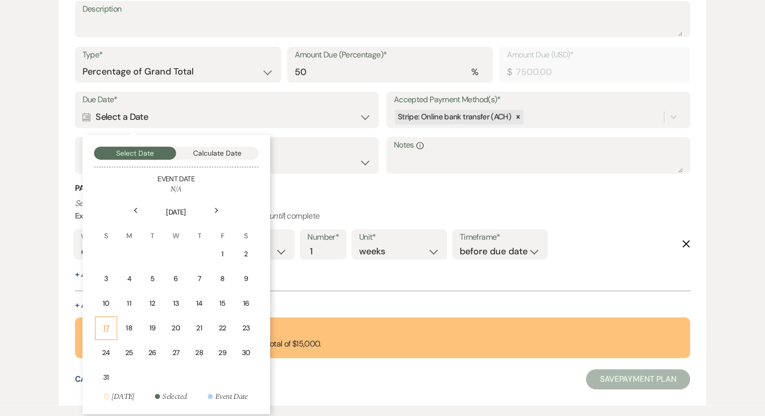
click at [112, 325] on td "17" at bounding box center [106, 328] width 22 height 24
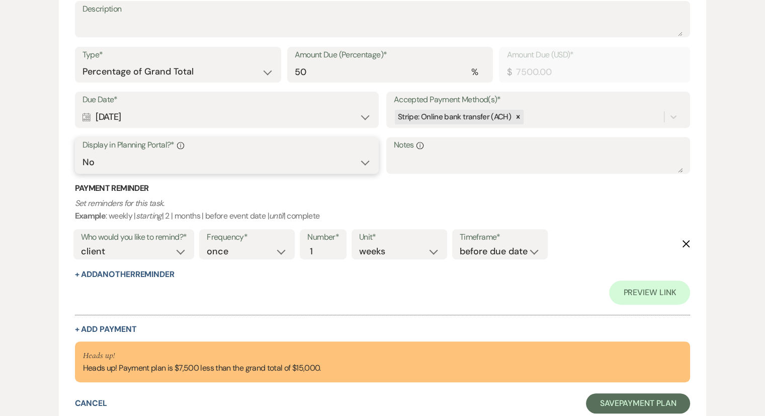
click at [196, 167] on select "Yes No" at bounding box center [227, 162] width 289 height 20
click at [223, 198] on p "Set reminders for this task. Example : weekly | starting | 2 | months | before …" at bounding box center [383, 210] width 616 height 26
click at [79, 274] on button "+ Add Another Reminder" at bounding box center [125, 274] width 100 height 8
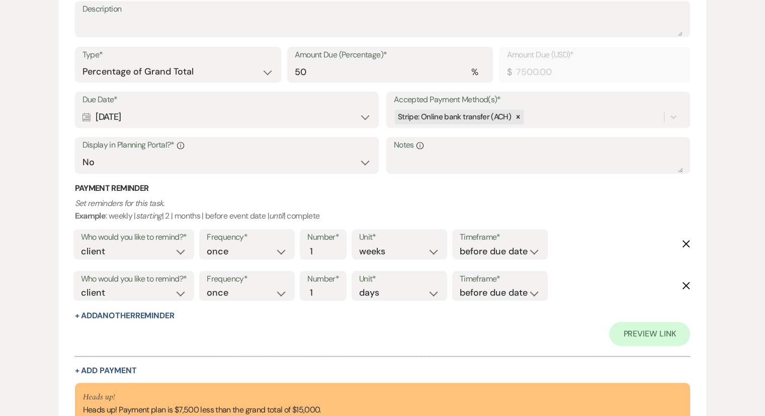
click at [688, 286] on use "button" at bounding box center [687, 285] width 8 height 8
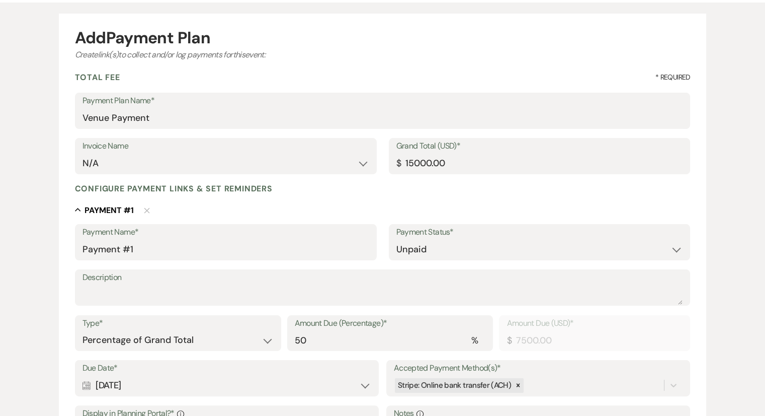
scroll to position [0, 0]
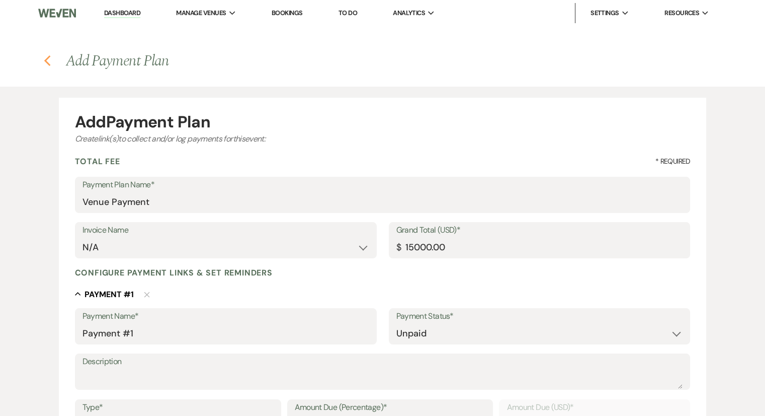
click at [46, 61] on use "button" at bounding box center [47, 60] width 7 height 11
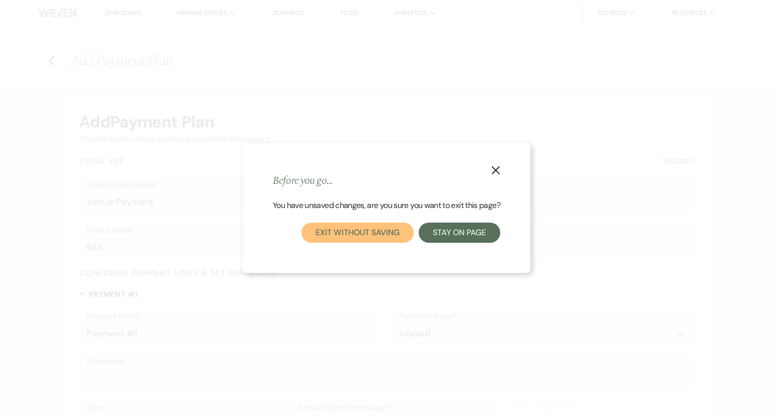
click at [387, 235] on button "Exit without saving" at bounding box center [357, 232] width 112 height 20
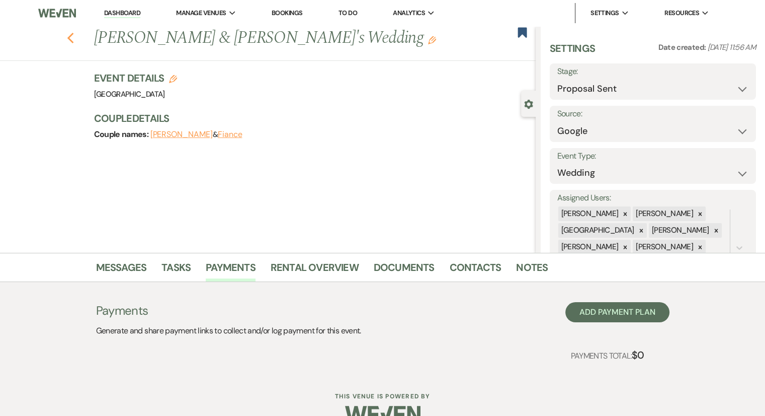
click at [74, 44] on icon "Previous" at bounding box center [71, 38] width 8 height 12
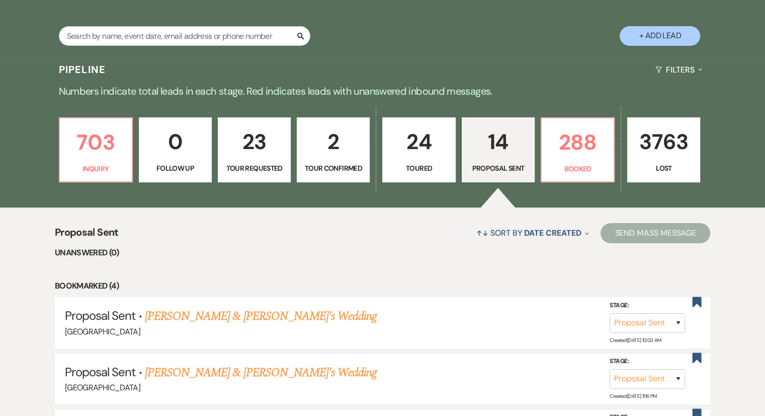
scroll to position [101, 0]
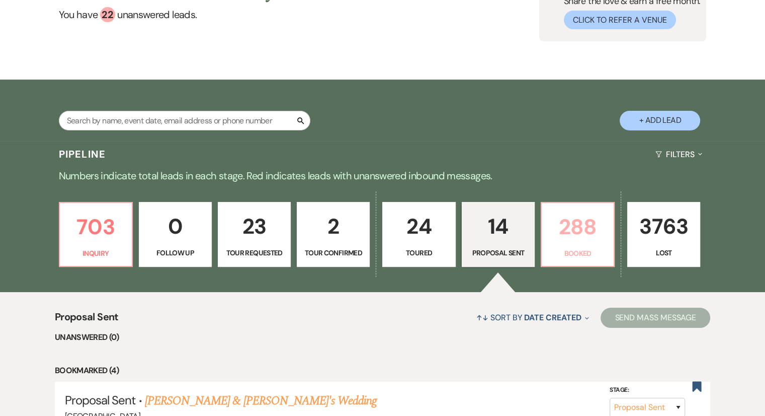
click at [576, 241] on p "288" at bounding box center [578, 227] width 60 height 34
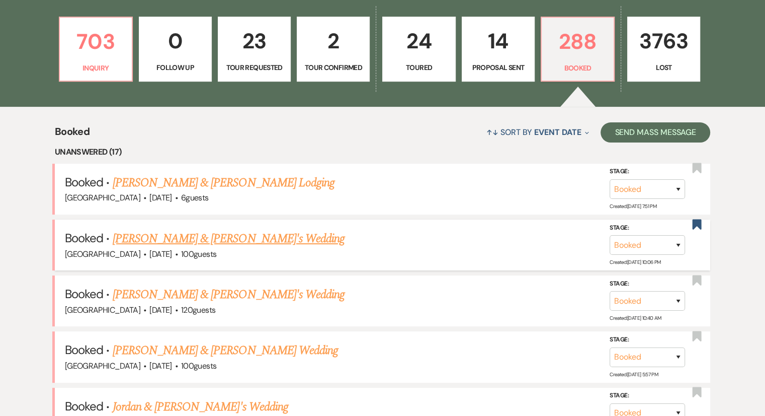
scroll to position [302, 0]
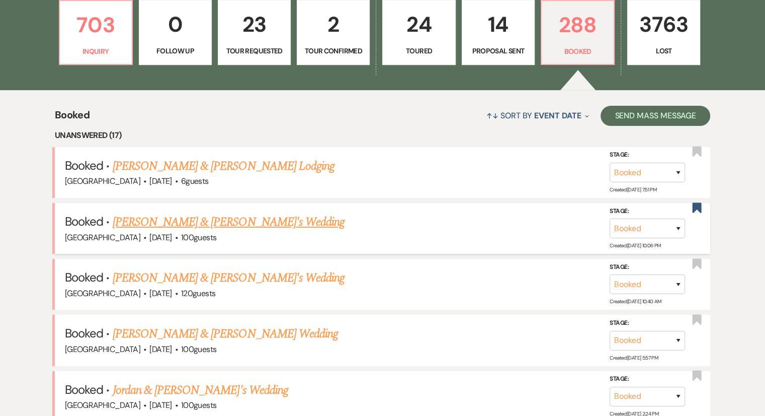
click at [237, 220] on link "[PERSON_NAME] & [PERSON_NAME]'s Wedding" at bounding box center [229, 222] width 232 height 18
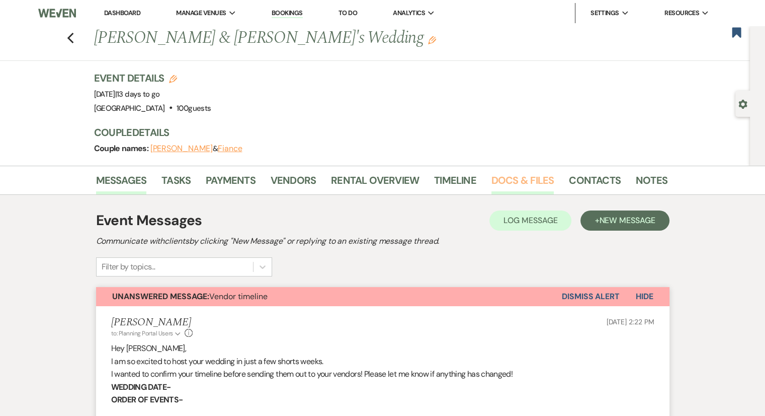
click at [527, 181] on link "Docs & Files" at bounding box center [523, 183] width 62 height 22
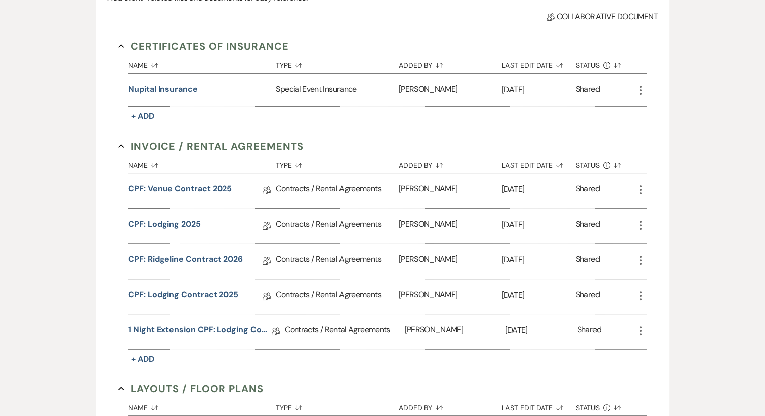
scroll to position [252, 0]
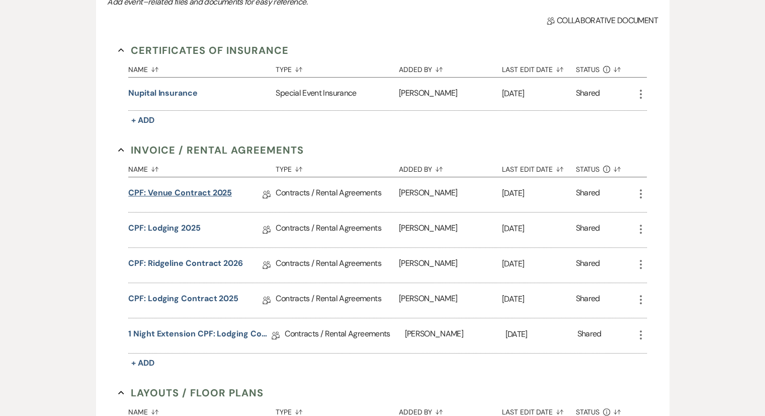
click at [217, 191] on link "CPF: Venue Contract 2025" at bounding box center [180, 195] width 104 height 16
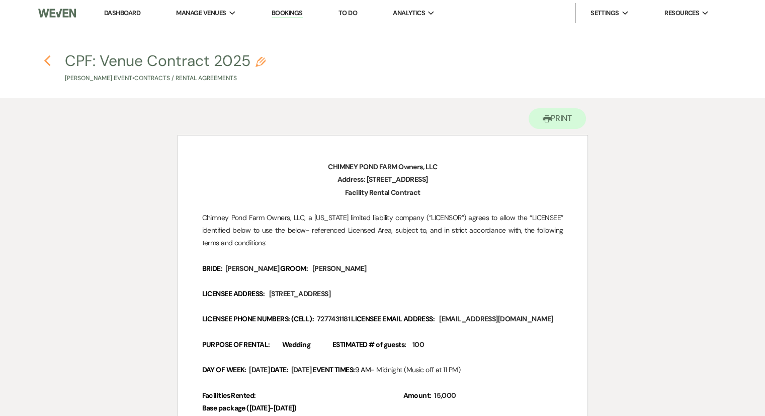
click at [50, 64] on icon "Previous" at bounding box center [48, 61] width 8 height 12
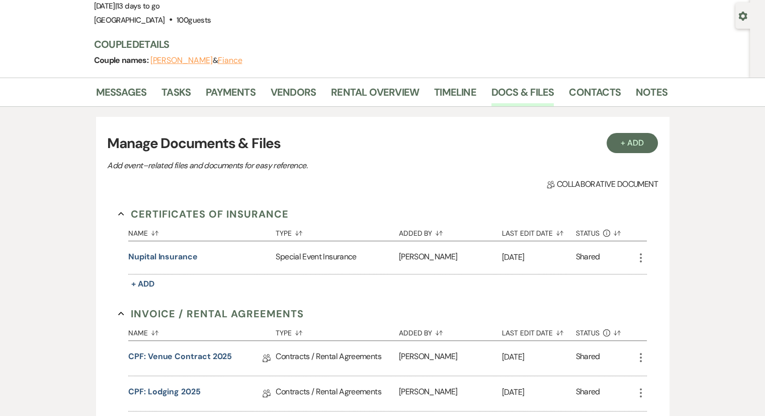
scroll to position [50, 0]
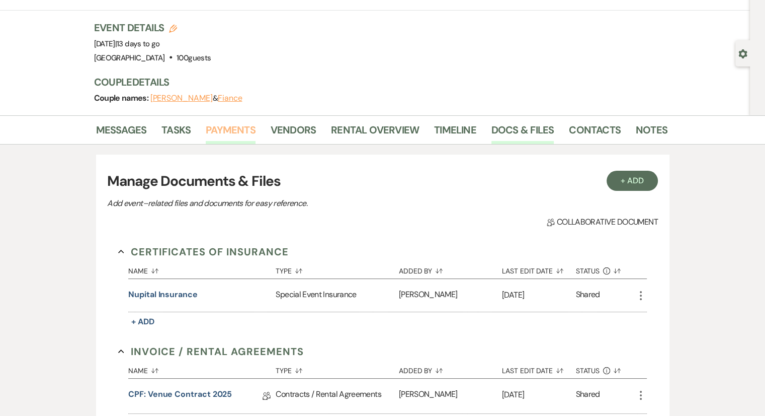
click at [232, 130] on link "Payments" at bounding box center [231, 133] width 50 height 22
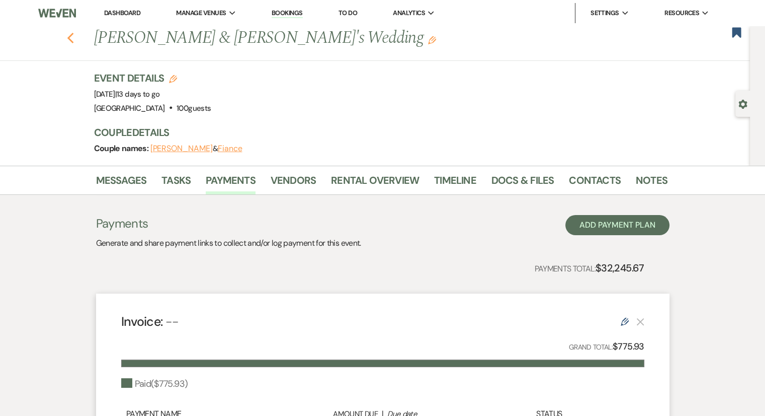
click at [74, 41] on icon "Previous" at bounding box center [71, 38] width 8 height 12
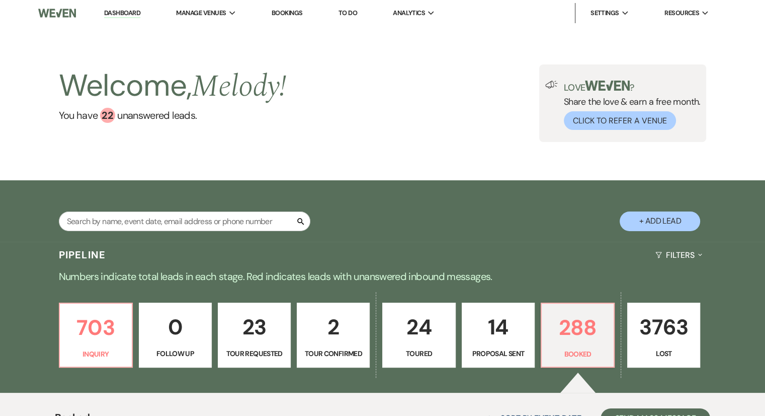
click at [393, 230] on div "Search + Add Lead" at bounding box center [383, 212] width 725 height 54
click at [129, 13] on link "Dashboard" at bounding box center [122, 14] width 36 height 10
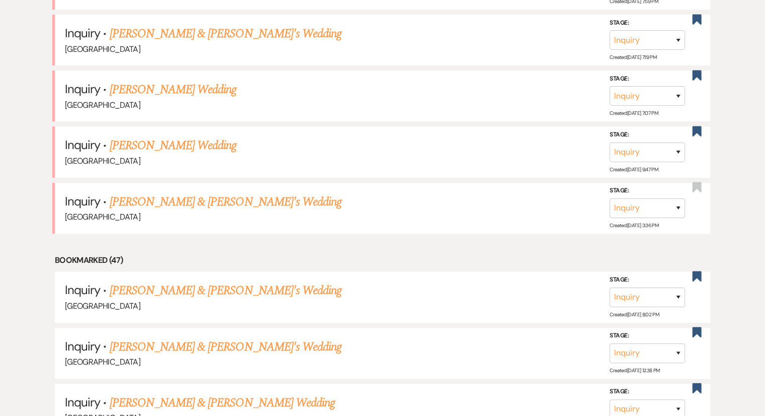
scroll to position [554, 0]
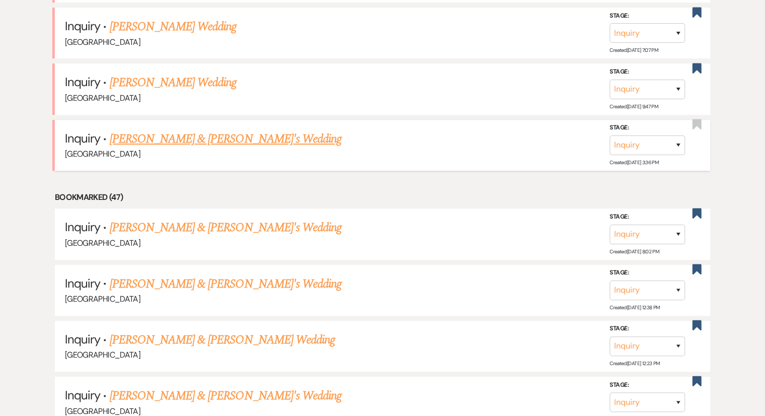
click at [194, 138] on link "[PERSON_NAME] & [PERSON_NAME]'s Wedding" at bounding box center [226, 139] width 232 height 18
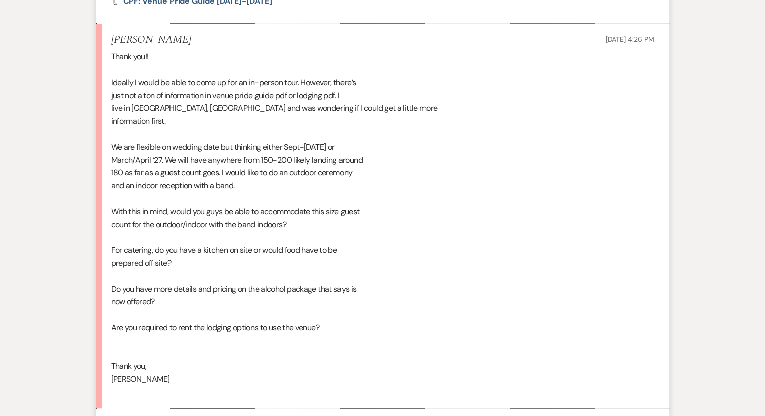
scroll to position [623, 0]
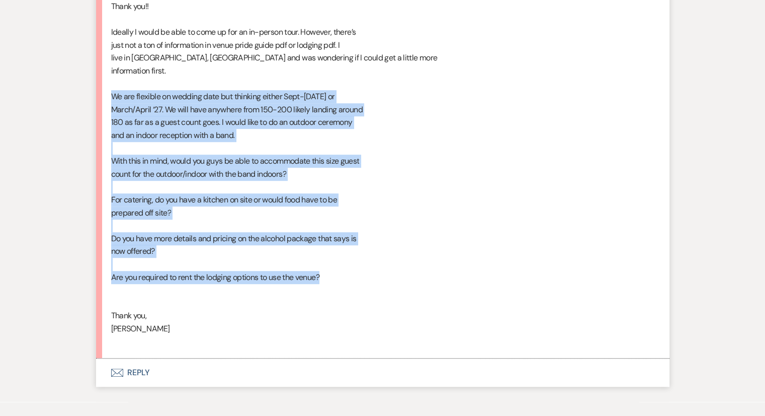
drag, startPoint x: 109, startPoint y: 95, endPoint x: 340, endPoint y: 282, distance: 297.4
click at [340, 282] on li "[PERSON_NAME] [DATE] 4:26 PM Thank you!! Ideally I would be able to come up for…" at bounding box center [383, 165] width 574 height 385
copy div "We are flexible on wedding date but thinking either Sept-[DATE] or March/April …"
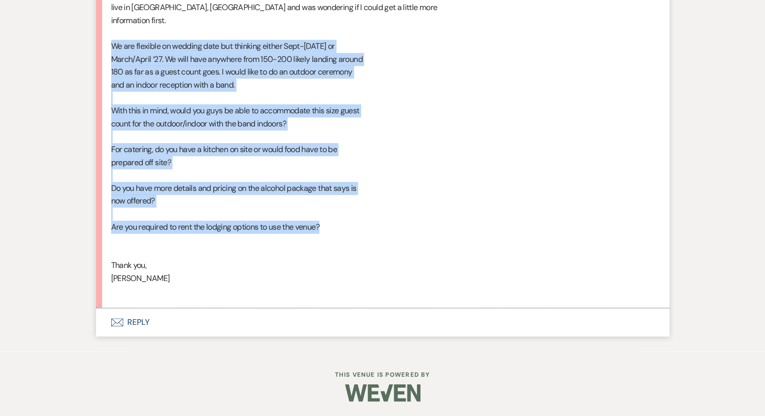
click at [125, 324] on button "Envelope Reply" at bounding box center [383, 322] width 574 height 28
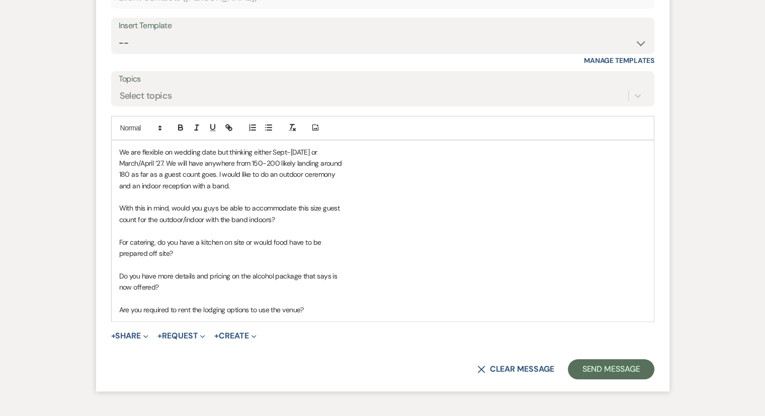
scroll to position [1072, 0]
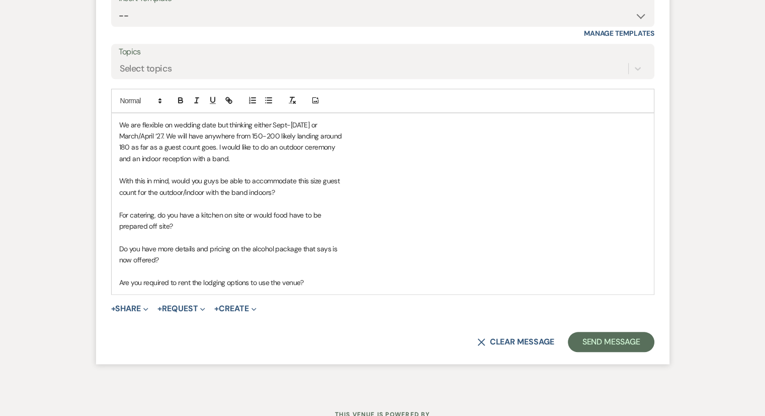
click at [165, 134] on p "March/April ‘27. We will have anywhere from 150-200 likely landing around" at bounding box center [382, 135] width 527 height 11
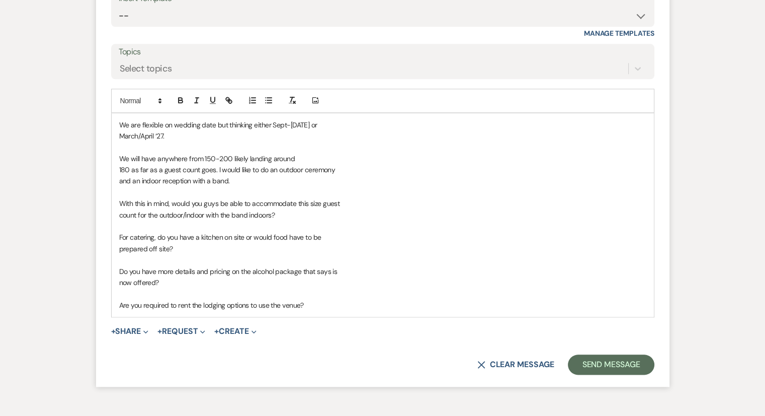
click at [173, 133] on p "March/April ‘27." at bounding box center [382, 135] width 527 height 11
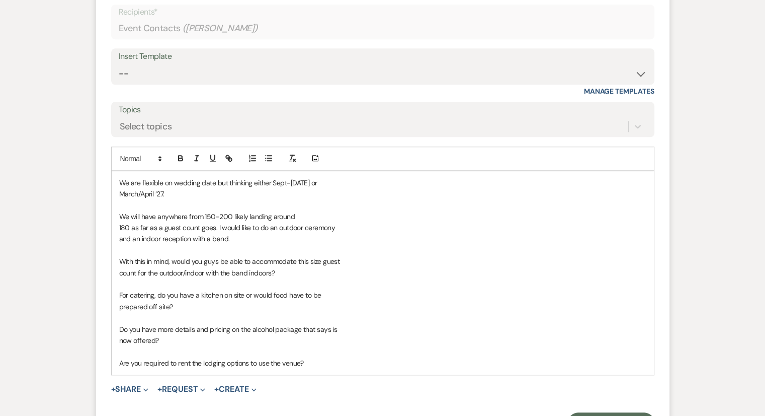
scroll to position [882, 0]
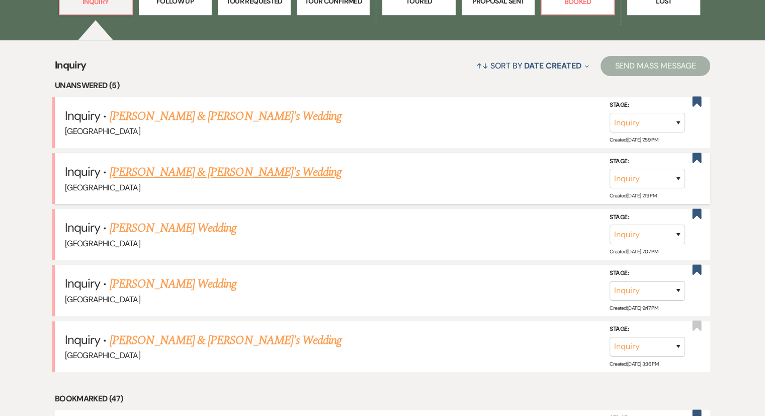
scroll to position [302, 0]
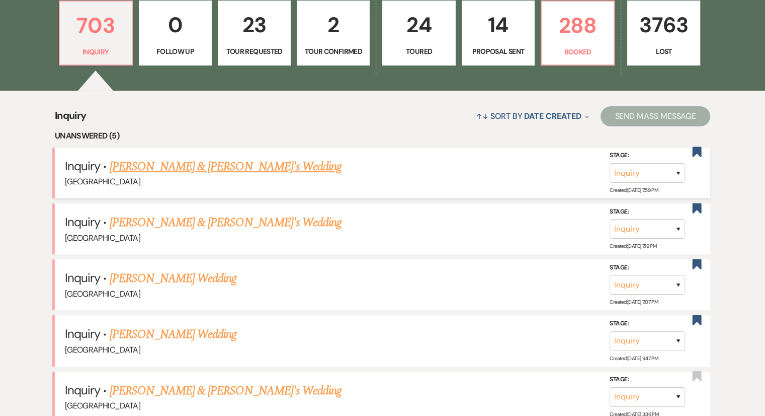
click at [216, 172] on link "[PERSON_NAME] & [PERSON_NAME]'s Wedding" at bounding box center [226, 167] width 232 height 18
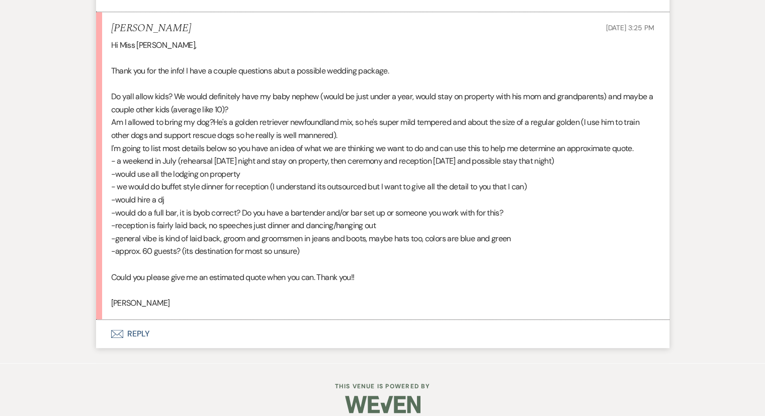
scroll to position [634, 0]
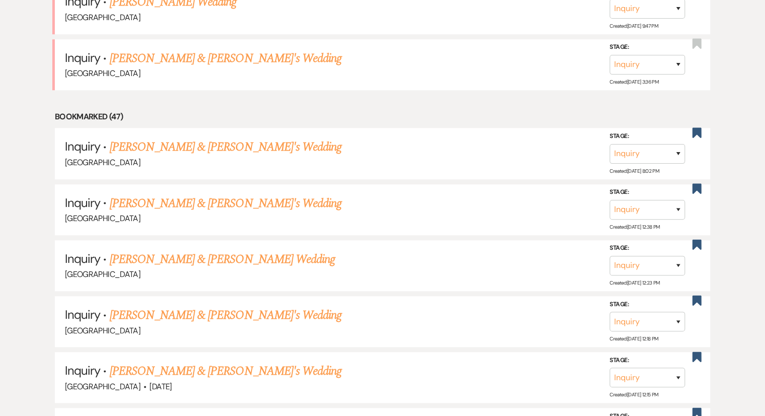
scroll to position [302, 0]
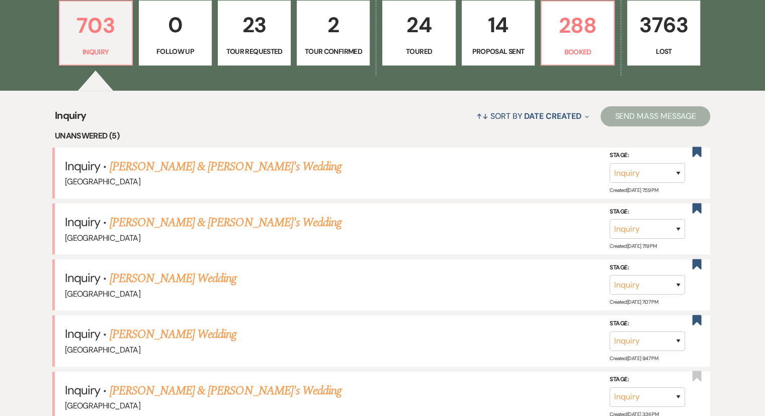
click at [201, 216] on link "[PERSON_NAME] & [PERSON_NAME]'s Wedding" at bounding box center [226, 222] width 232 height 18
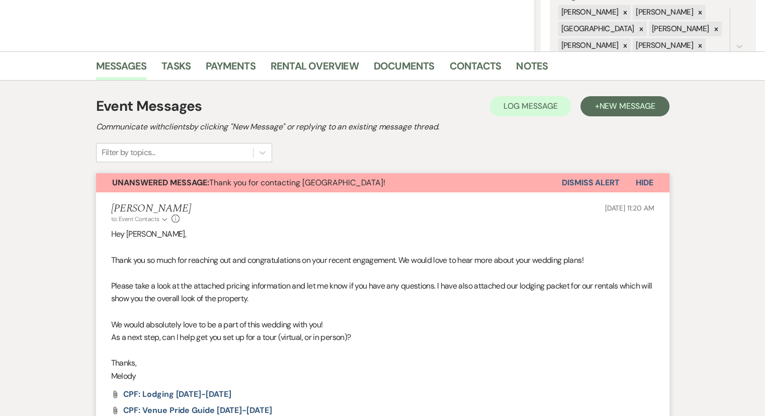
scroll to position [402, 0]
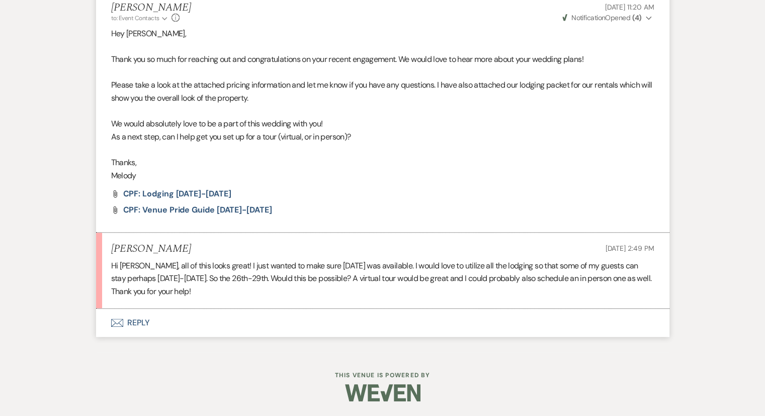
click at [560, 287] on p "Hi [PERSON_NAME], all of this looks great! I just wanted to make sure [DATE] wa…" at bounding box center [382, 278] width 543 height 39
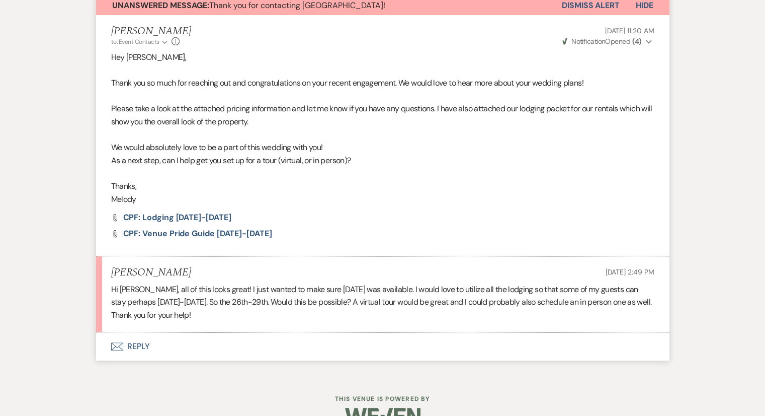
scroll to position [403, 0]
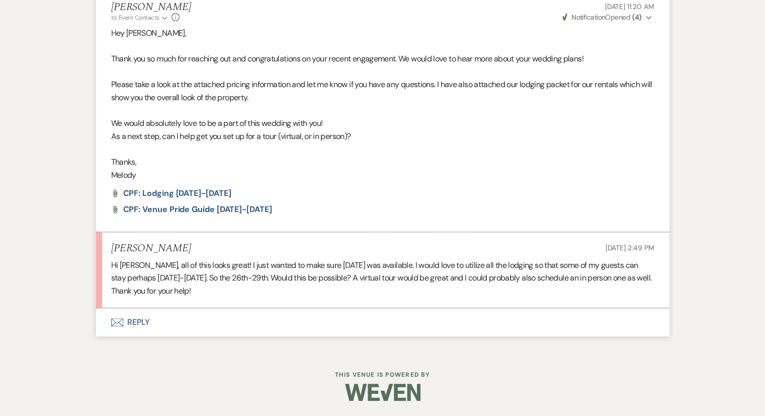
click at [456, 291] on p "Hi [PERSON_NAME], all of this looks great! I just wanted to make sure [DATE] wa…" at bounding box center [382, 278] width 543 height 39
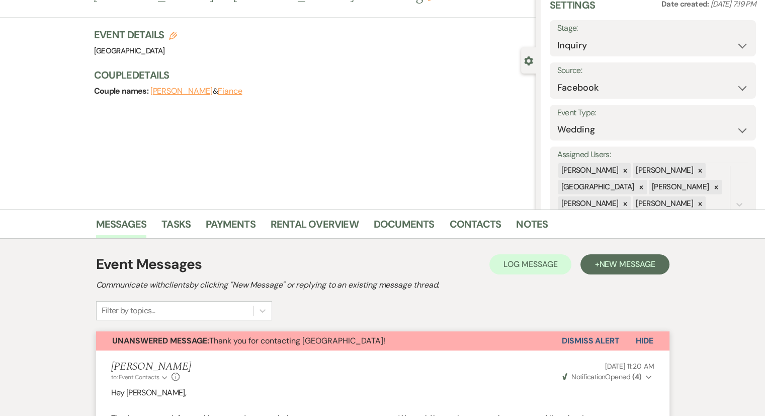
scroll to position [0, 0]
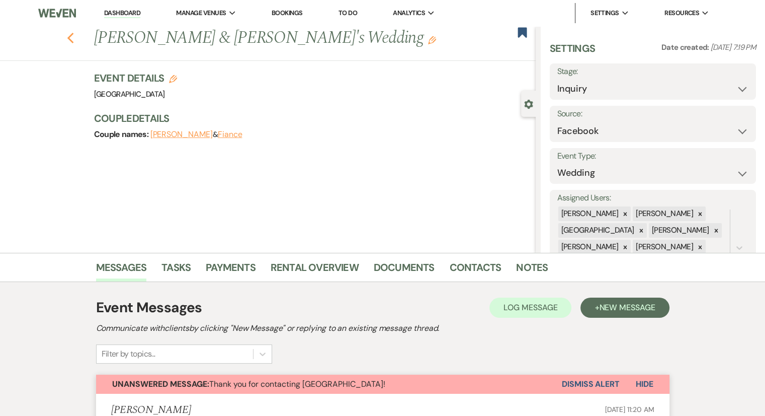
click at [74, 36] on icon "Previous" at bounding box center [71, 38] width 8 height 12
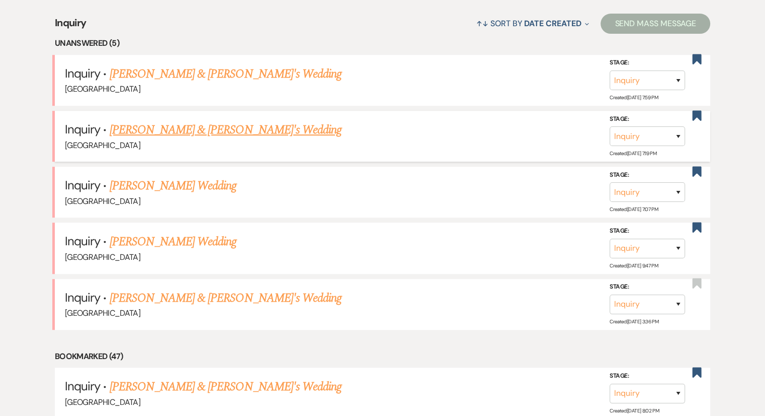
scroll to position [403, 0]
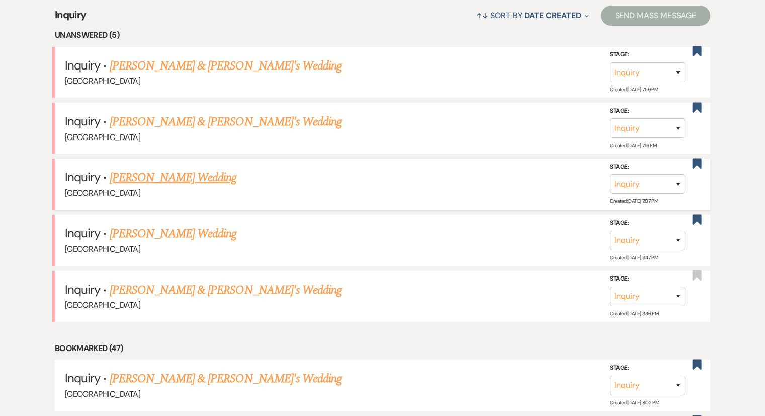
click at [170, 176] on link "[PERSON_NAME] Wedding" at bounding box center [173, 178] width 127 height 18
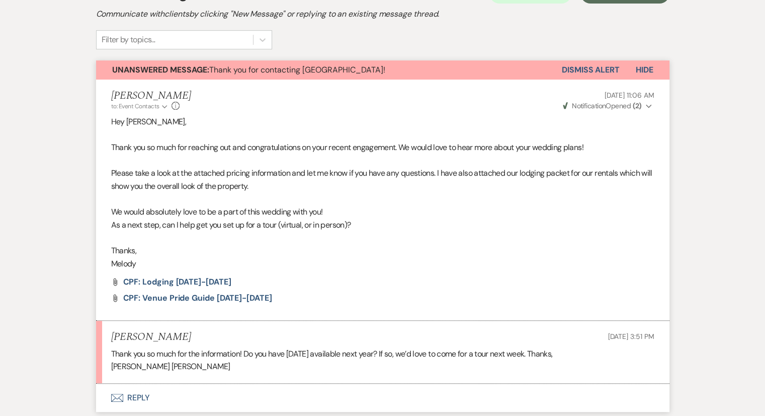
scroll to position [390, 0]
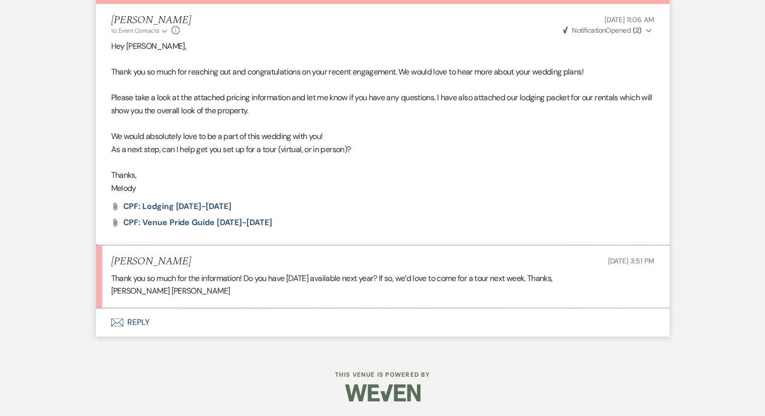
click at [242, 287] on div "Thank you so much for the information! Do you have [DATE] available next year? …" at bounding box center [382, 285] width 543 height 26
click at [132, 321] on button "Envelope Reply" at bounding box center [383, 322] width 574 height 28
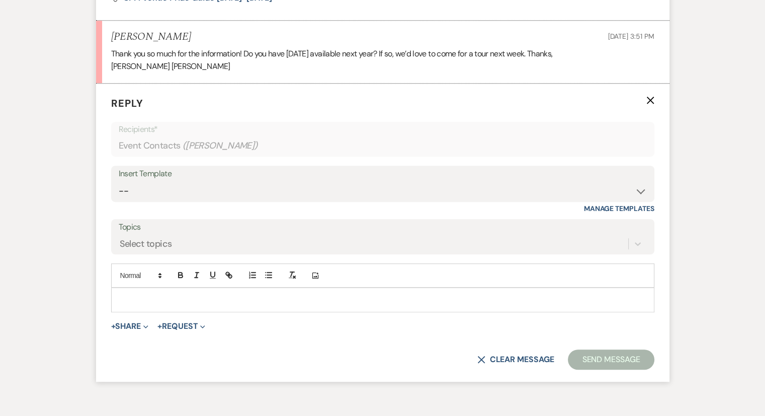
scroll to position [638, 0]
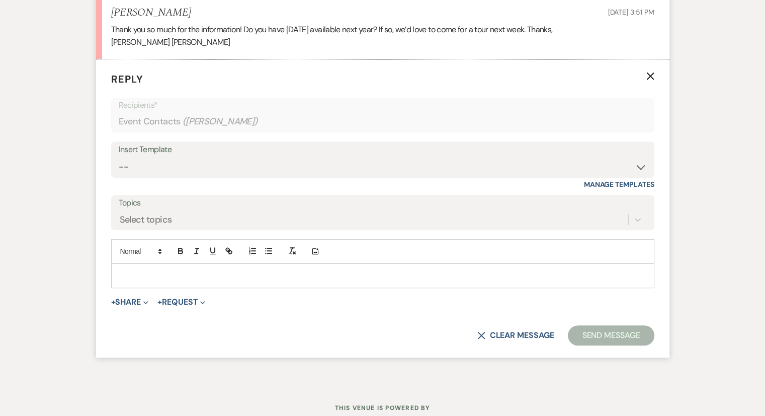
click at [145, 273] on p at bounding box center [382, 275] width 527 height 11
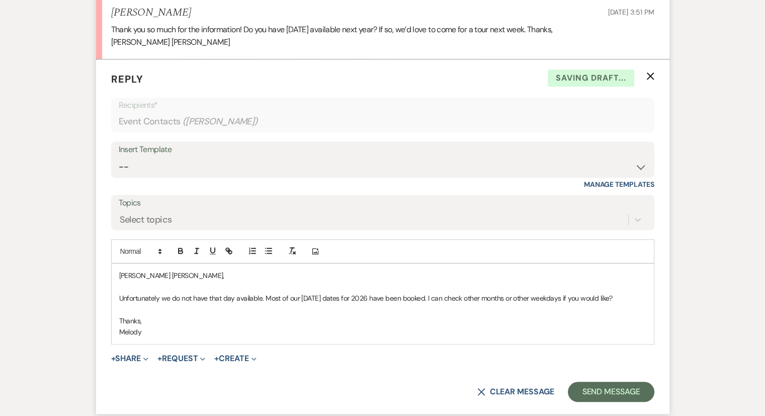
click at [218, 315] on p "Thanks," at bounding box center [382, 320] width 527 height 11
click at [593, 386] on button "Send Message" at bounding box center [611, 391] width 86 height 20
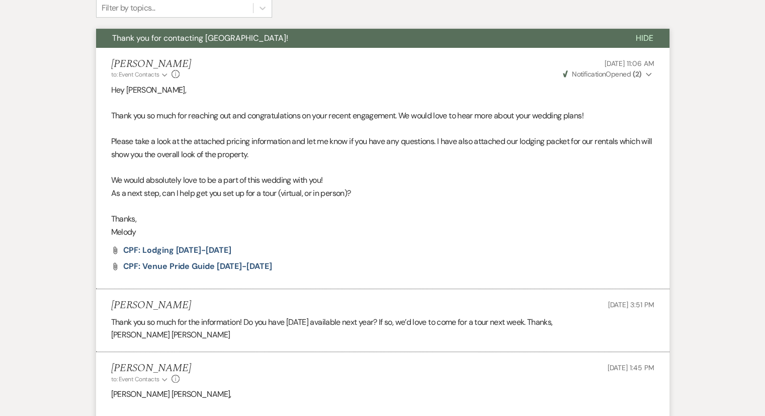
scroll to position [345, 0]
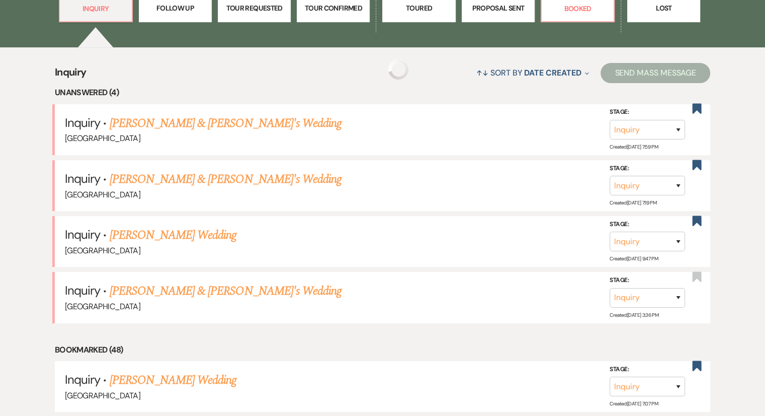
scroll to position [403, 0]
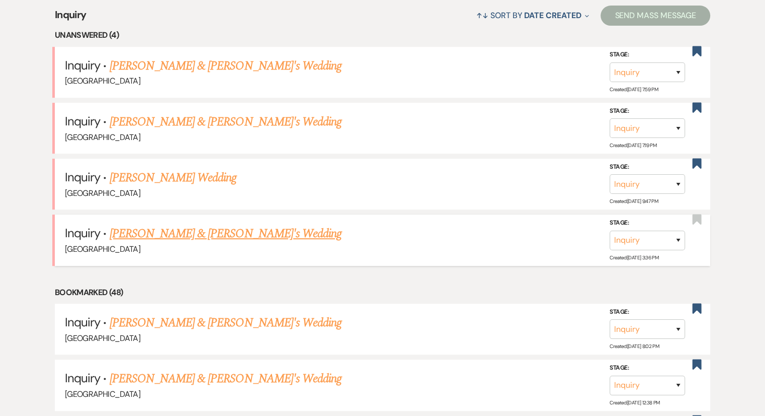
click at [170, 230] on link "[PERSON_NAME] & [PERSON_NAME]'s Wedding" at bounding box center [226, 233] width 232 height 18
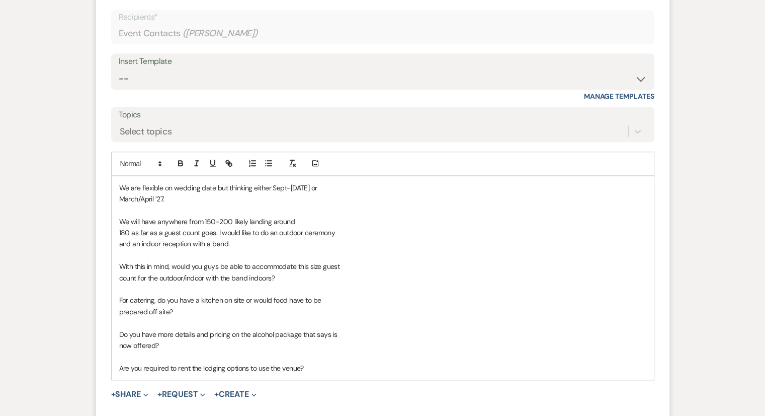
scroll to position [1011, 0]
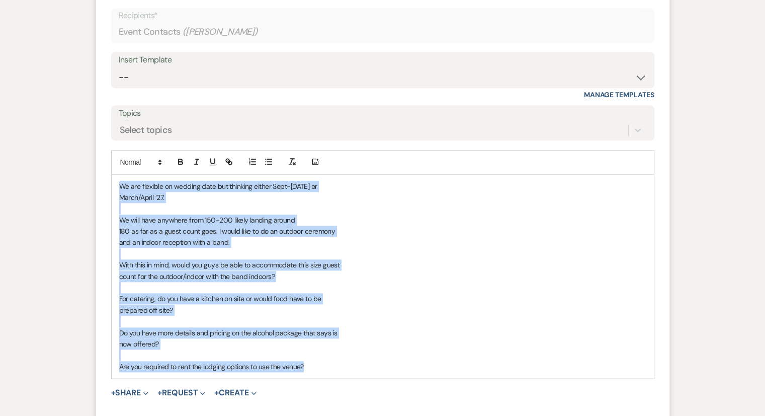
drag, startPoint x: 332, startPoint y: 368, endPoint x: 108, endPoint y: 176, distance: 295.5
click at [108, 176] on form "Reply X Draft Recipients* Event Contacts ( [PERSON_NAME] ) Insert Template -- W…" at bounding box center [383, 209] width 574 height 478
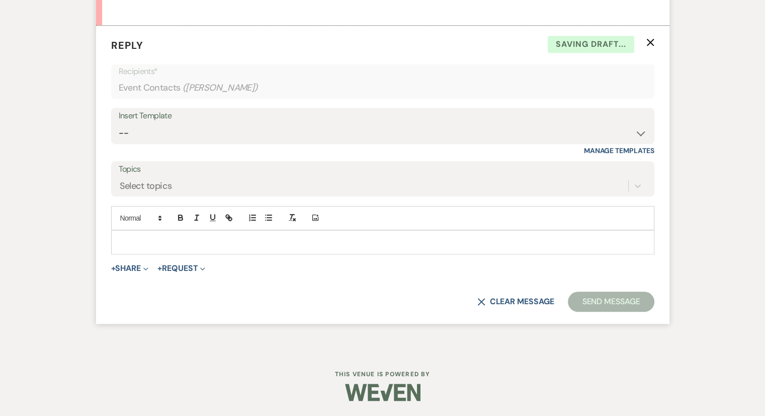
scroll to position [954, 0]
click at [515, 299] on button "X Clear message" at bounding box center [516, 303] width 76 height 8
click at [517, 299] on button "X Clear message" at bounding box center [516, 303] width 76 height 8
click at [514, 301] on button "X Clear message" at bounding box center [516, 303] width 76 height 8
click at [487, 299] on button "X Clear message" at bounding box center [516, 303] width 76 height 8
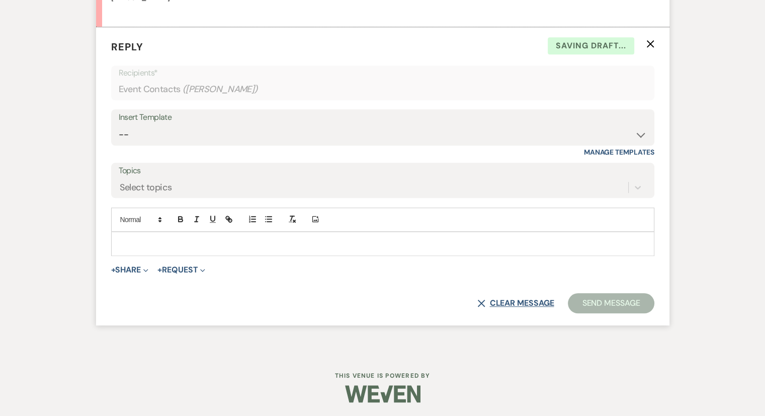
click at [499, 299] on button "X Clear message" at bounding box center [516, 303] width 76 height 8
click at [527, 306] on button "X Clear message" at bounding box center [516, 303] width 76 height 8
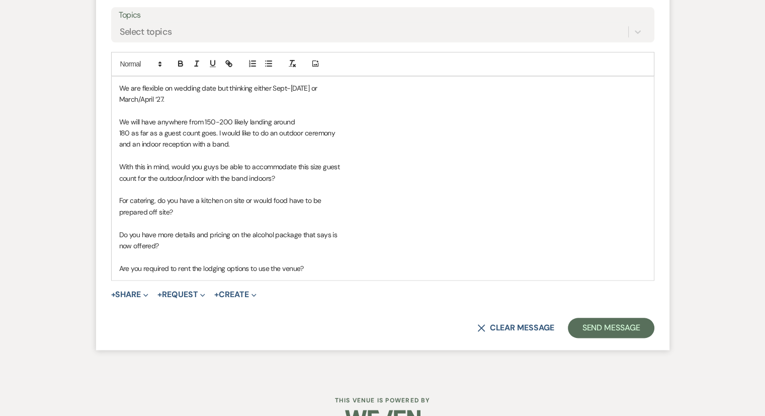
scroll to position [1134, 0]
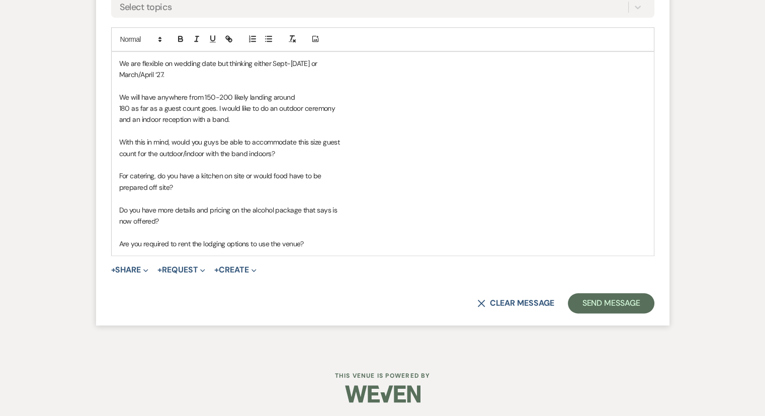
click at [509, 295] on div "X Clear message Send Message" at bounding box center [382, 303] width 543 height 20
click at [510, 301] on button "X Clear message" at bounding box center [516, 303] width 76 height 8
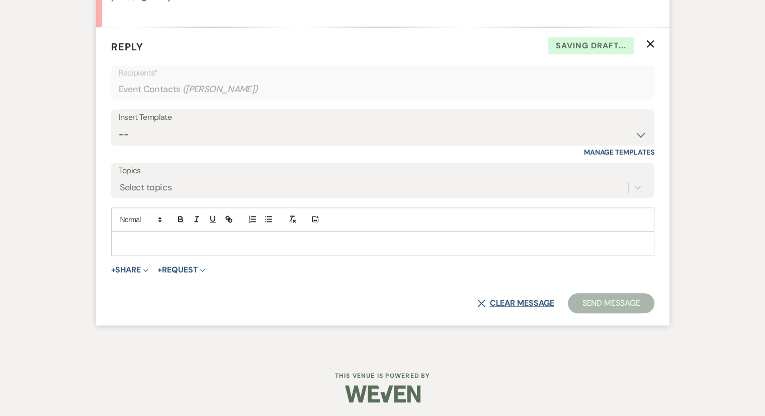
click at [510, 301] on button "X Clear message" at bounding box center [516, 303] width 76 height 8
click at [649, 44] on use "button" at bounding box center [651, 44] width 8 height 8
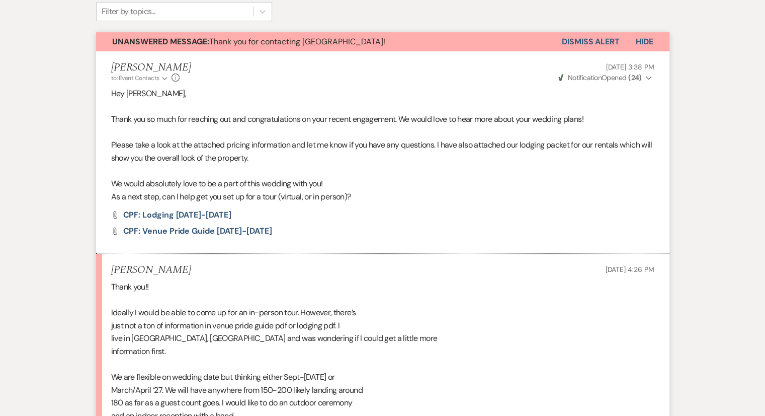
scroll to position [321, 0]
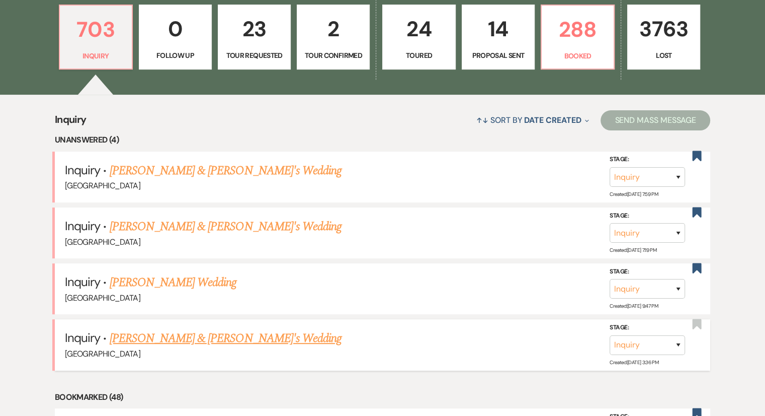
scroll to position [352, 0]
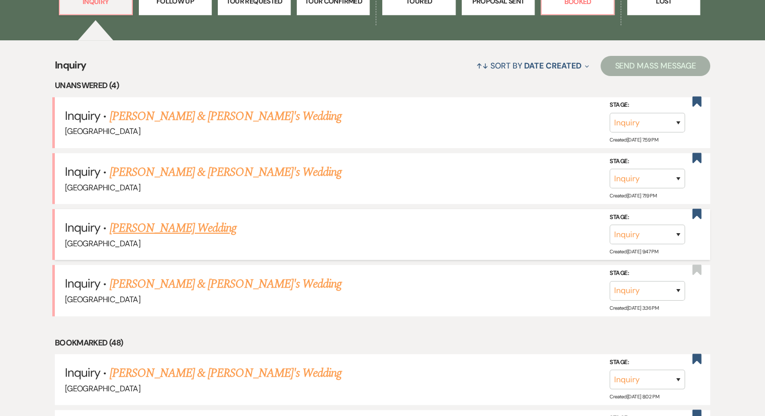
click at [177, 228] on link "[PERSON_NAME] Wedding" at bounding box center [173, 228] width 127 height 18
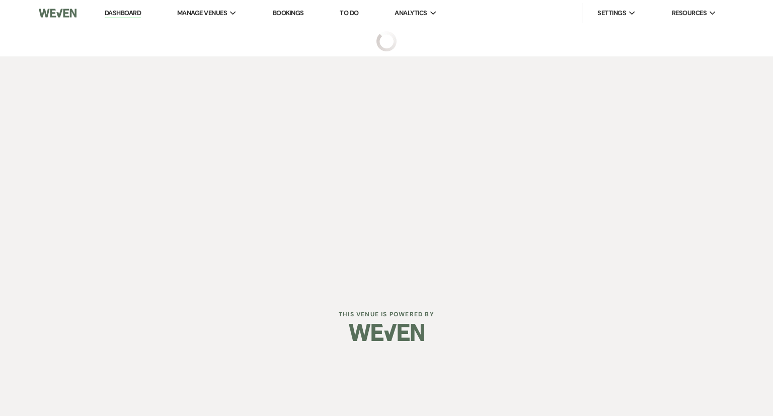
select select "12"
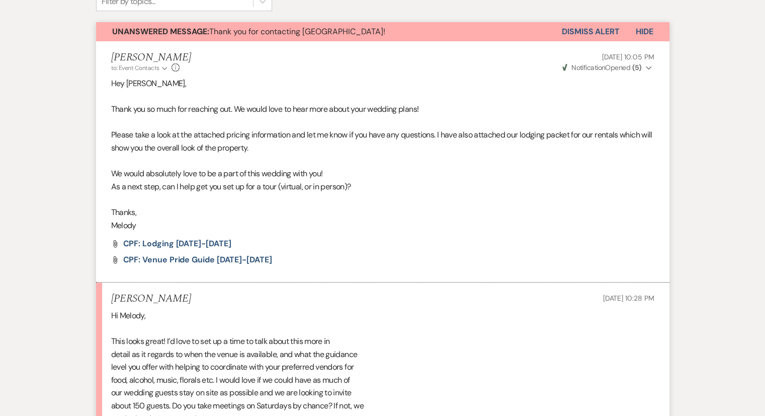
scroll to position [503, 0]
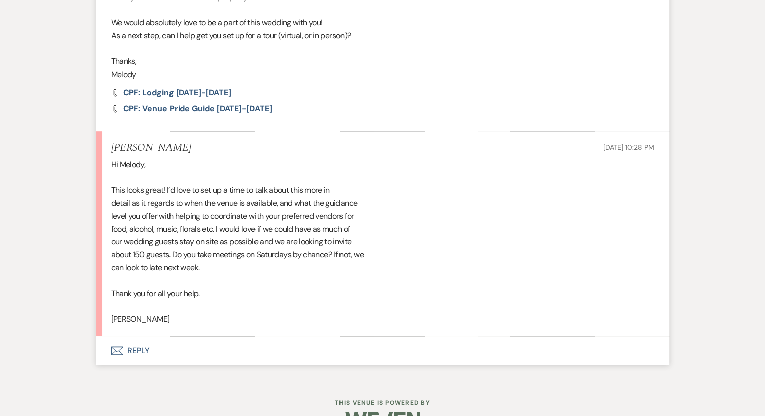
click at [237, 312] on div "Hi Melody, This looks great! I’d love to set up a time to talk about this more …" at bounding box center [382, 242] width 543 height 168
click at [232, 302] on div "Hi Melody, This looks great! I’d love to set up a time to talk about this more …" at bounding box center [382, 242] width 543 height 168
click at [126, 347] on button "Envelope Reply" at bounding box center [383, 350] width 574 height 28
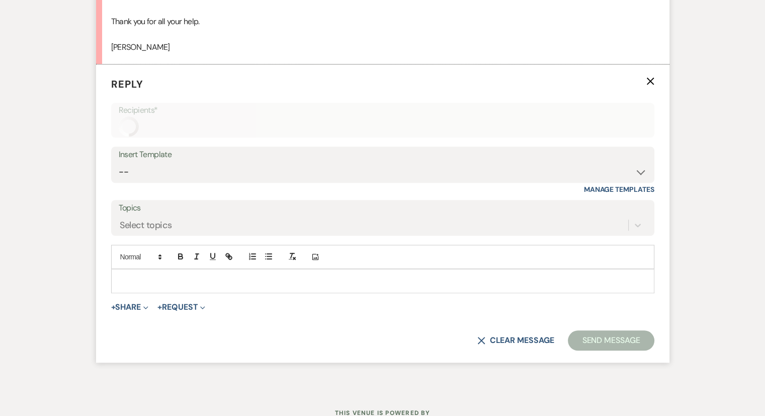
scroll to position [780, 0]
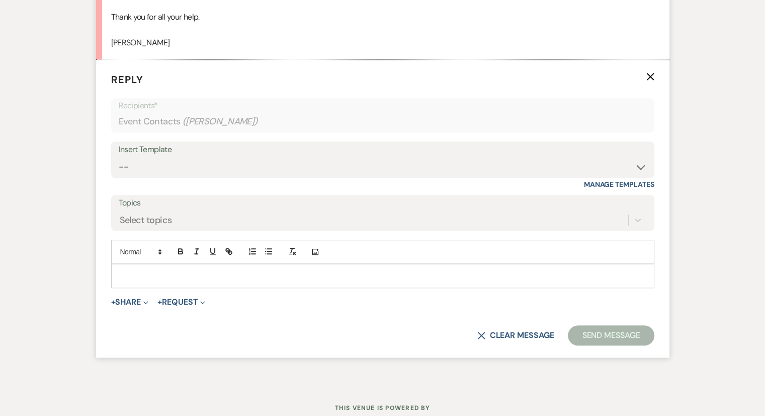
click at [131, 270] on p at bounding box center [382, 275] width 527 height 11
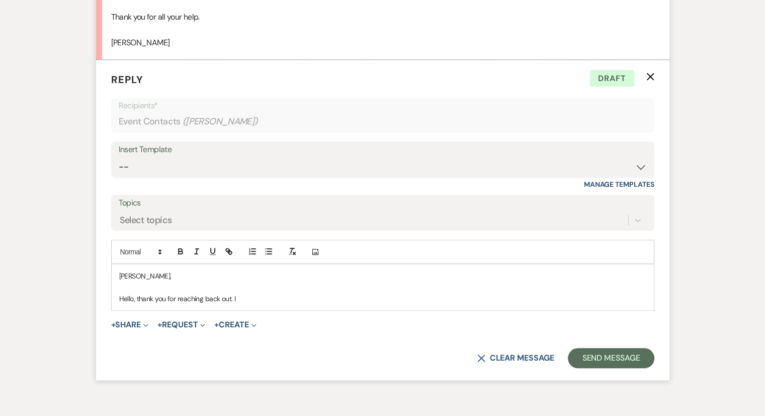
click at [259, 311] on form "Reply X Draft Recipients* Event Contacts ( Lydia Kressel ) Insert Template -- W…" at bounding box center [383, 220] width 574 height 321
click at [246, 303] on div "Lydia, Hello, thank you for reaching back out. I" at bounding box center [383, 287] width 542 height 46
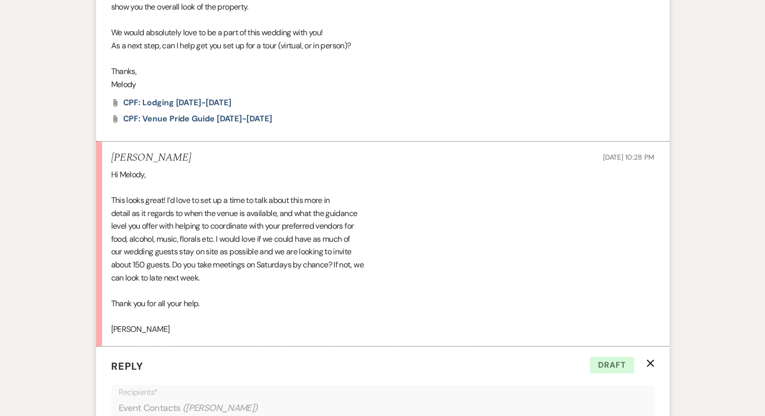
scroll to position [478, 0]
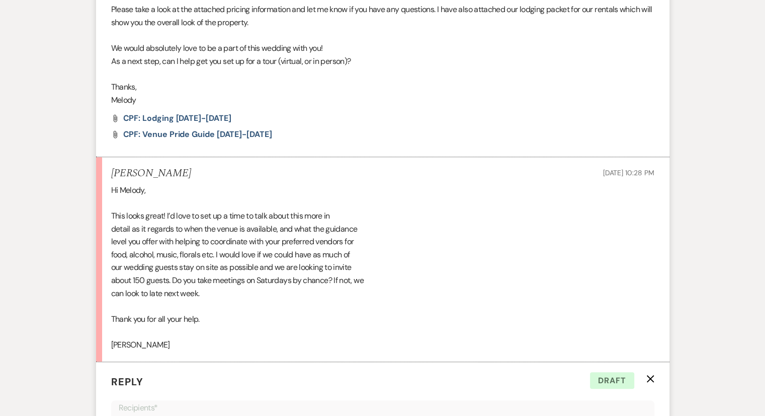
click at [217, 314] on div "Hi Melody, This looks great! I’d love to set up a time to talk about this more …" at bounding box center [382, 268] width 543 height 168
click at [219, 316] on div "Hi Melody, This looks great! I’d love to set up a time to talk about this more …" at bounding box center [382, 268] width 543 height 168
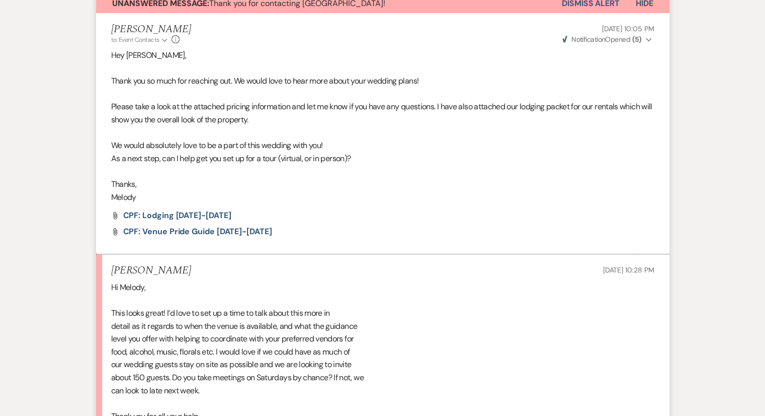
scroll to position [528, 0]
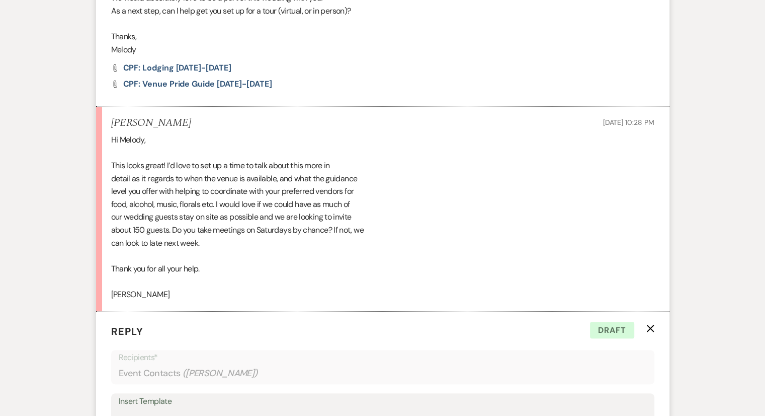
click at [260, 268] on div "Hi Melody, This looks great! I’d love to set up a time to talk about this more …" at bounding box center [382, 217] width 543 height 168
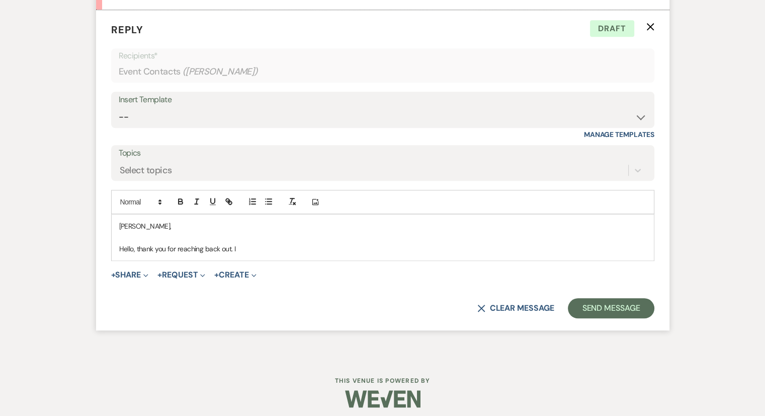
scroll to position [830, 0]
click at [258, 248] on p "Hello, thank you for reaching back out. I" at bounding box center [382, 248] width 527 height 11
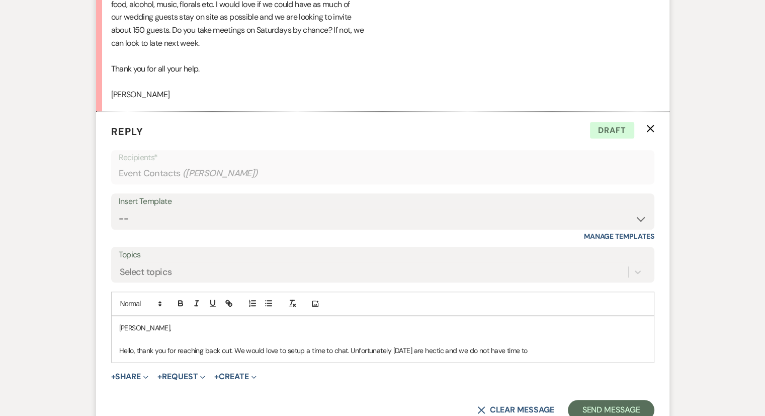
scroll to position [729, 0]
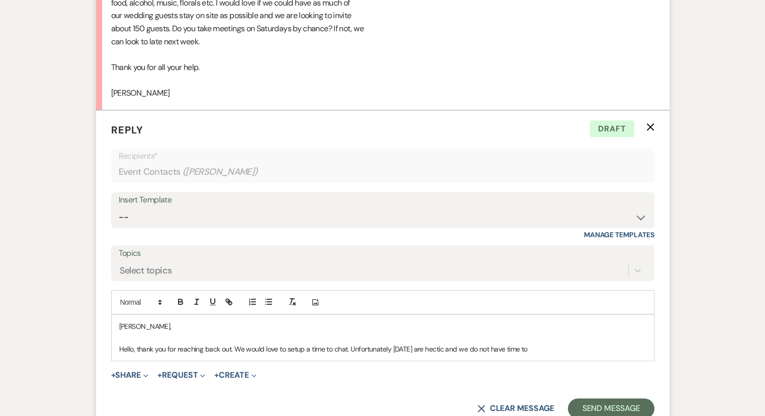
drag, startPoint x: 541, startPoint y: 347, endPoint x: 500, endPoint y: 348, distance: 41.8
click at [500, 348] on p "Hello, thank you for reaching back out. We would love to setup a time to chat. …" at bounding box center [382, 348] width 527 height 11
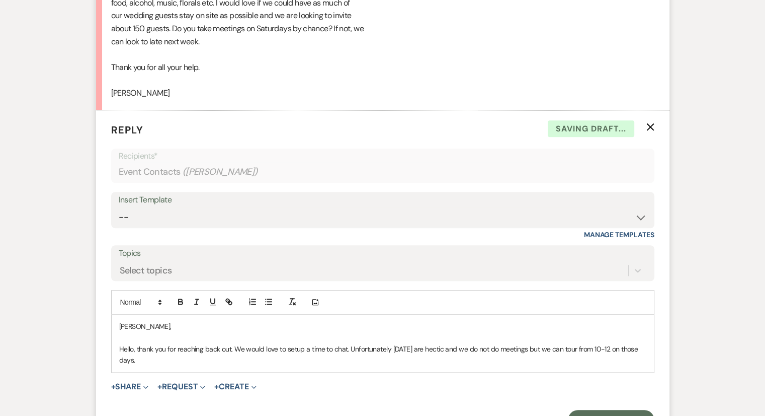
click at [263, 363] on p "Hello, thank you for reaching back out. We would love to setup a time to chat. …" at bounding box center [382, 354] width 527 height 23
click at [391, 346] on p "Hello, thank you for reaching back out. We would love to setup a time to chat. …" at bounding box center [382, 354] width 527 height 23
click at [502, 348] on p "Hello, thank you for reaching back out. We would love to setup a time to chat. …" at bounding box center [382, 354] width 527 height 23
click at [541, 364] on div "Lydia, Hello, thank you for reaching back out. We would love to setup a time to…" at bounding box center [383, 343] width 542 height 57
click at [538, 347] on p "Hello, thank you for reaching back out. We would love to setup a time to chat. …" at bounding box center [382, 354] width 527 height 23
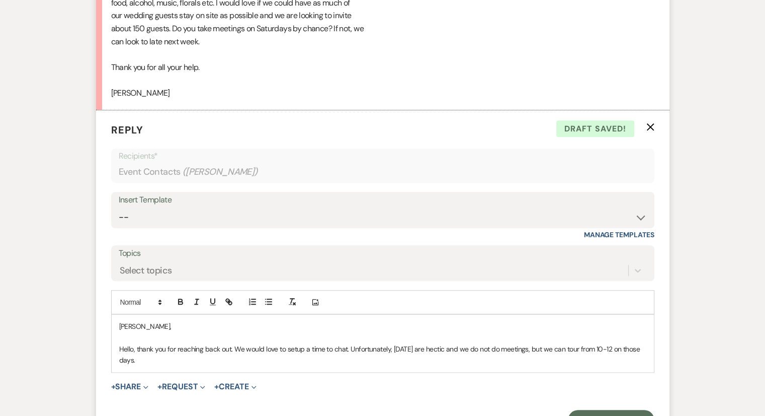
click at [188, 362] on p "Hello, thank you for reaching back out. We would love to setup a time to chat. …" at bounding box center [382, 354] width 527 height 23
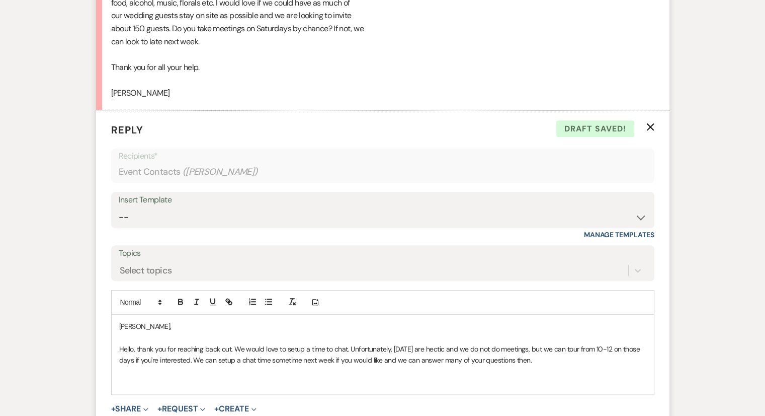
click at [456, 348] on p "Hello, thank you for reaching back out. We would love to setup a time to chat. …" at bounding box center [382, 354] width 527 height 23
drag, startPoint x: 553, startPoint y: 347, endPoint x: 587, endPoint y: 345, distance: 34.3
click at [587, 345] on p "Hello, thank you for reaching back out. We would love to setup a time to chat. …" at bounding box center [382, 354] width 527 height 23
click at [620, 346] on p "Hello, thank you for reaching back out. We would love to setup a time to chat. …" at bounding box center [382, 354] width 527 height 23
click at [612, 347] on p "Hello, thank you for reaching back out. We would love to setup a time to chat. …" at bounding box center [382, 354] width 527 height 23
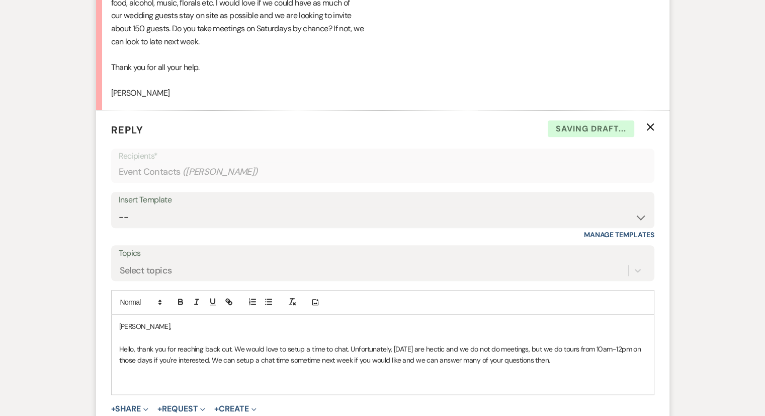
click at [240, 363] on p "Hello, thank you for reaching back out. We would love to setup a time to chat. …" at bounding box center [382, 354] width 527 height 23
click at [456, 369] on p at bounding box center [382, 371] width 527 height 11
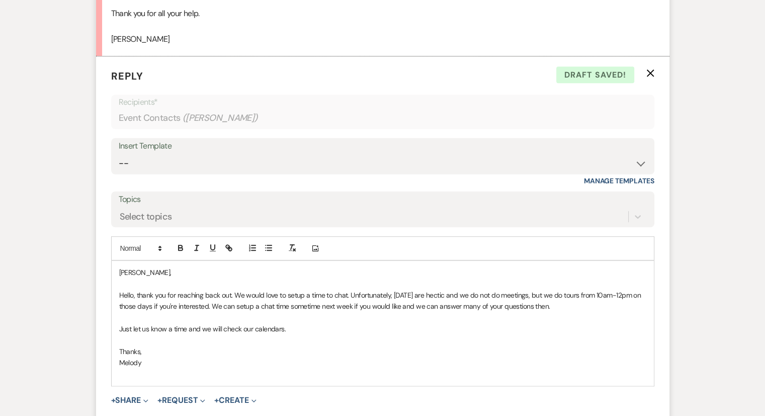
scroll to position [784, 0]
click at [214, 342] on p at bounding box center [382, 339] width 527 height 11
click at [338, 334] on p at bounding box center [382, 339] width 527 height 11
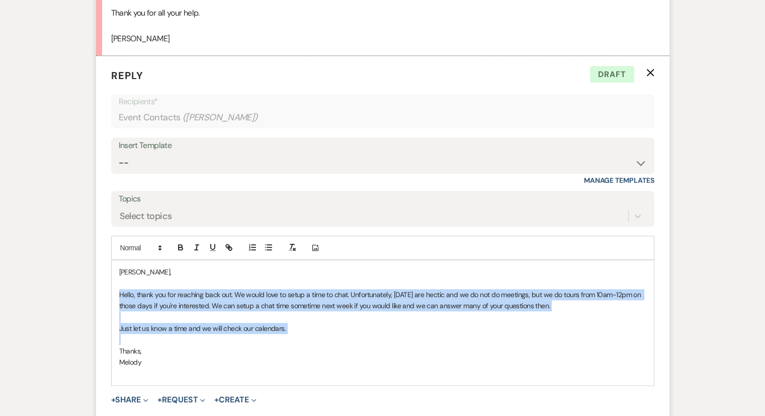
drag, startPoint x: 118, startPoint y: 289, endPoint x: 340, endPoint y: 335, distance: 226.5
click at [340, 335] on div "Lydia, Hello, thank you for reaching back out. We would love to setup a time to…" at bounding box center [383, 322] width 542 height 125
copy div "Hello, thank you for reaching back out. We would love to setup a time to chat. …"
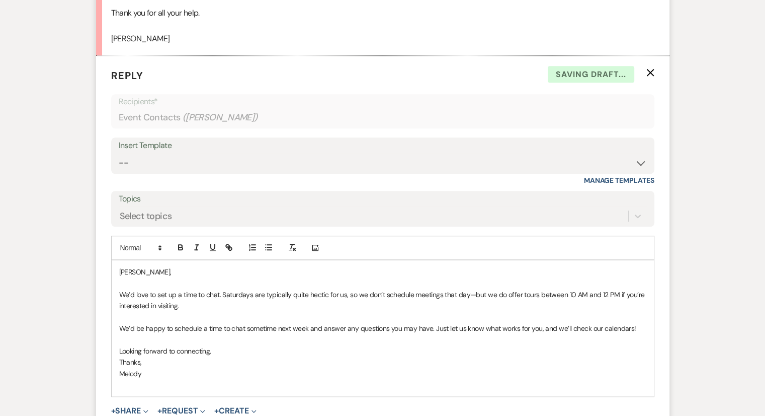
click at [235, 340] on p at bounding box center [382, 339] width 527 height 11
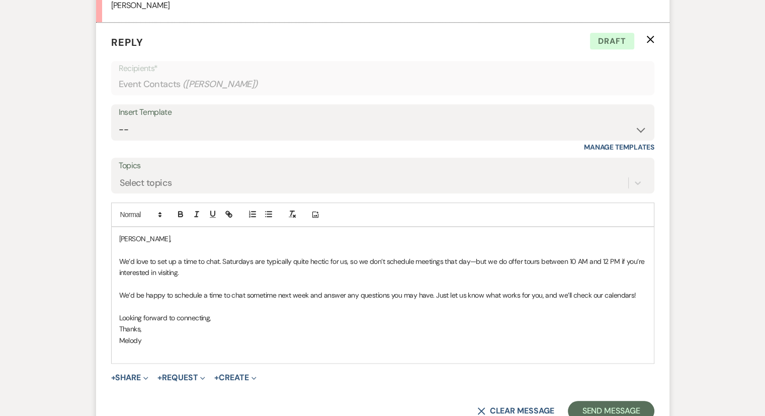
scroll to position [834, 0]
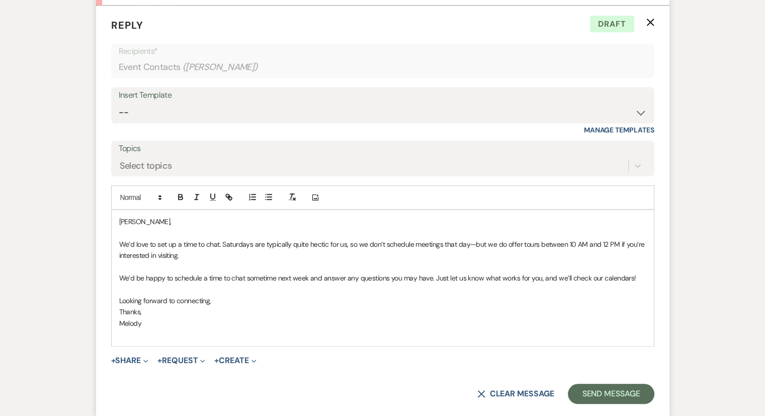
click at [162, 311] on p "Thanks," at bounding box center [382, 311] width 527 height 11
click at [230, 301] on p "Looking forward to connecting," at bounding box center [382, 300] width 527 height 11
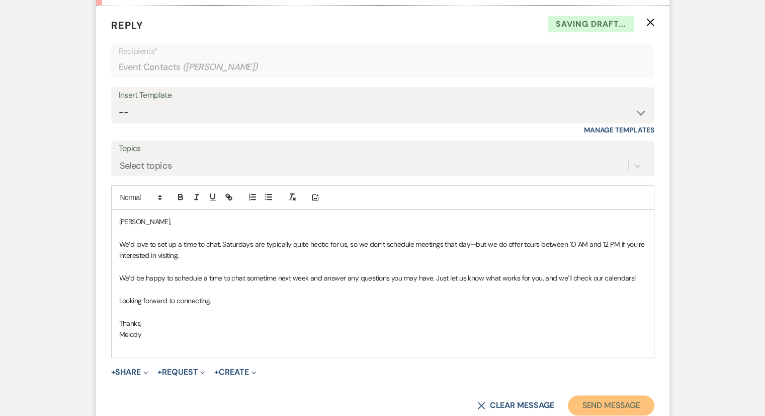
click at [624, 400] on button "Send Message" at bounding box center [611, 405] width 86 height 20
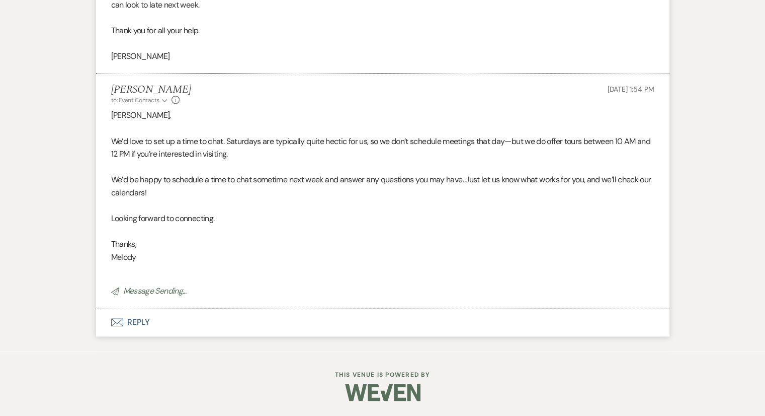
scroll to position [765, 0]
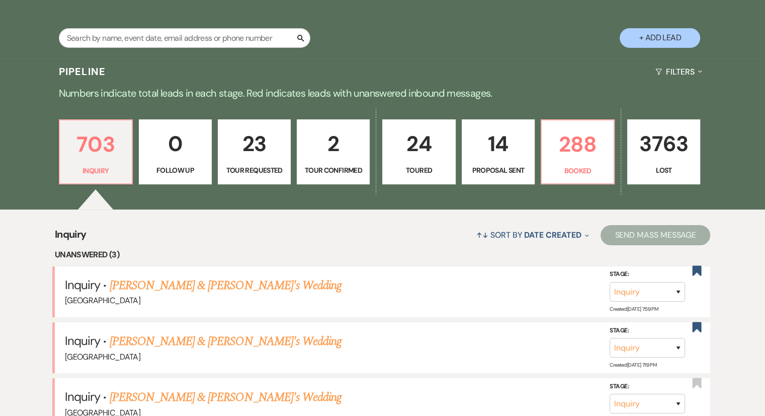
scroll to position [252, 0]
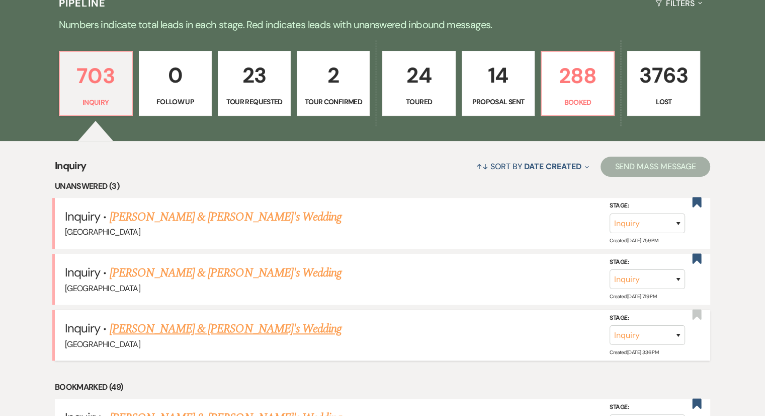
click at [167, 327] on link "[PERSON_NAME] & [PERSON_NAME]'s Wedding" at bounding box center [226, 329] width 232 height 18
select select "6"
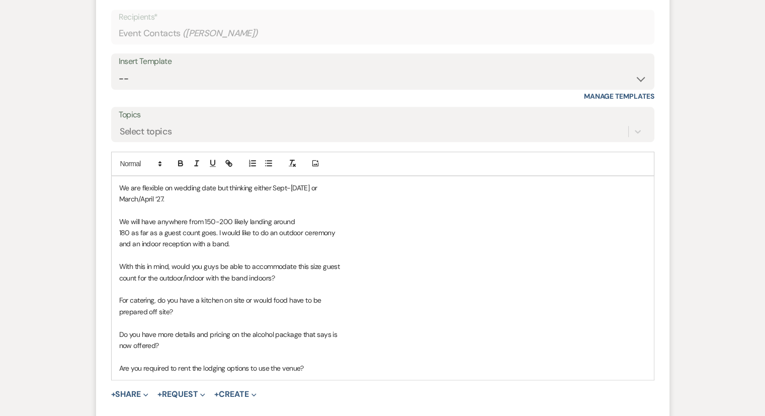
scroll to position [1011, 0]
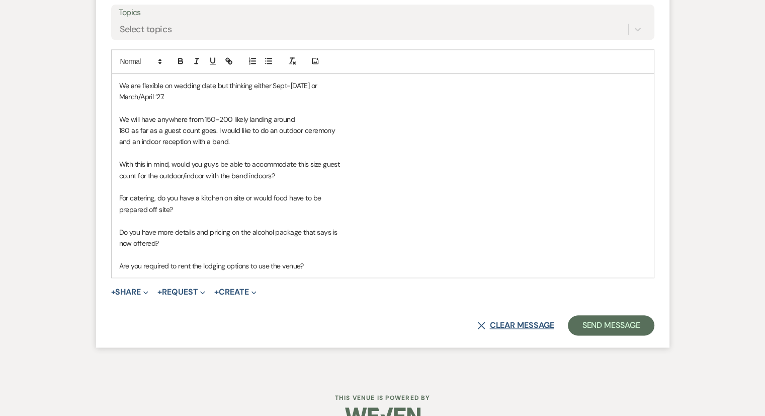
click at [501, 325] on button "X Clear message" at bounding box center [516, 325] width 76 height 8
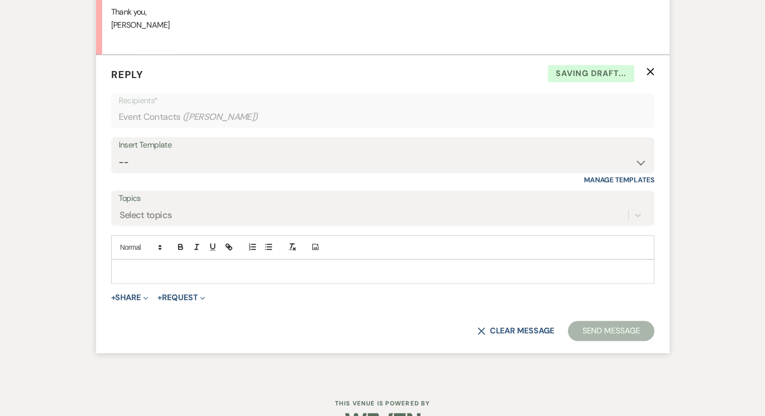
scroll to position [803, 0]
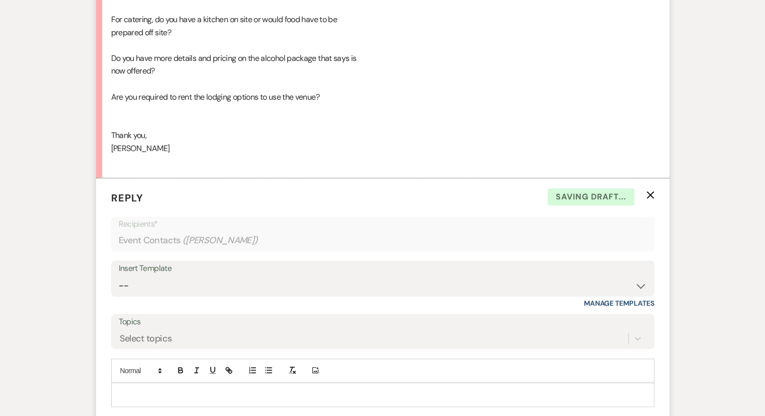
click at [653, 196] on icon "X" at bounding box center [651, 195] width 8 height 8
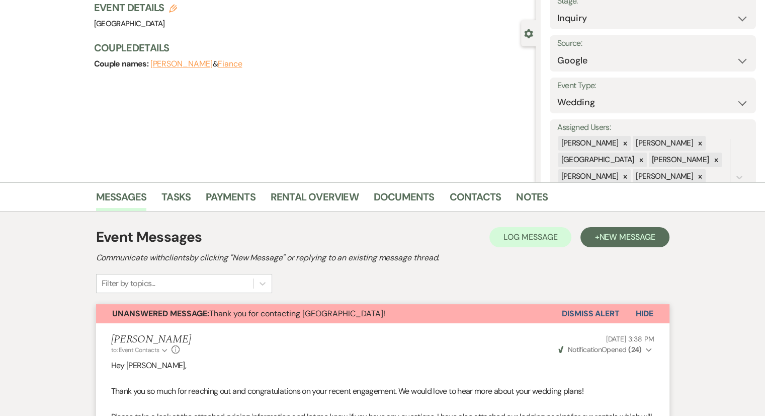
scroll to position [0, 0]
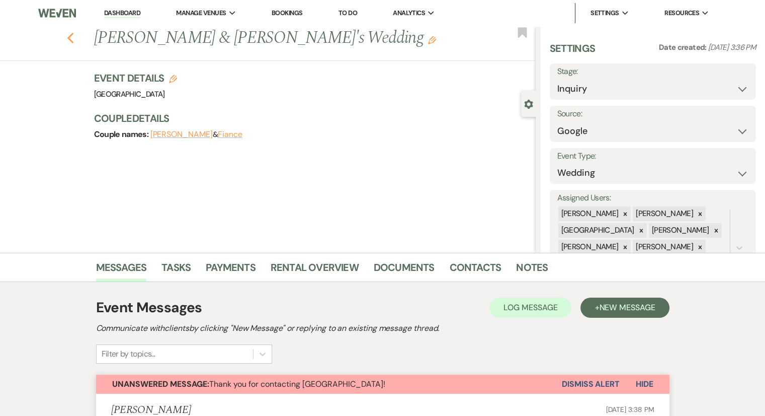
click at [70, 41] on icon "Previous" at bounding box center [71, 38] width 8 height 12
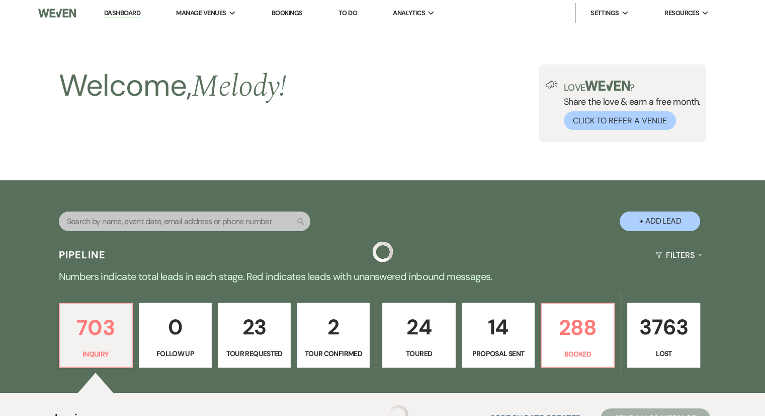
scroll to position [252, 0]
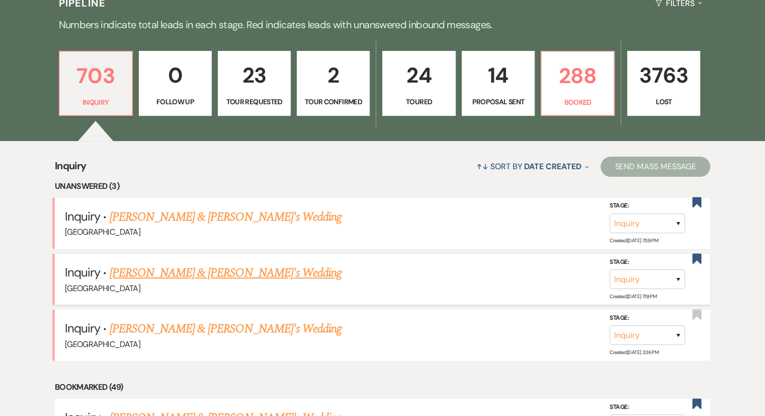
click at [165, 268] on link "[PERSON_NAME] & [PERSON_NAME]'s Wedding" at bounding box center [226, 273] width 232 height 18
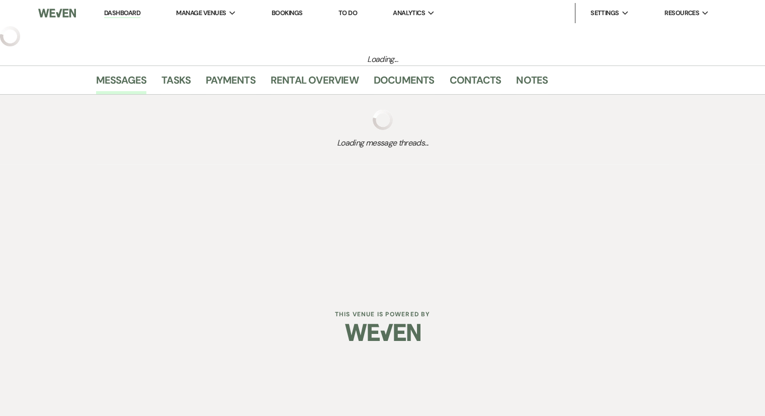
select select "8"
